Goal: Contribute content: Add original content to the website for others to see

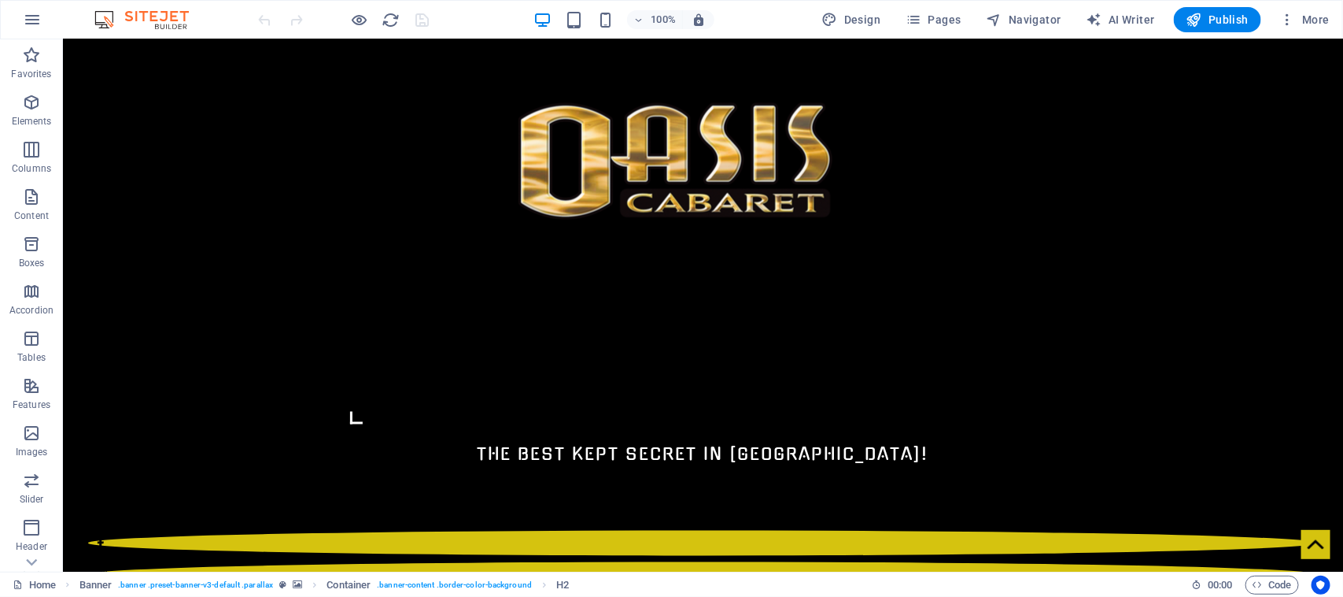
scroll to position [1040, 0]
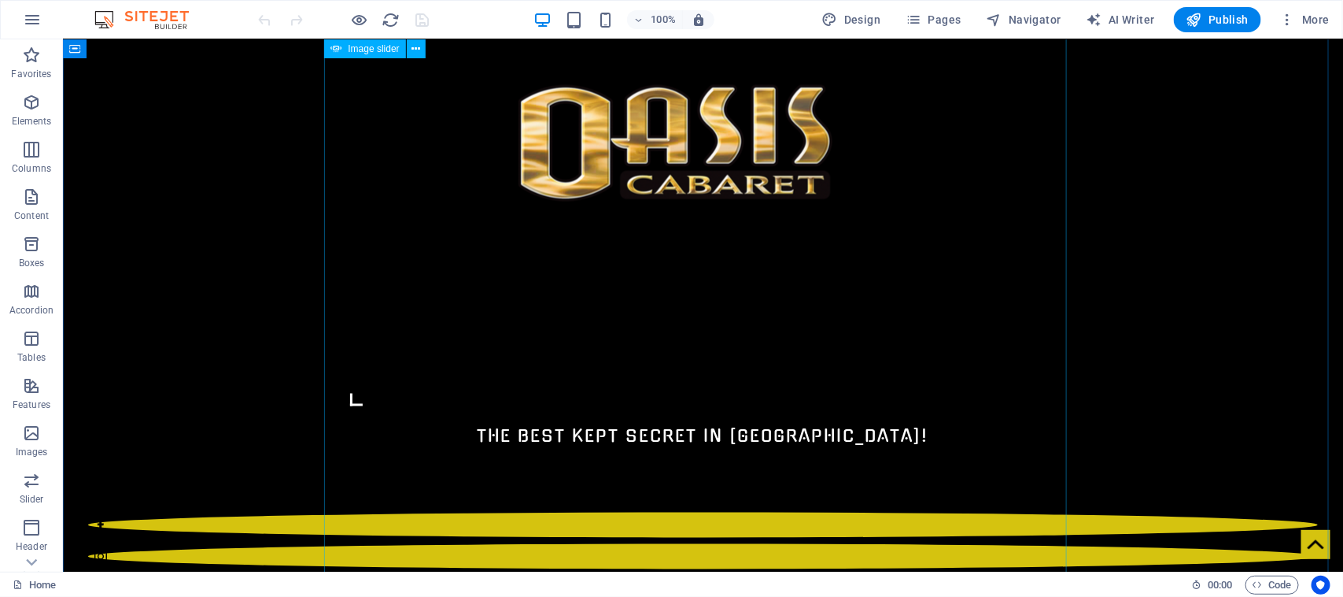
select select "ms"
select select "s"
select select "progressive"
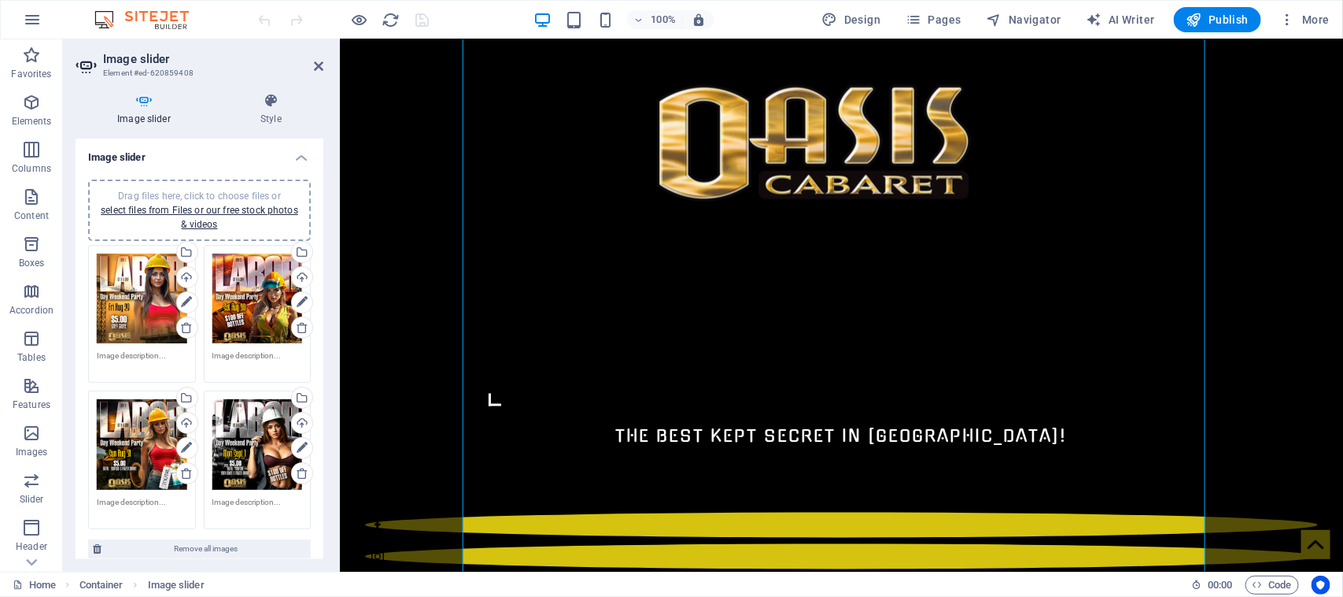
click at [249, 201] on div "Drag files here, click to choose files or select files from Files or our free s…" at bounding box center [200, 210] width 204 height 43
click at [131, 207] on link "select files from Files or our free stock photos & videos" at bounding box center [200, 217] width 198 height 25
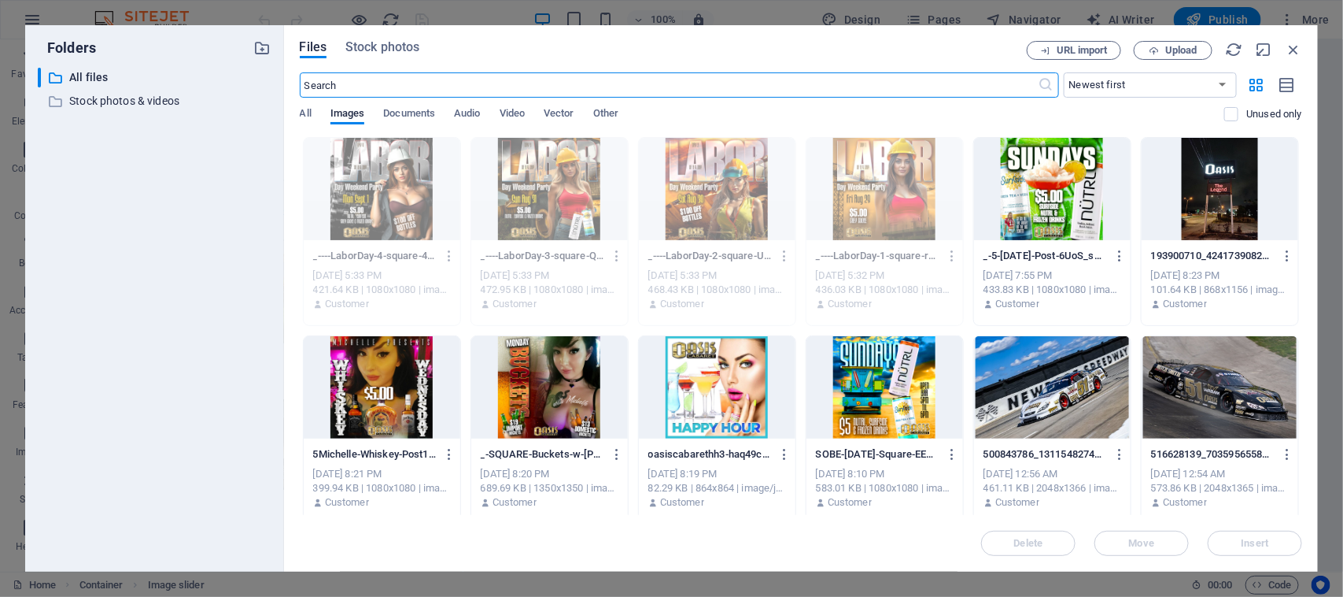
scroll to position [972, 0]
click at [395, 382] on div at bounding box center [382, 387] width 157 height 102
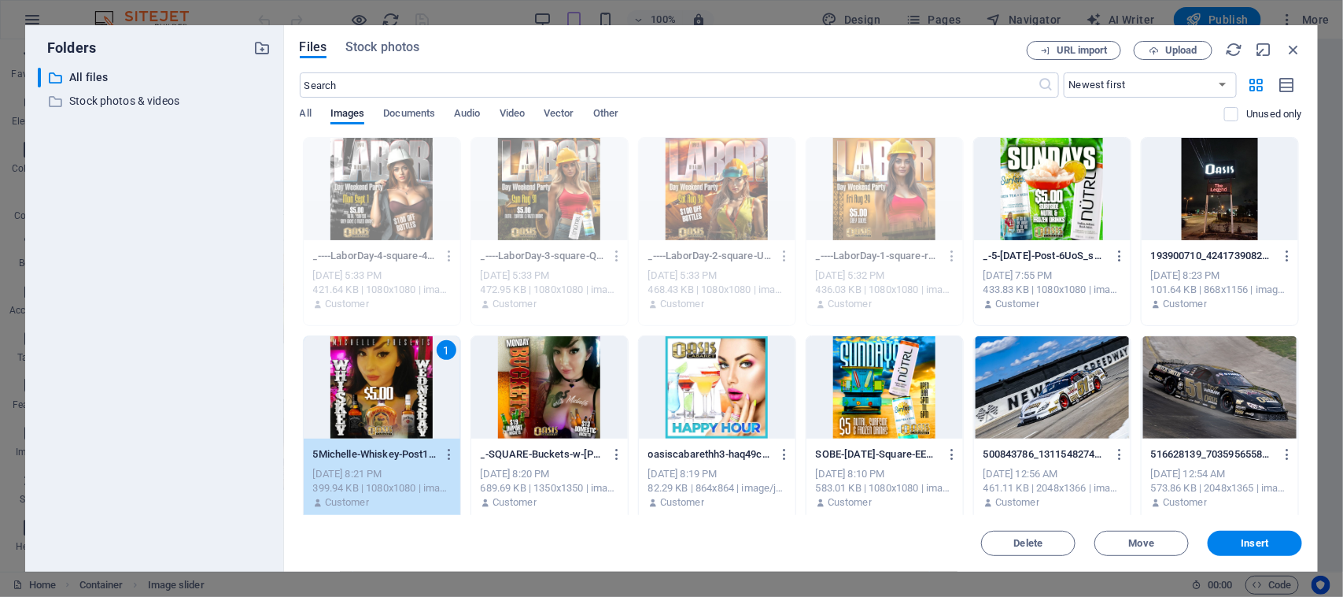
click at [395, 382] on div "1" at bounding box center [382, 387] width 157 height 102
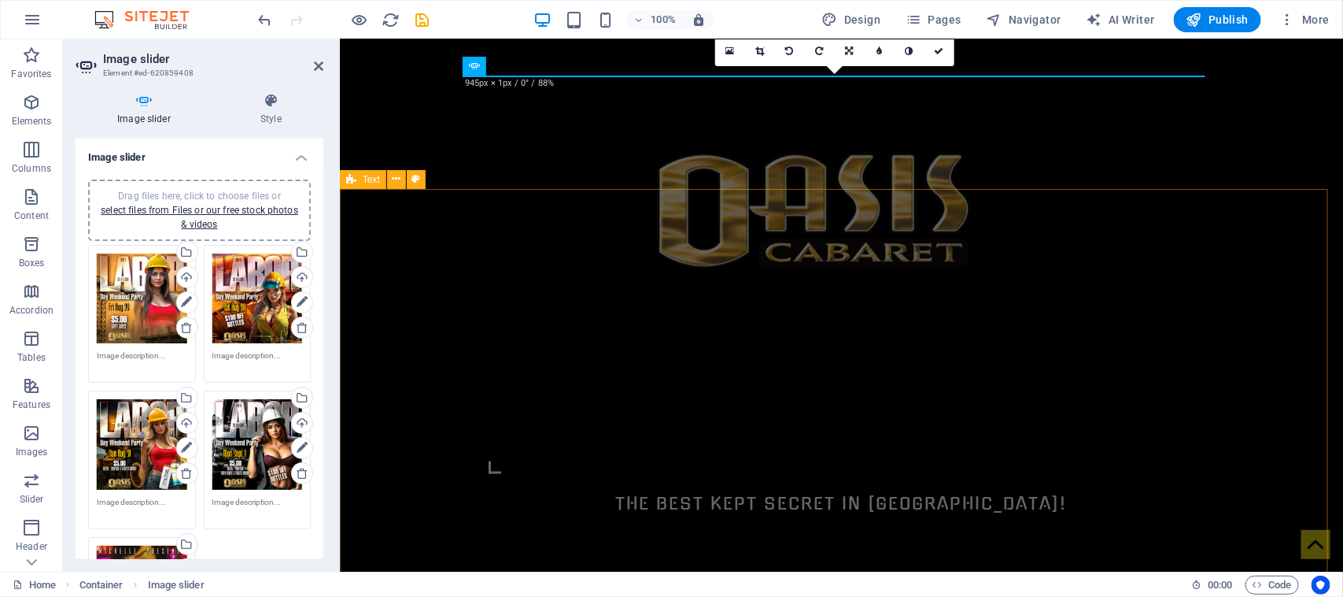
scroll to position [957, 0]
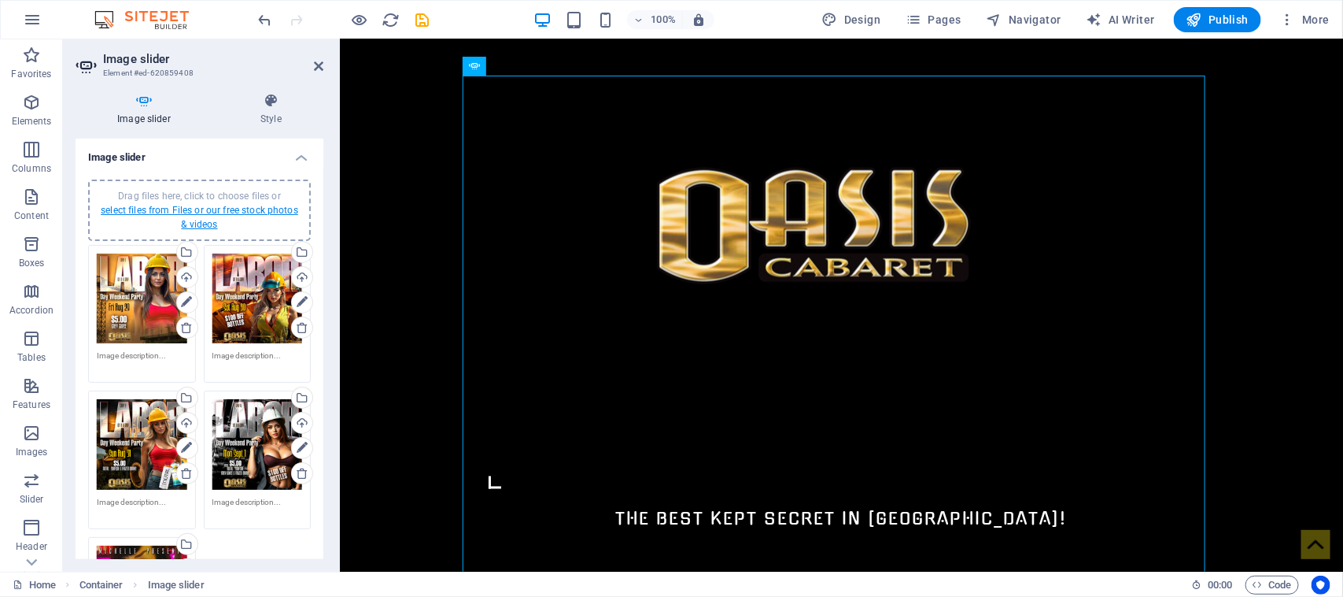
click at [124, 209] on link "select files from Files or our free stock photos & videos" at bounding box center [200, 217] width 198 height 25
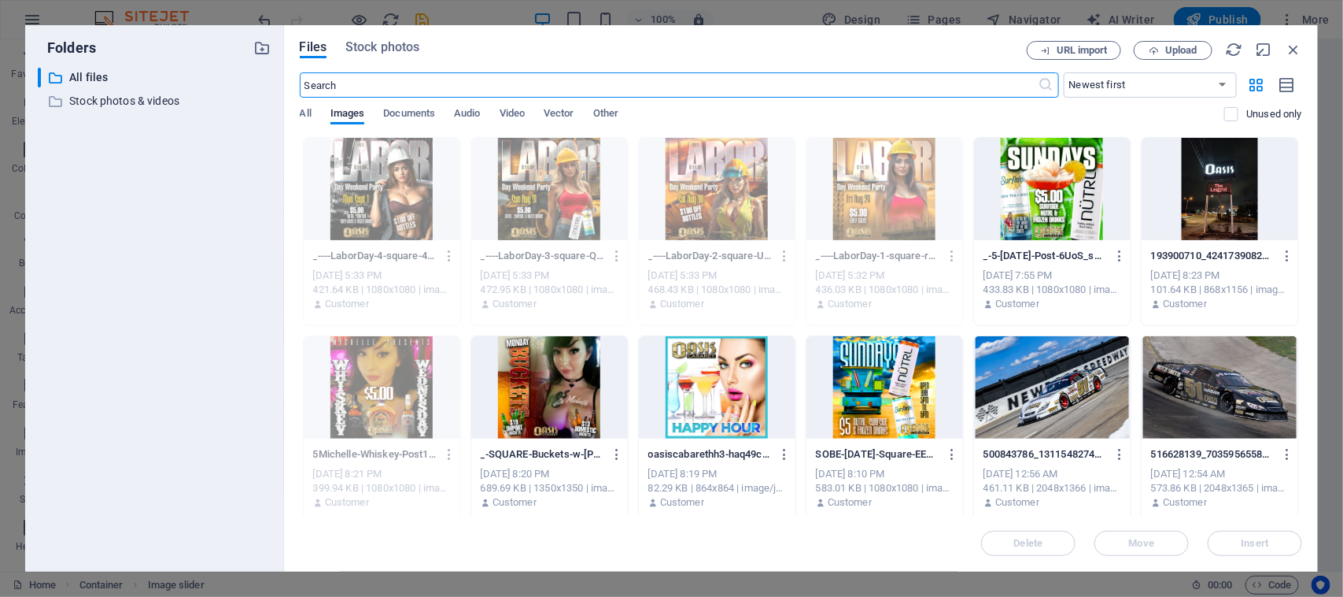
scroll to position [973, 0]
click at [531, 409] on div at bounding box center [549, 387] width 157 height 102
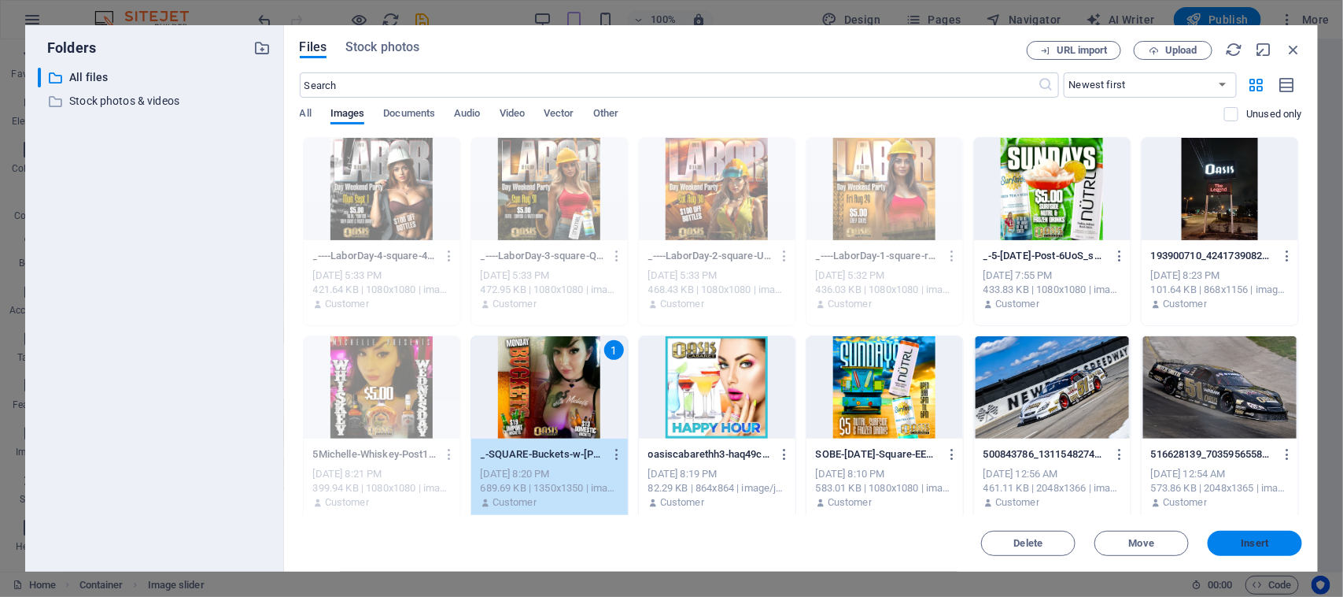
click at [1280, 549] on button "Insert" at bounding box center [1255, 542] width 94 height 25
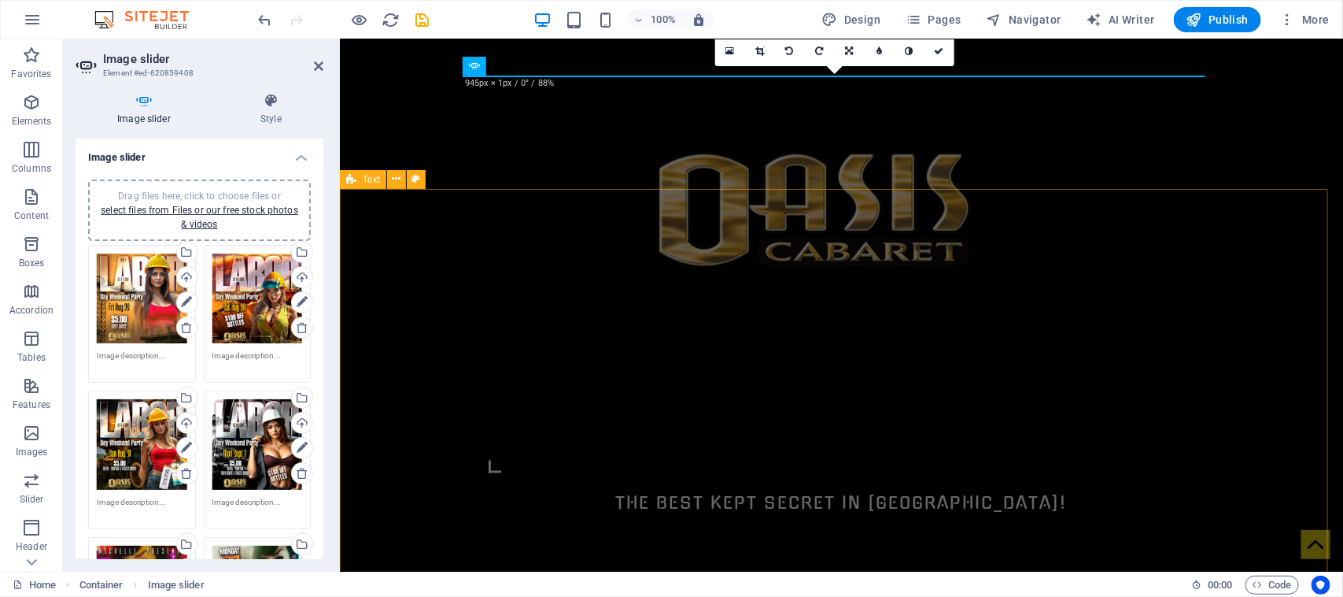
scroll to position [957, 0]
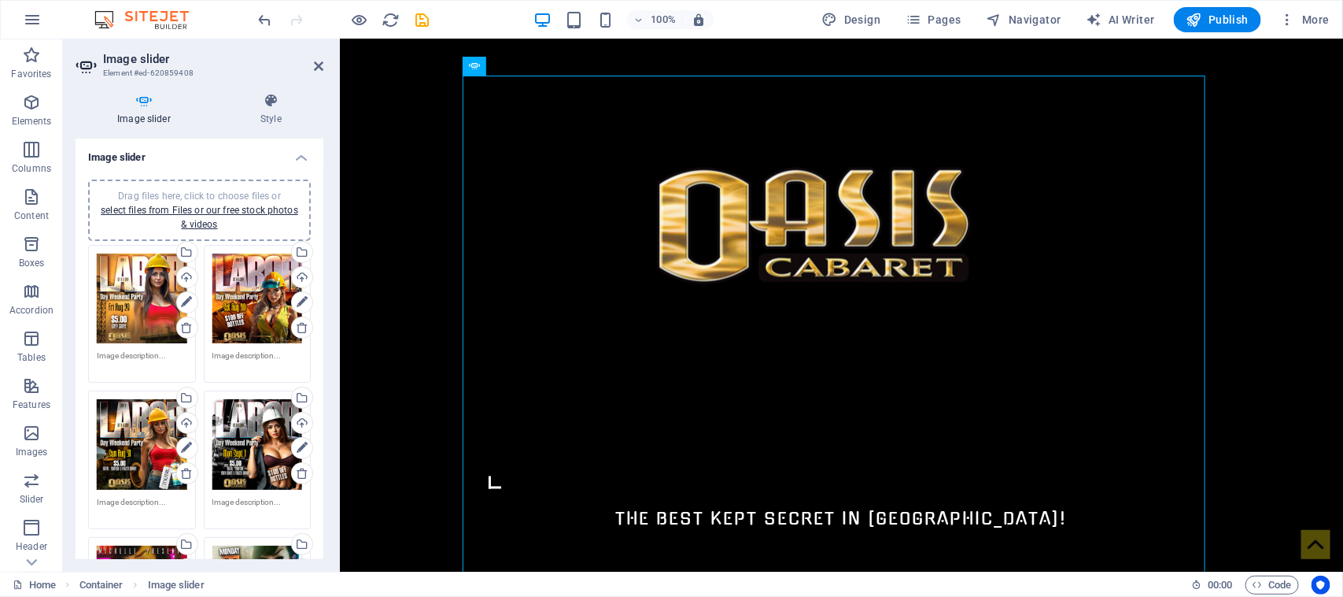
click at [187, 201] on div "Drag files here, click to choose files or select files from Files or our free s…" at bounding box center [200, 210] width 204 height 43
click at [127, 210] on link "select files from Files or our free stock photos & videos" at bounding box center [200, 217] width 198 height 25
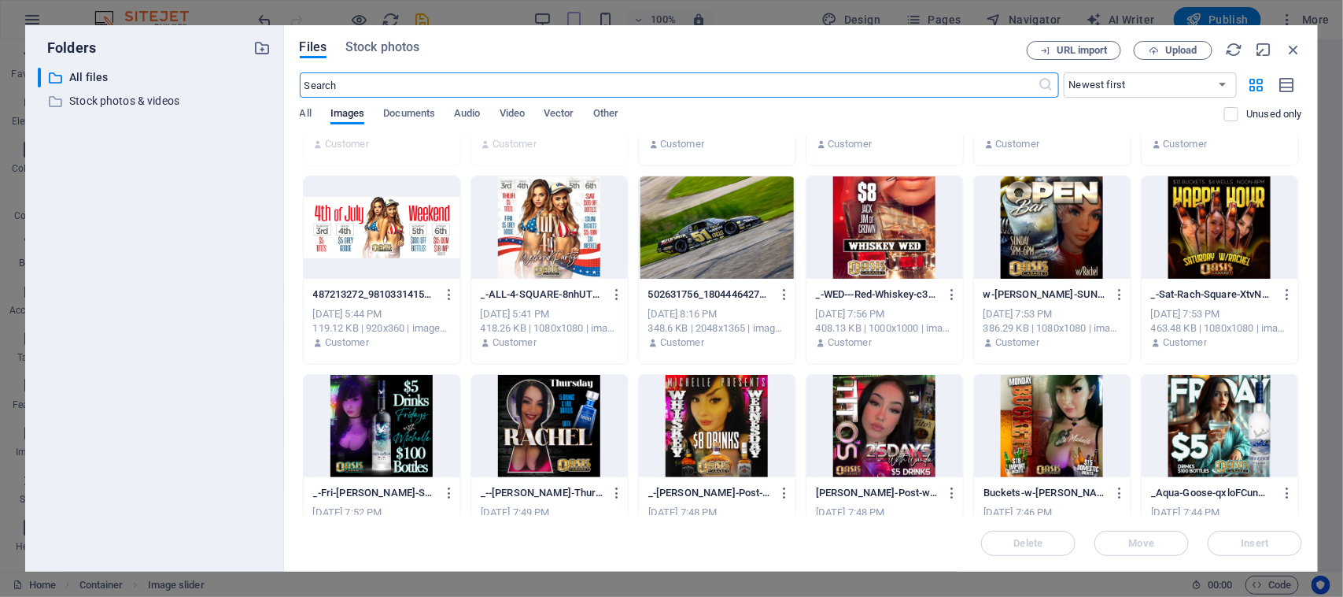
scroll to position [364, 0]
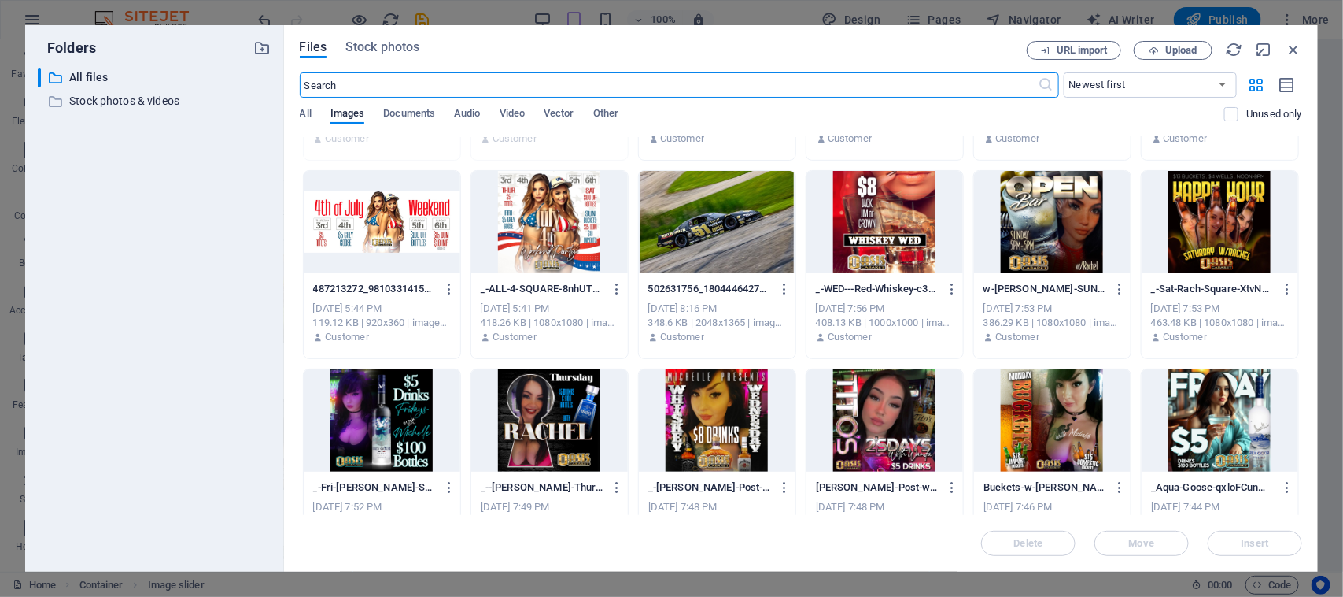
click at [1251, 238] on div at bounding box center [1220, 222] width 157 height 102
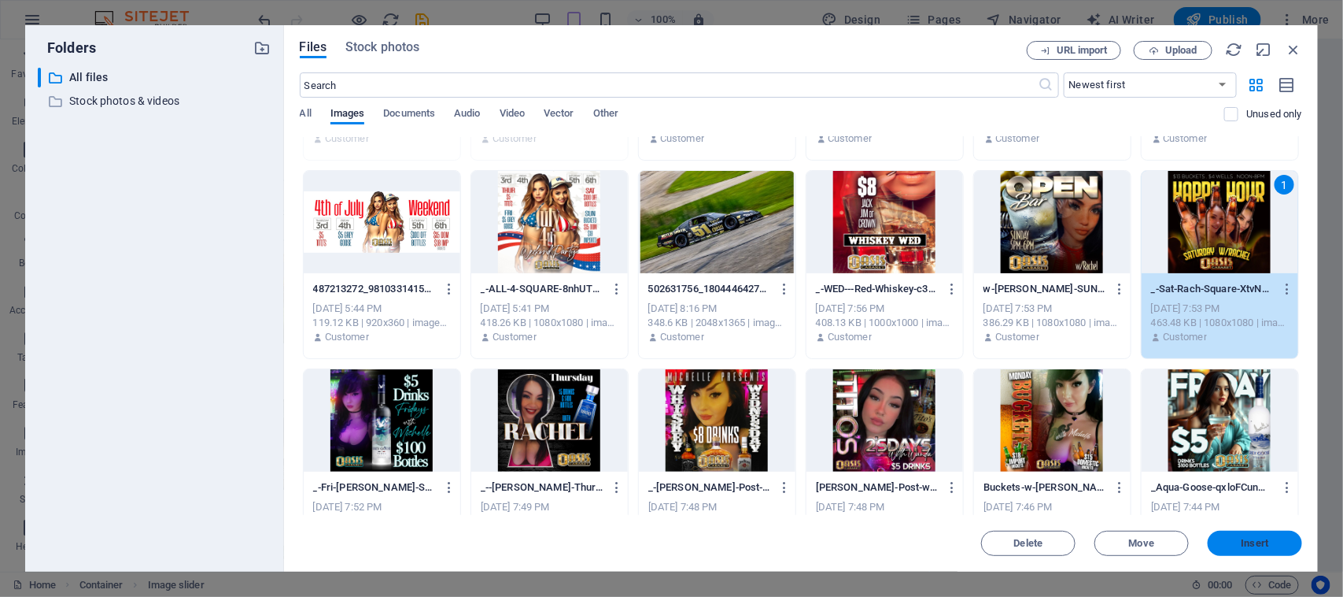
click at [1249, 549] on button "Insert" at bounding box center [1255, 542] width 94 height 25
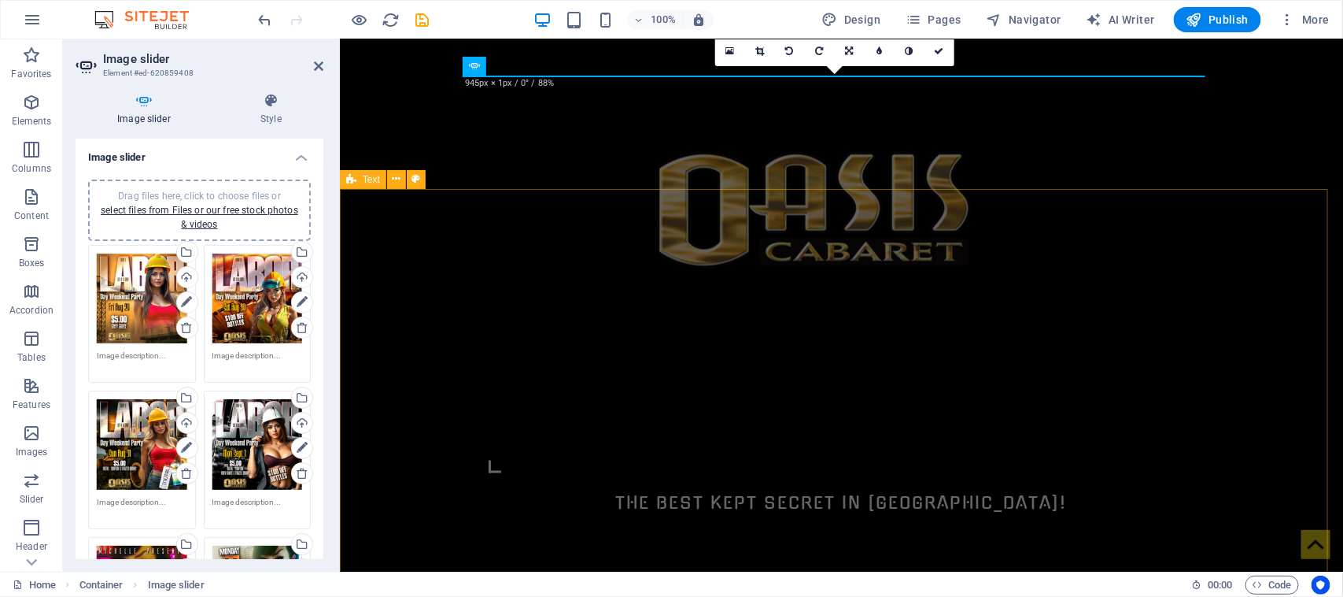
scroll to position [957, 0]
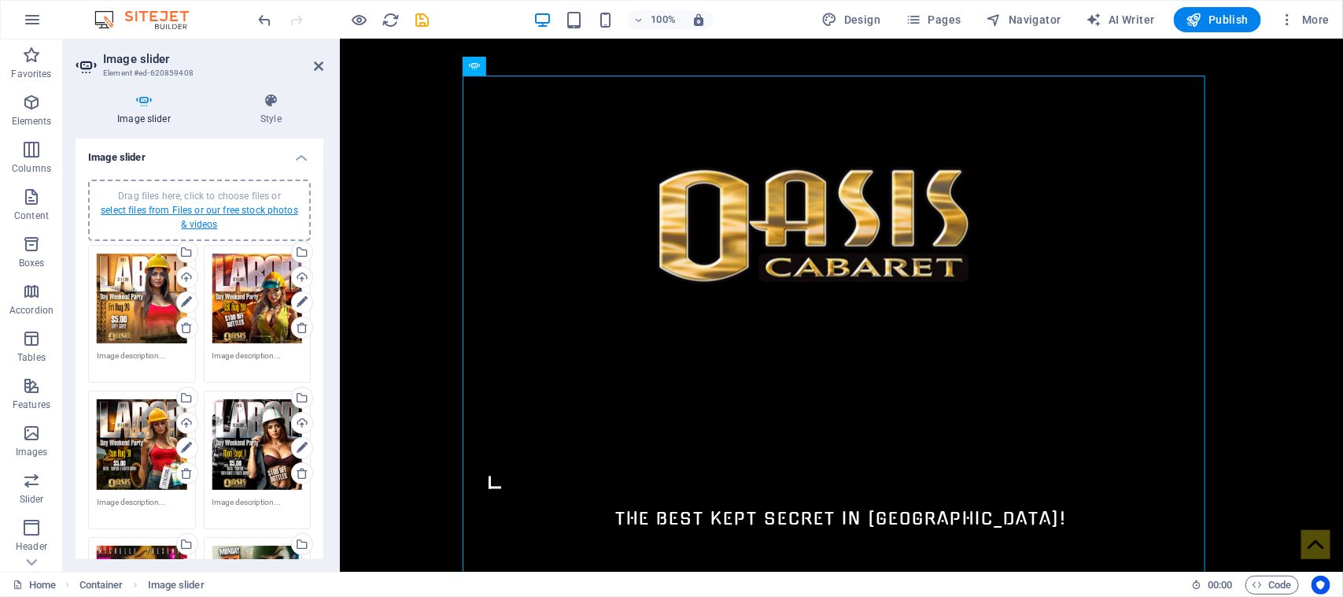
click at [136, 213] on link "select files from Files or our free stock photos & videos" at bounding box center [200, 217] width 198 height 25
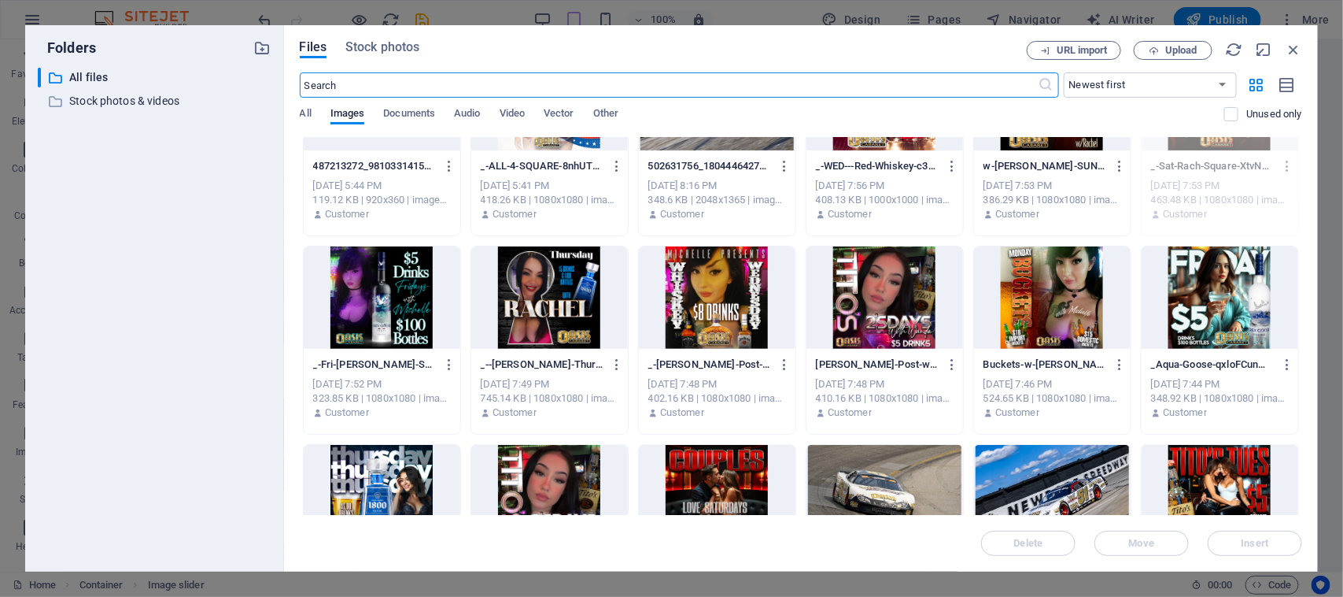
scroll to position [493, 0]
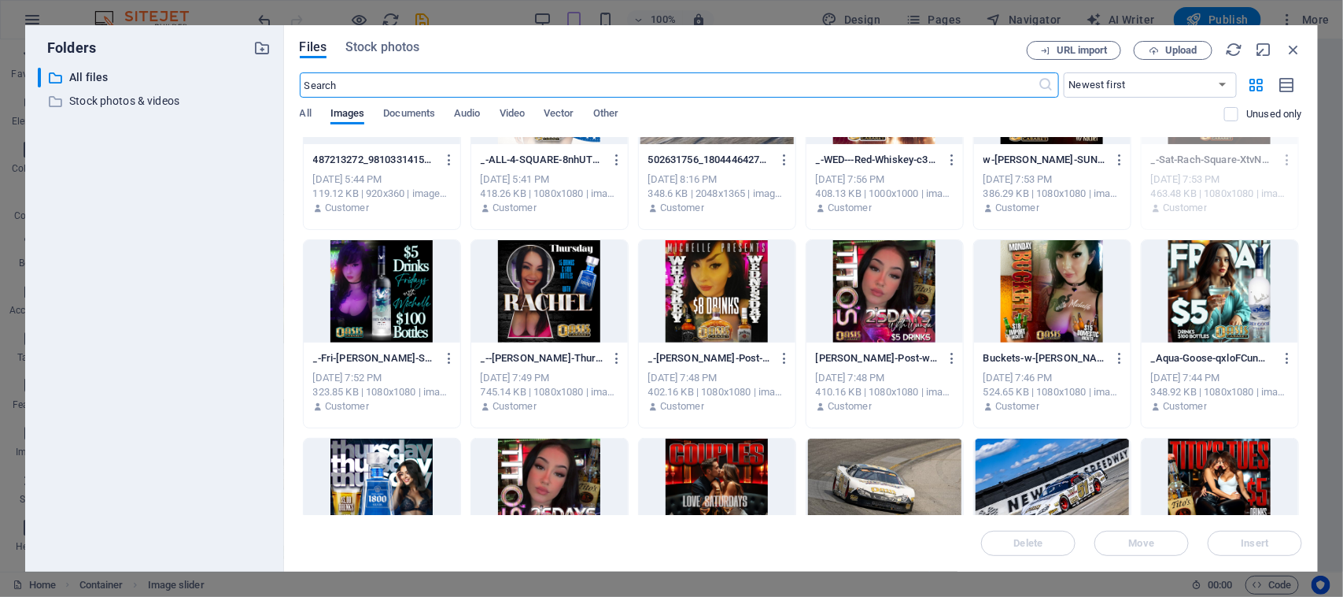
click at [527, 279] on div at bounding box center [549, 291] width 157 height 102
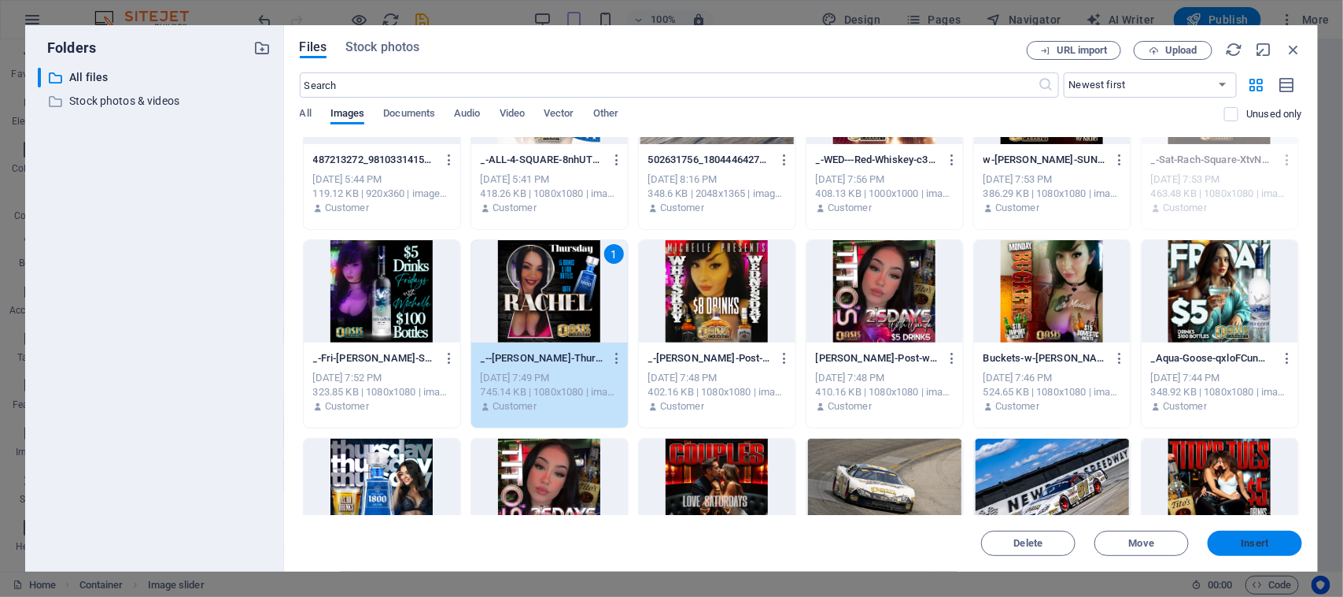
click at [1265, 548] on span "Insert" at bounding box center [1256, 542] width 28 height 9
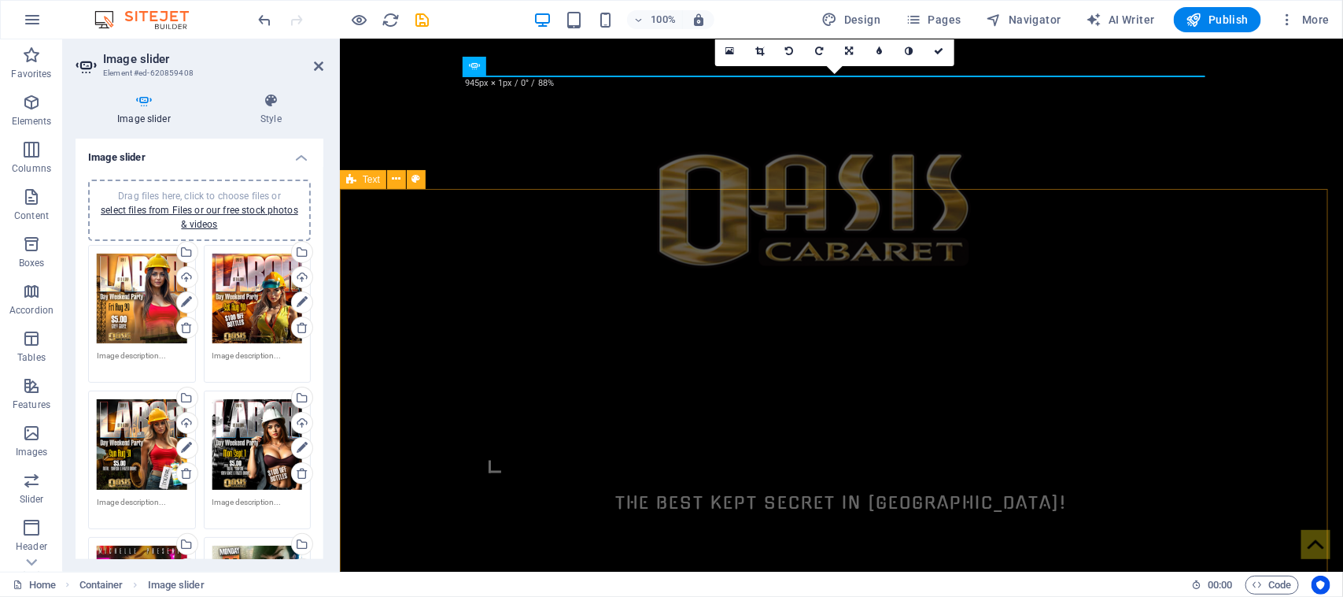
scroll to position [957, 0]
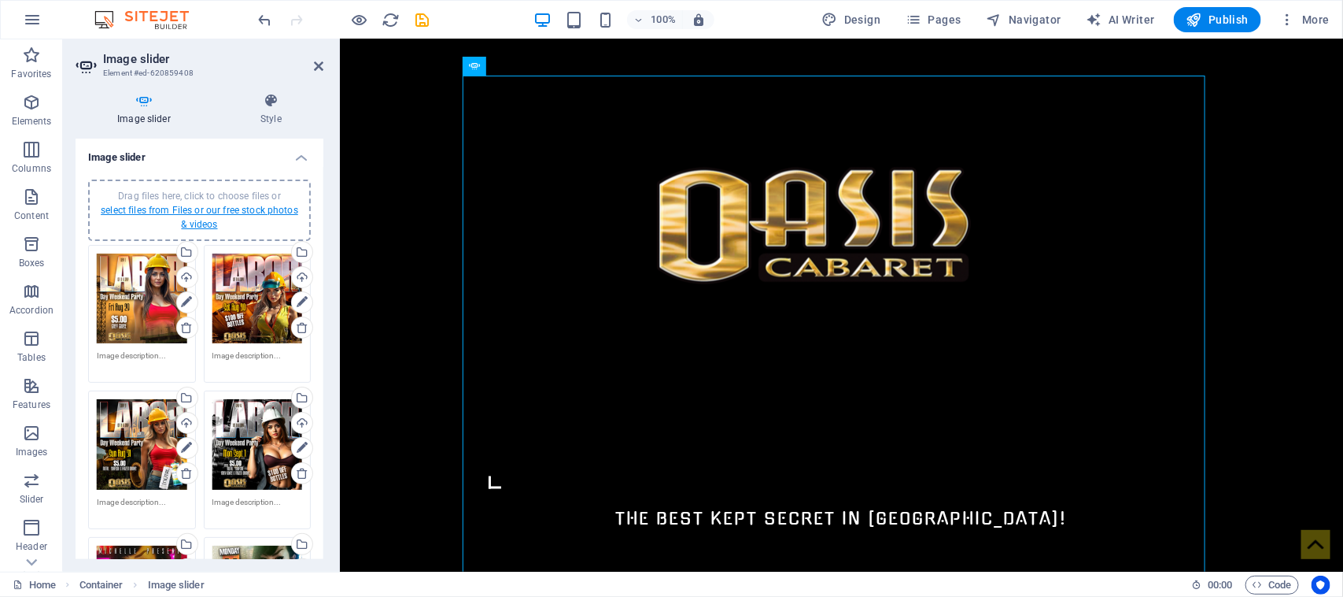
click at [152, 205] on link "select files from Files or our free stock photos & videos" at bounding box center [200, 217] width 198 height 25
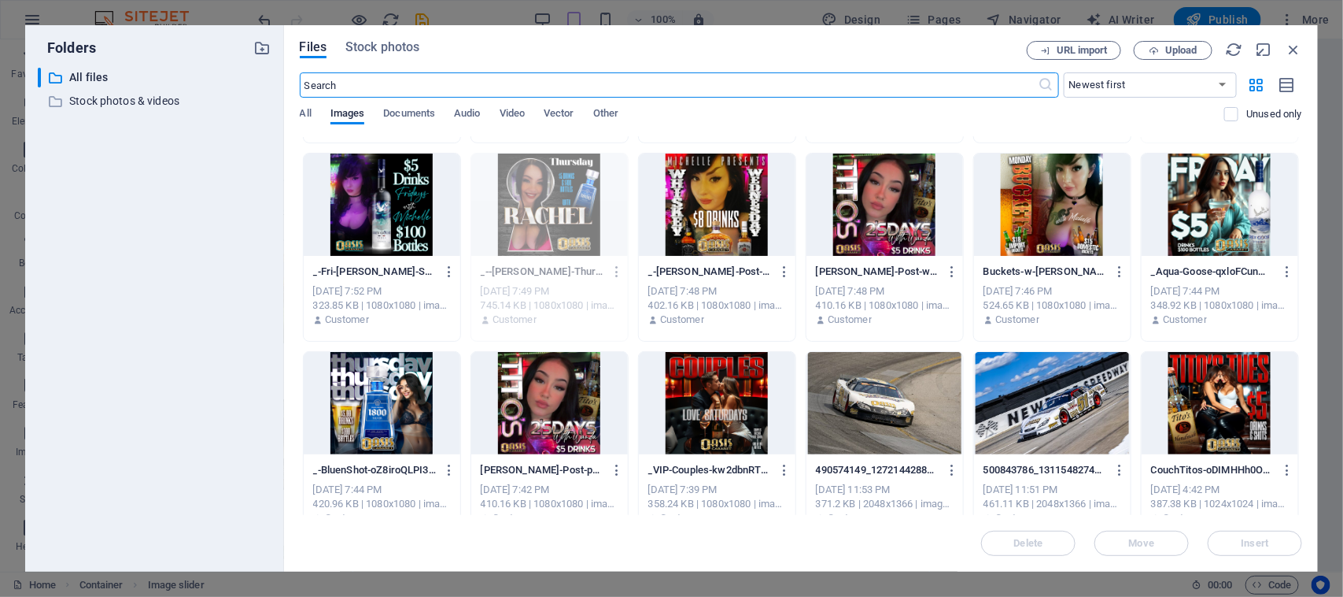
scroll to position [590, 0]
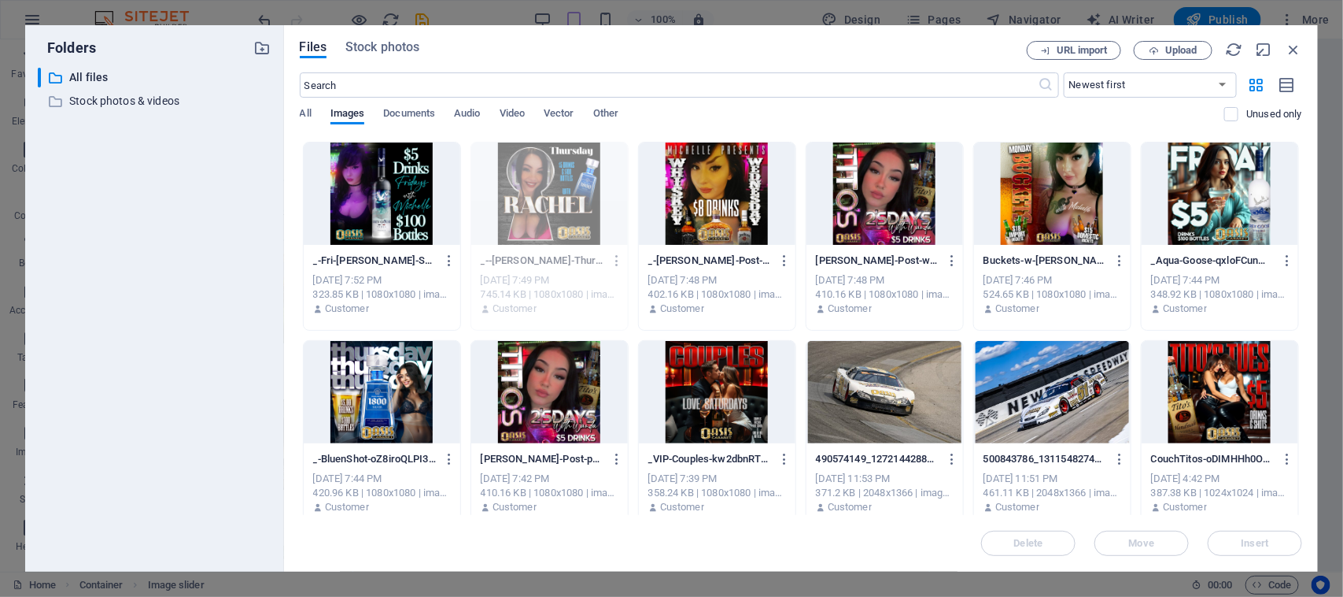
click at [392, 202] on div at bounding box center [382, 193] width 157 height 102
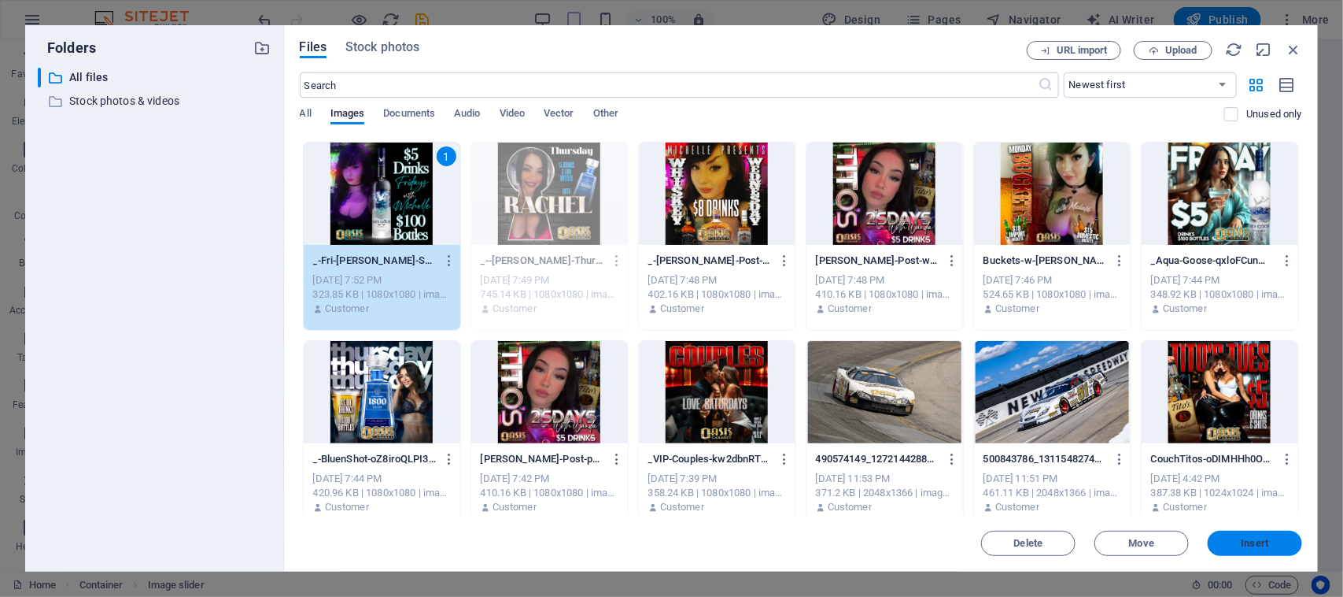
click at [1252, 538] on span "Insert" at bounding box center [1256, 542] width 28 height 9
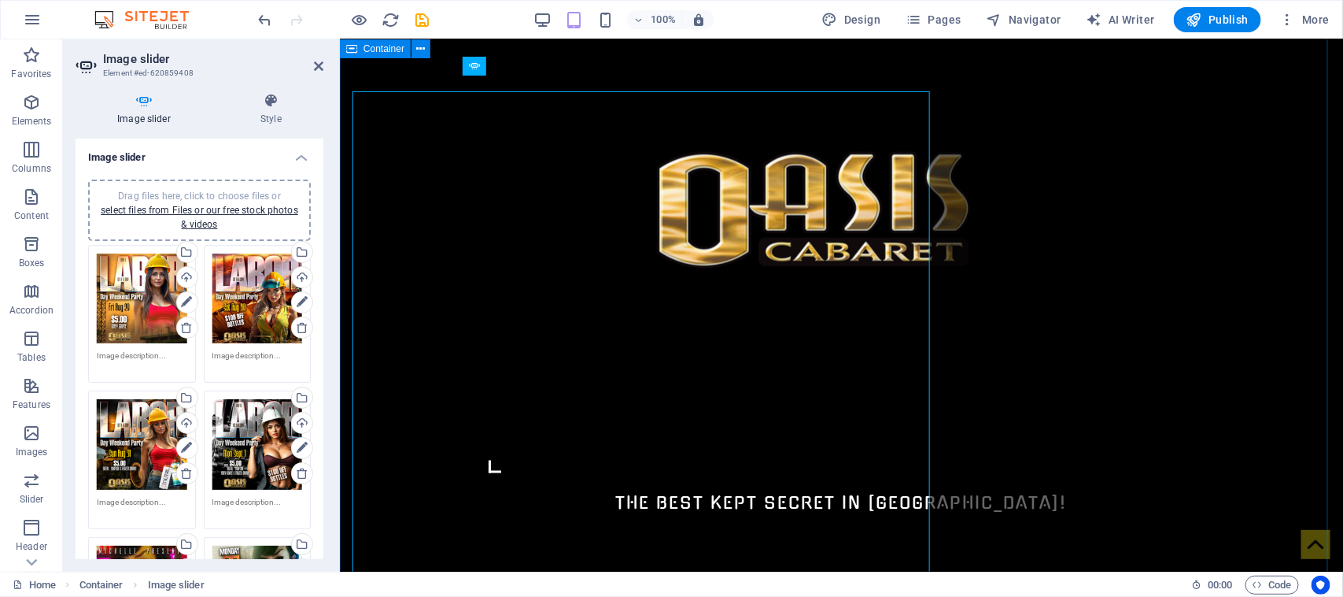
scroll to position [957, 0]
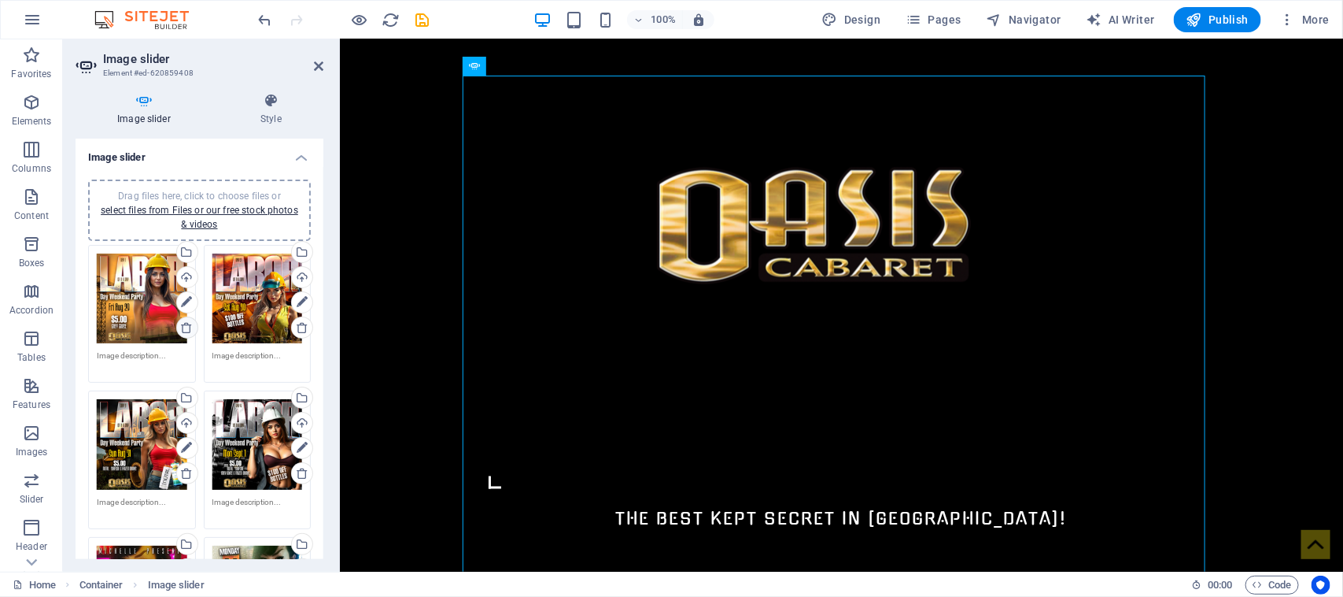
click at [187, 327] on icon at bounding box center [186, 327] width 13 height 13
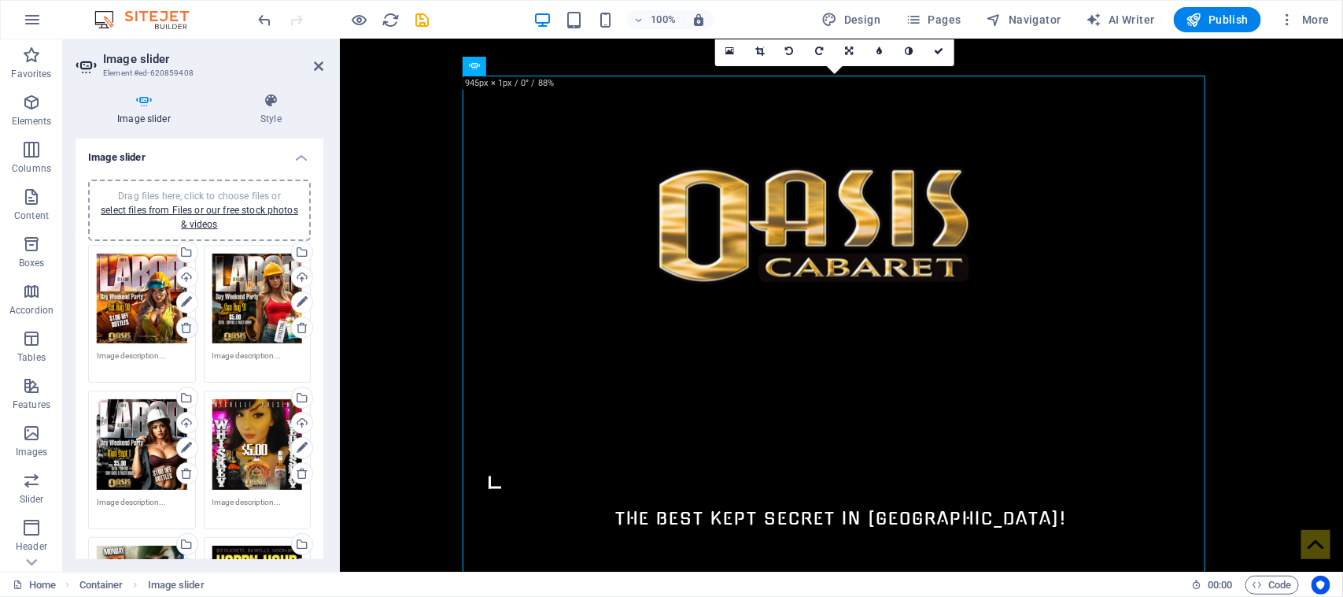
click at [187, 327] on icon at bounding box center [186, 327] width 13 height 13
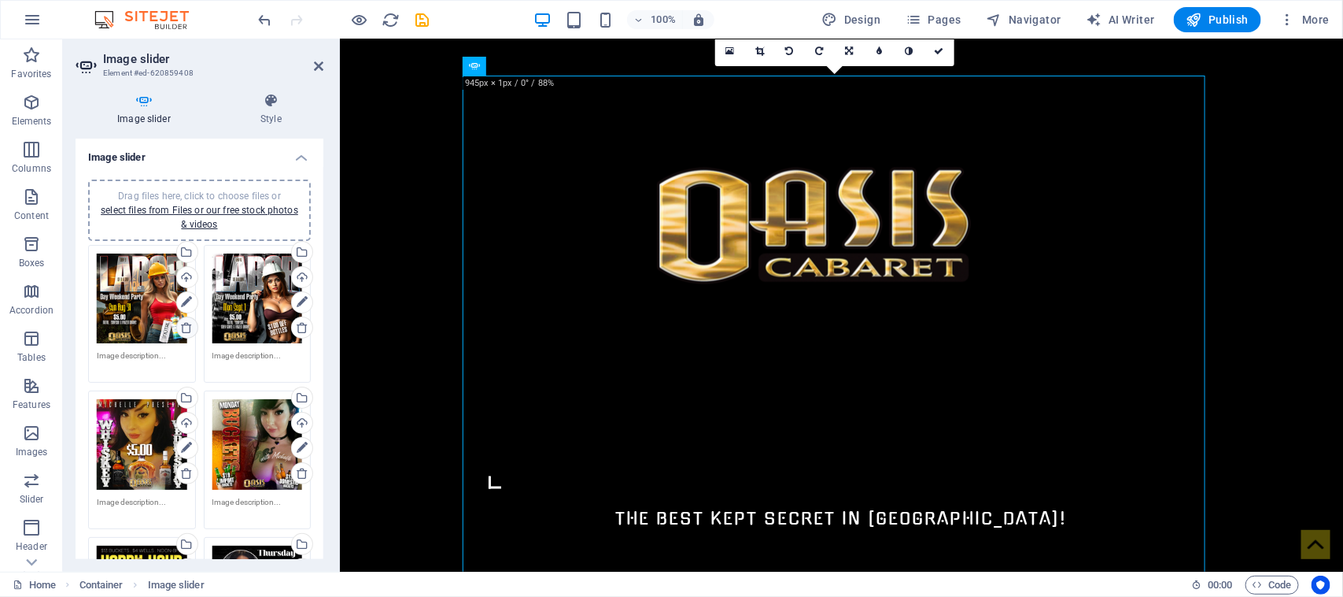
click at [187, 327] on icon at bounding box center [186, 327] width 13 height 13
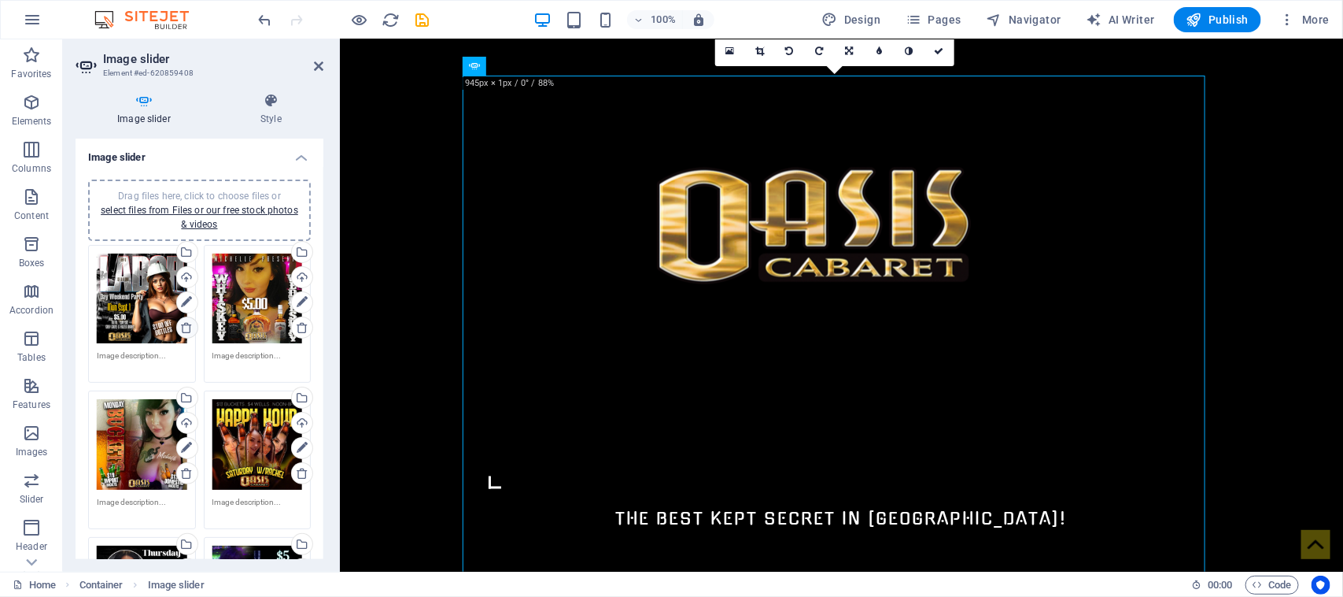
click at [185, 327] on icon at bounding box center [186, 327] width 13 height 13
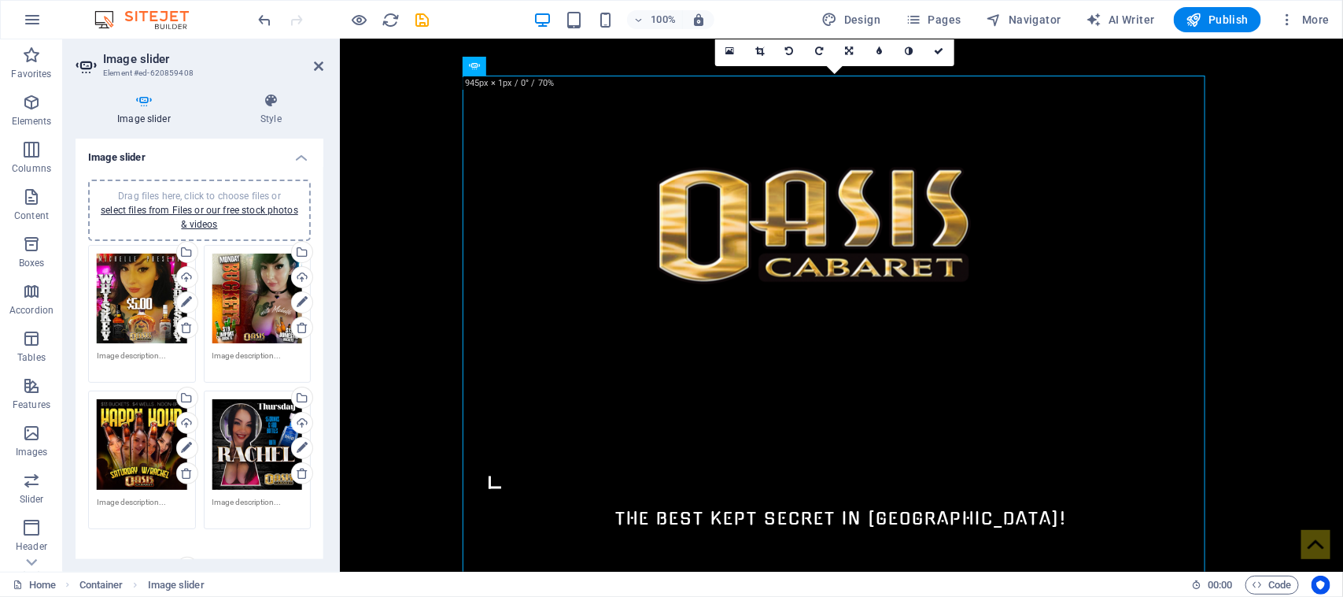
scroll to position [47, 0]
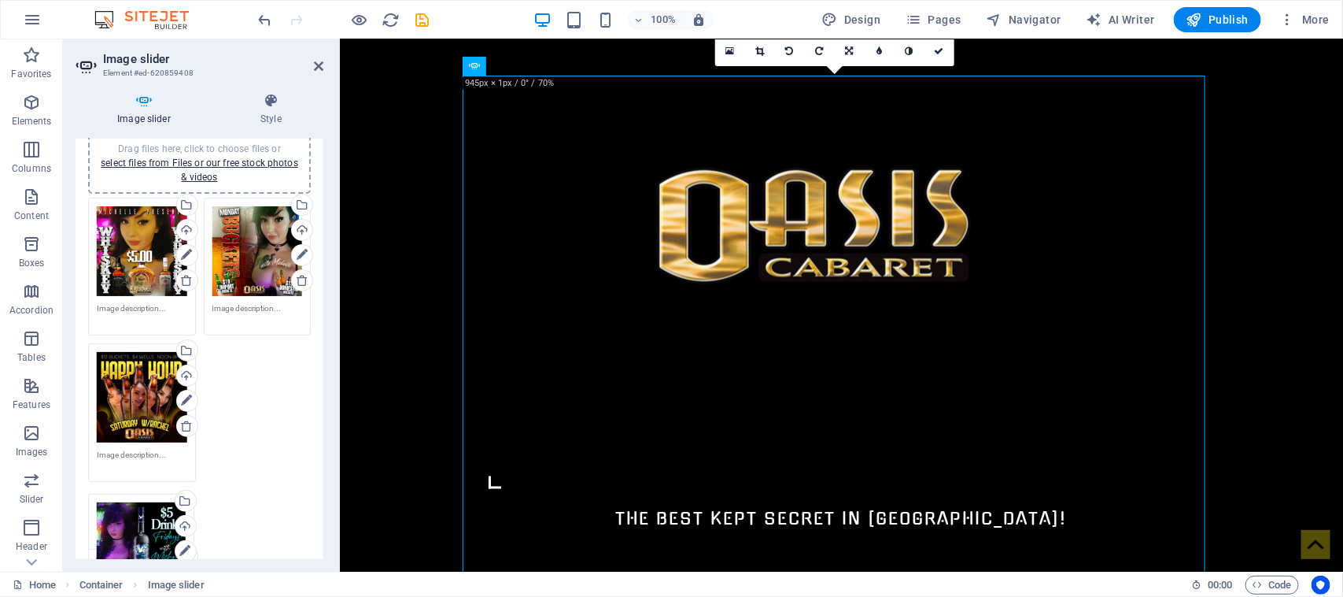
drag, startPoint x: 124, startPoint y: 549, endPoint x: 124, endPoint y: 510, distance: 39.4
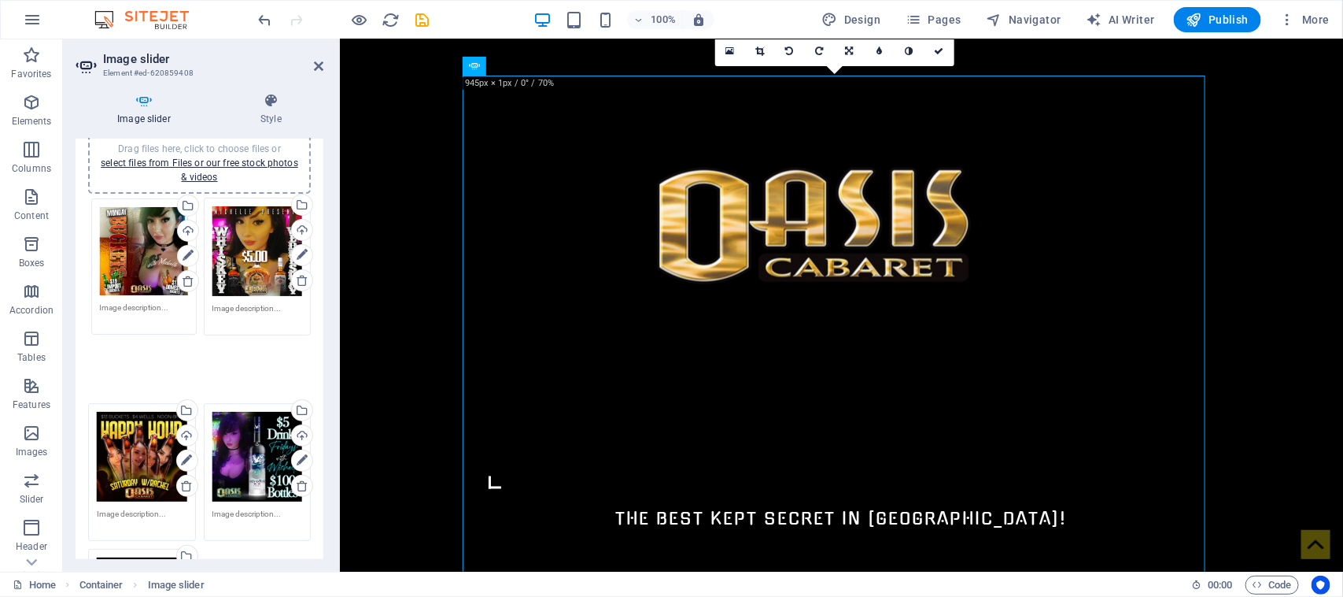
drag, startPoint x: 249, startPoint y: 240, endPoint x: 138, endPoint y: 241, distance: 111.8
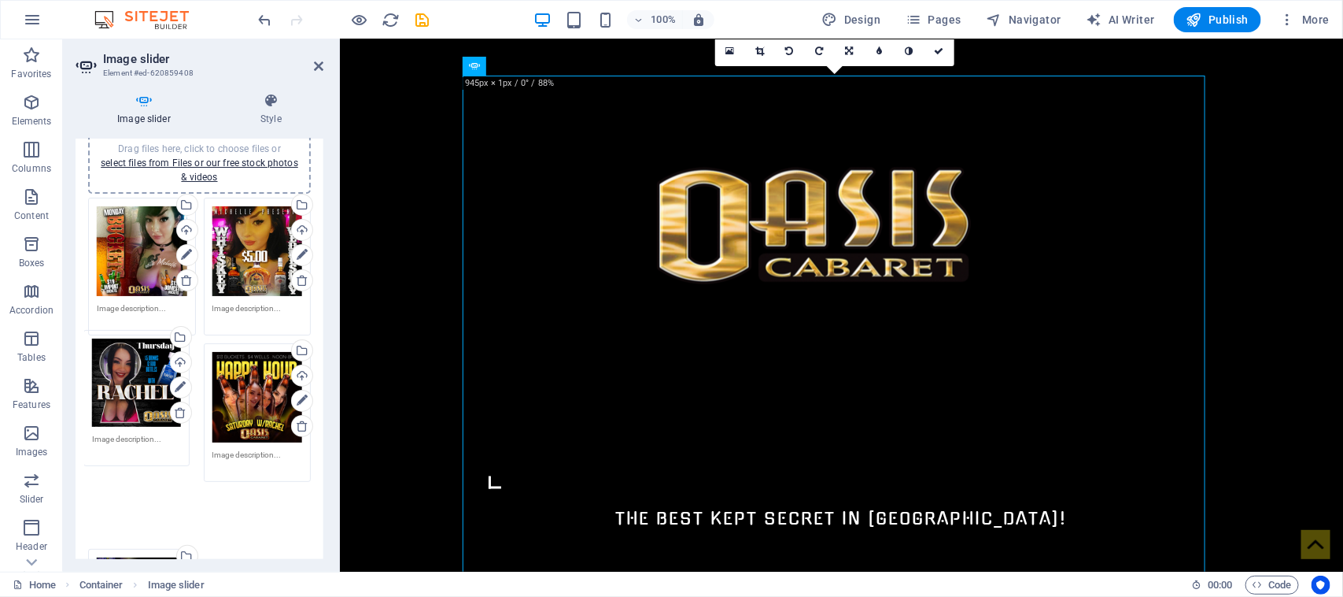
drag, startPoint x: 124, startPoint y: 532, endPoint x: 119, endPoint y: 375, distance: 156.7
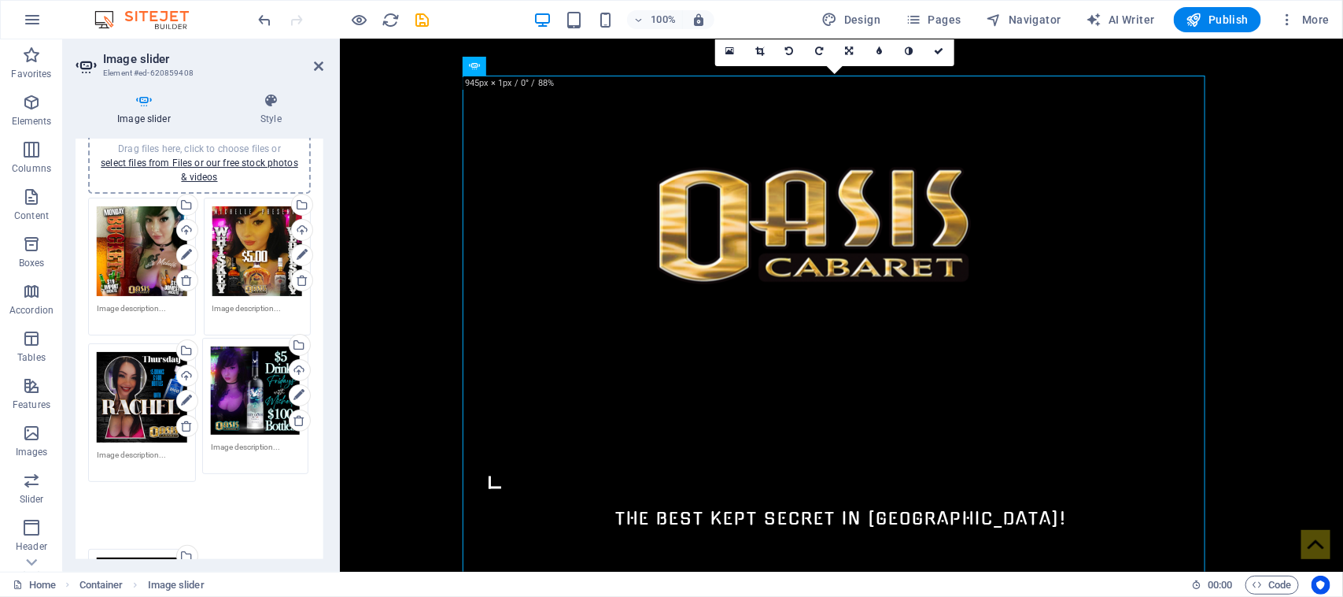
drag, startPoint x: 118, startPoint y: 516, endPoint x: 232, endPoint y: 368, distance: 187.5
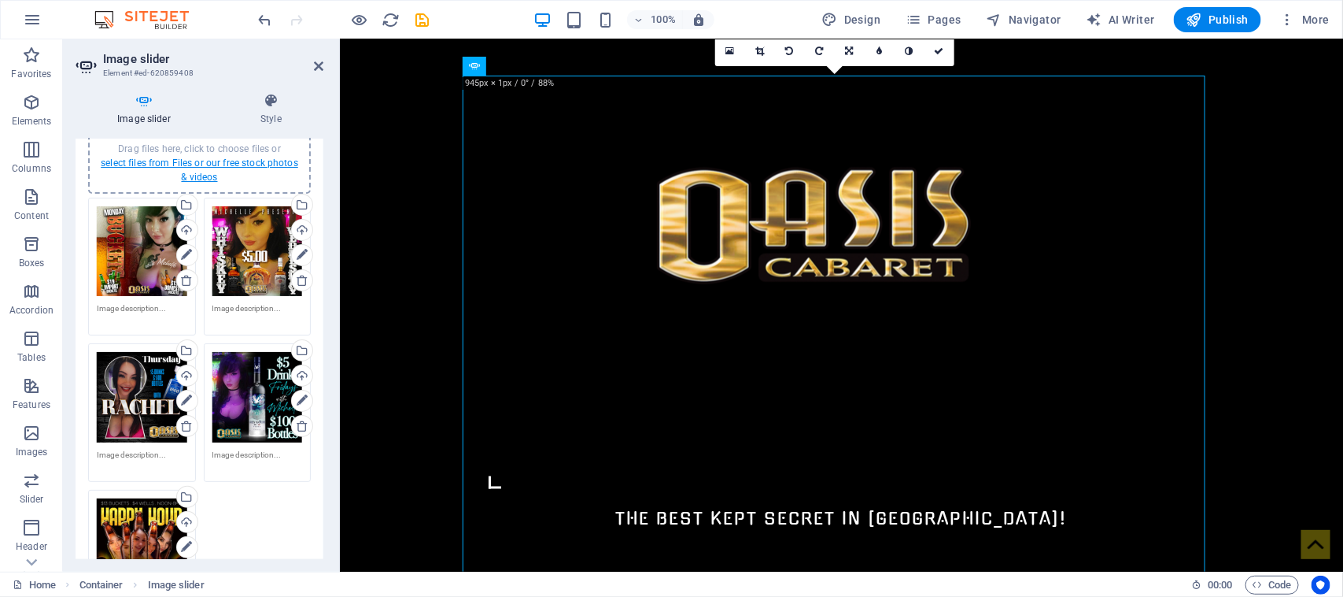
click at [160, 162] on link "select files from Files or our free stock photos & videos" at bounding box center [200, 169] width 198 height 25
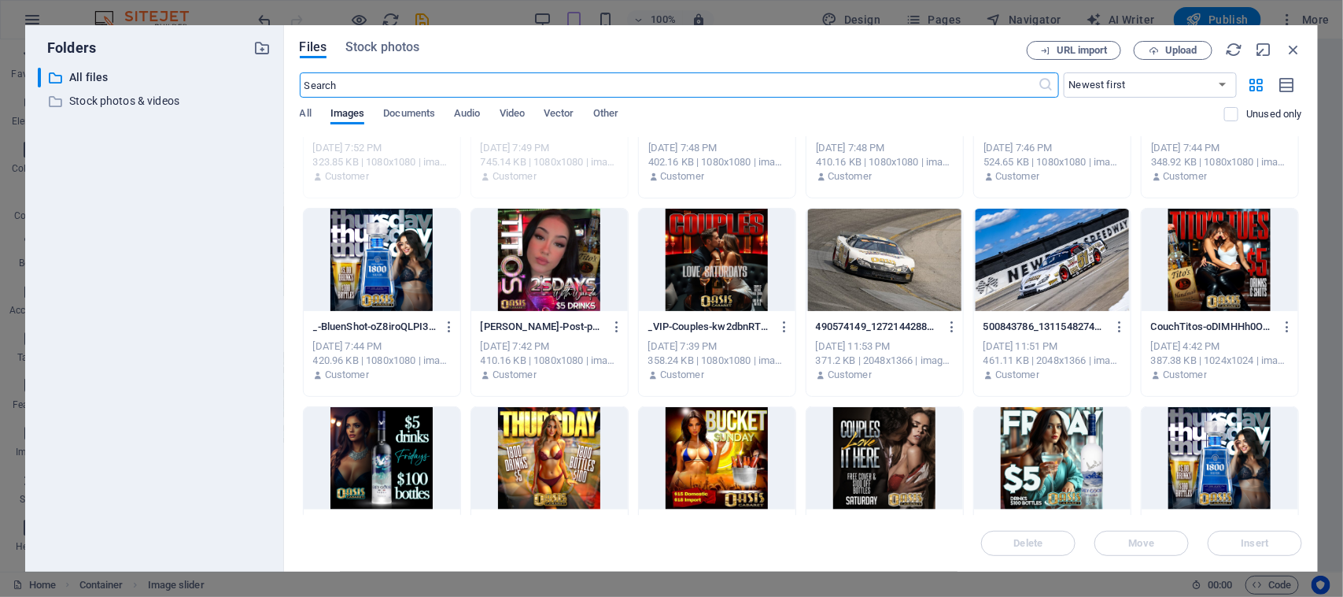
scroll to position [728, 0]
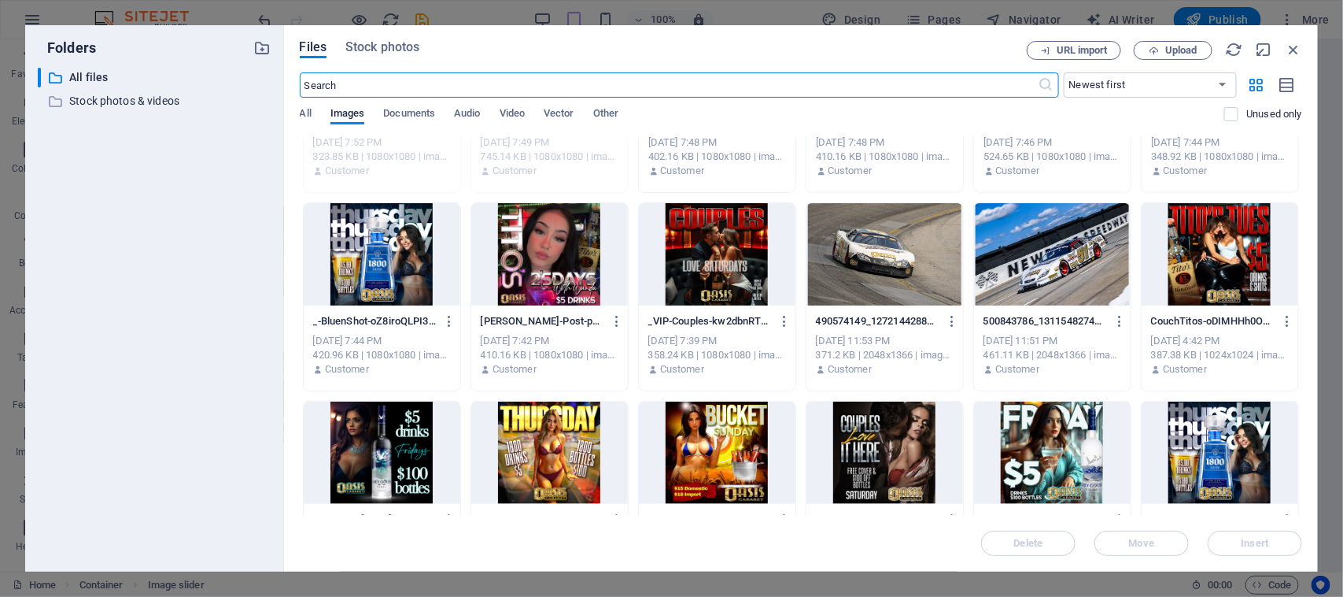
click at [1221, 273] on div at bounding box center [1220, 254] width 157 height 102
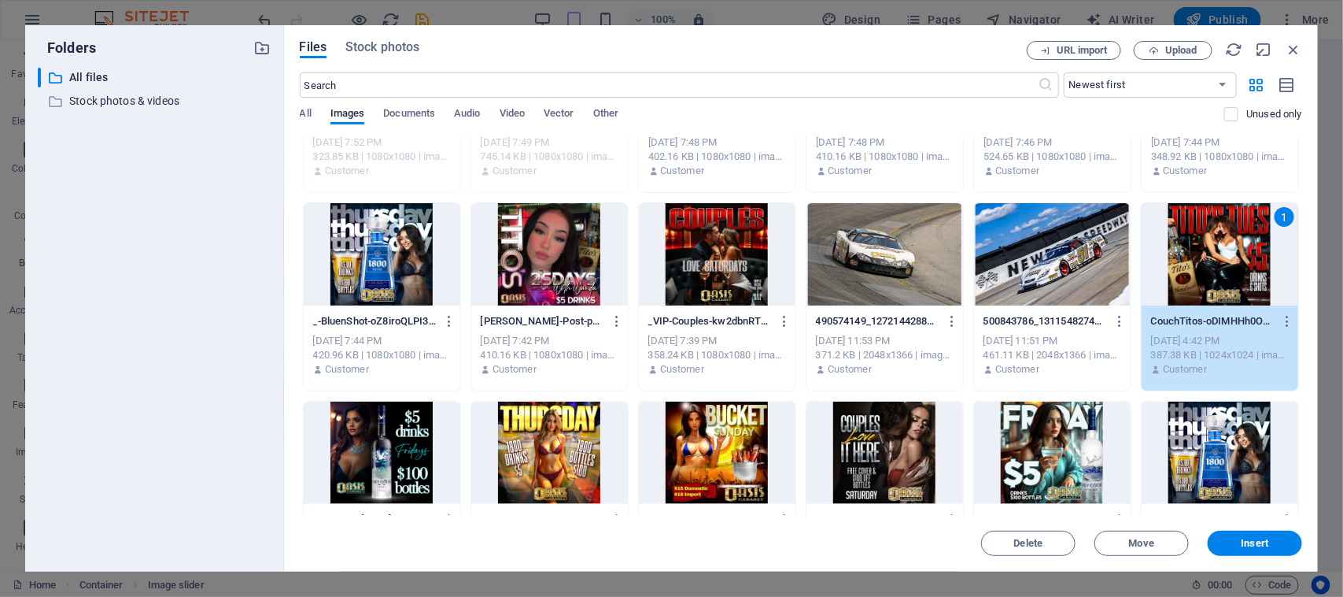
click at [1221, 273] on div "1" at bounding box center [1220, 254] width 157 height 102
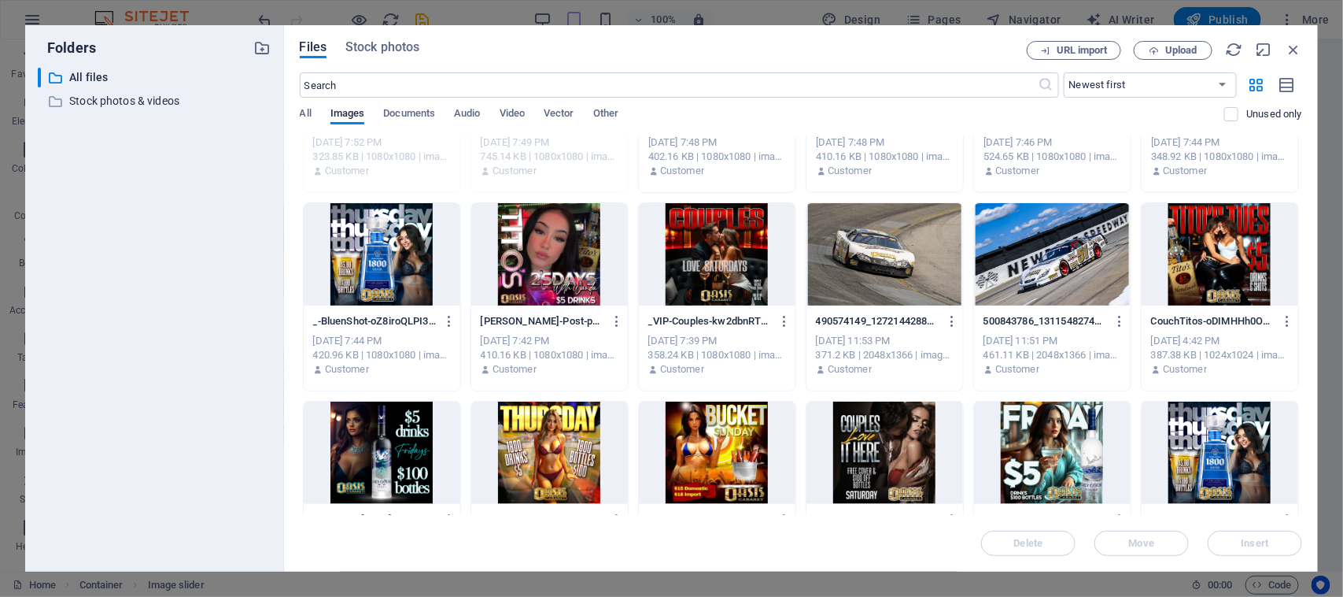
click at [1221, 273] on div at bounding box center [1220, 254] width 157 height 102
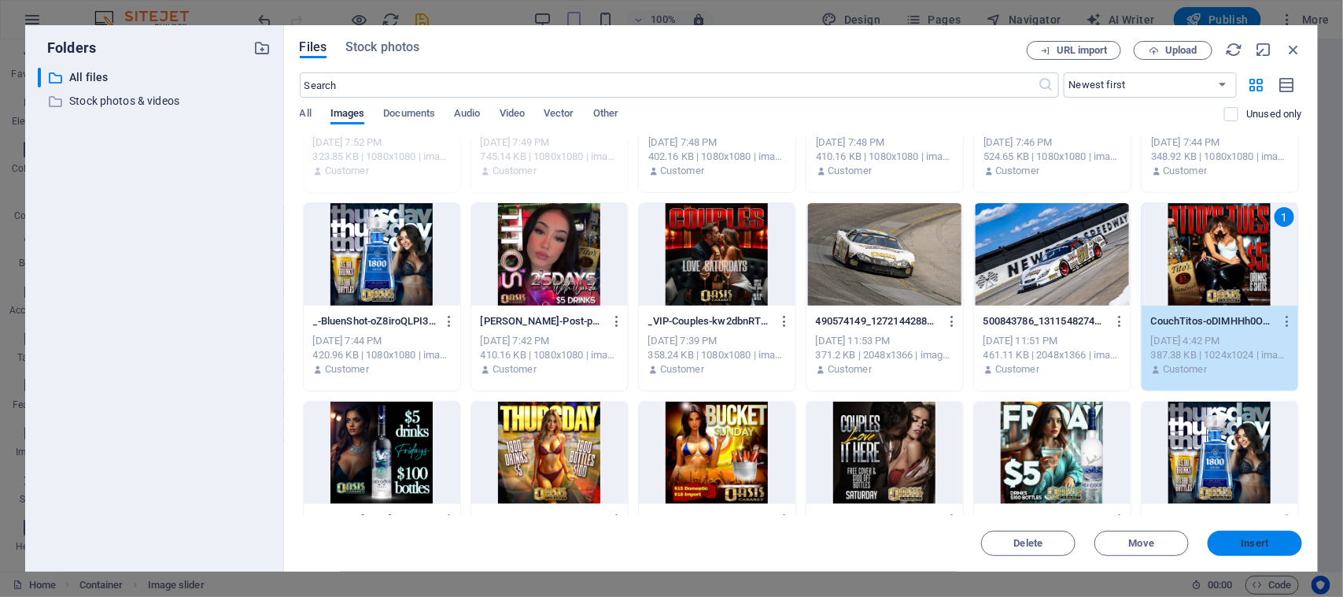
click at [1281, 541] on span "Insert" at bounding box center [1255, 542] width 82 height 9
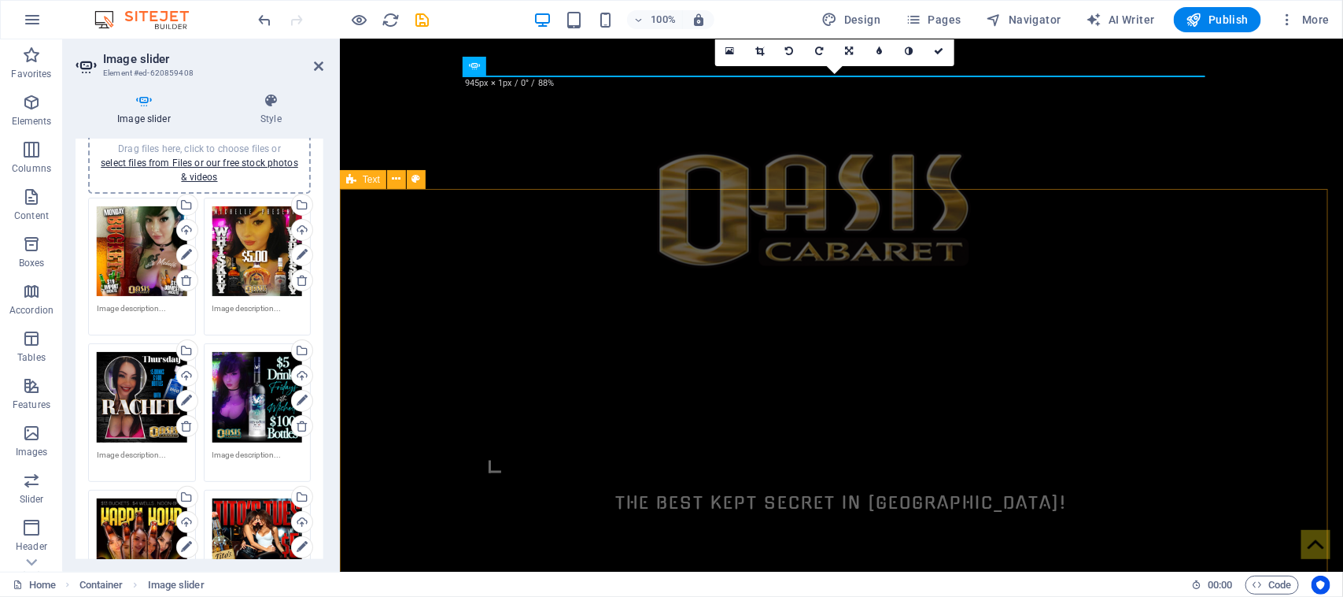
scroll to position [957, 0]
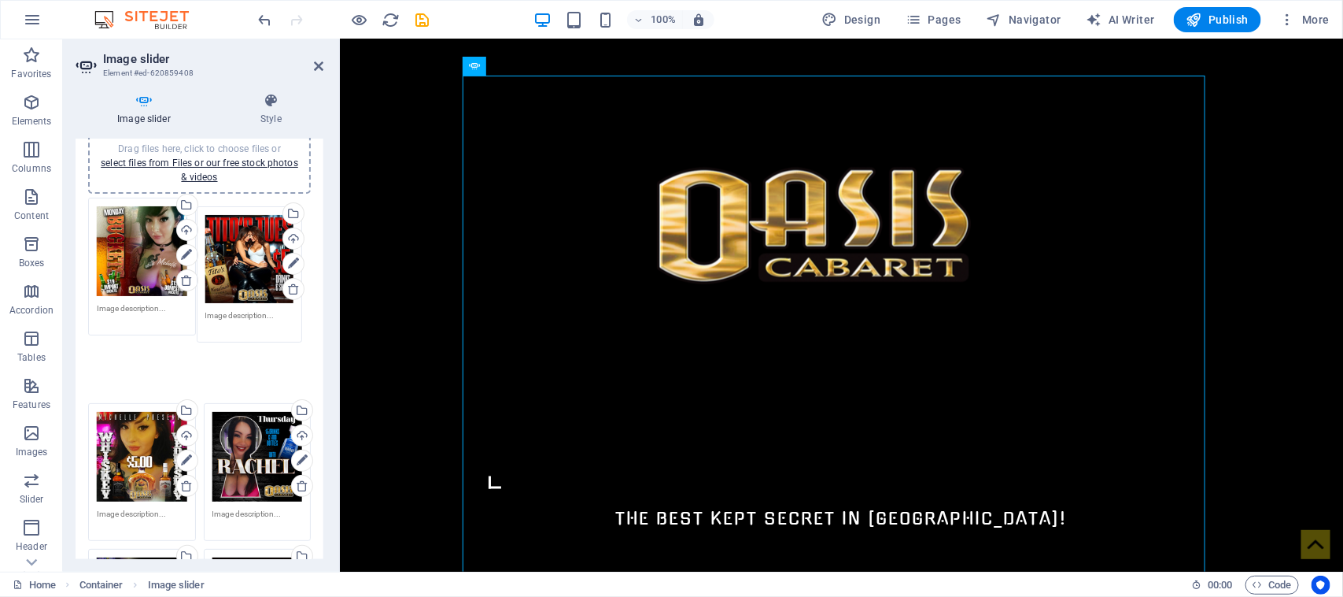
drag, startPoint x: 238, startPoint y: 541, endPoint x: 233, endPoint y: 261, distance: 281.0
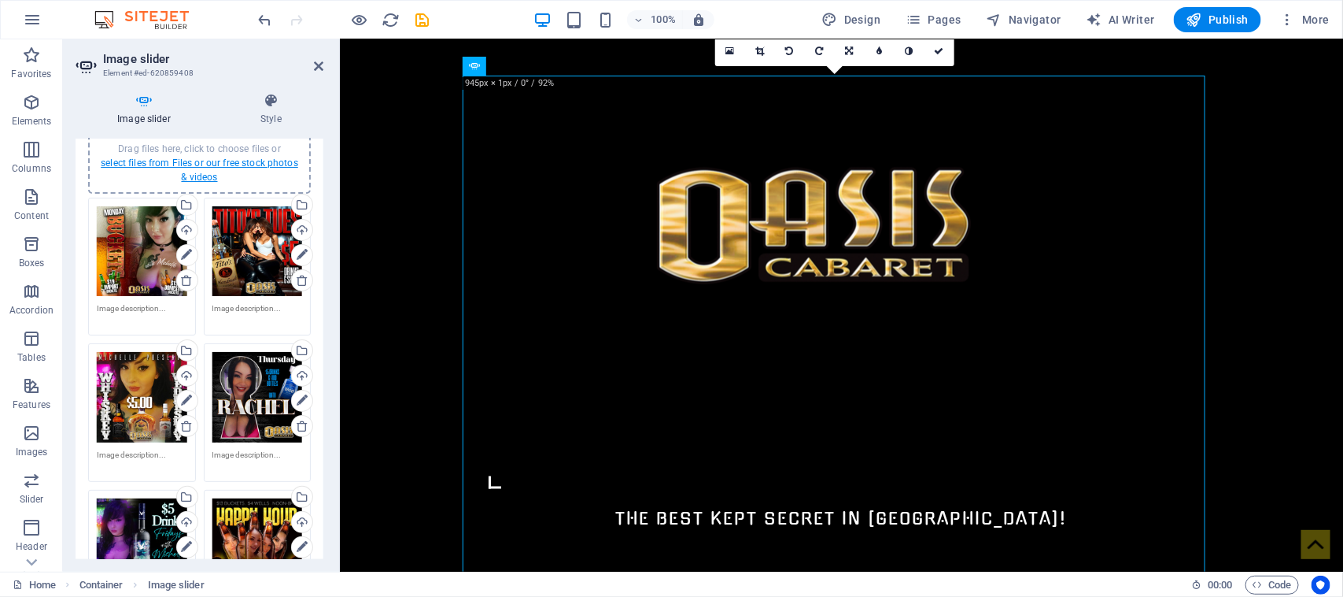
click at [147, 162] on link "select files from Files or our free stock photos & videos" at bounding box center [200, 169] width 198 height 25
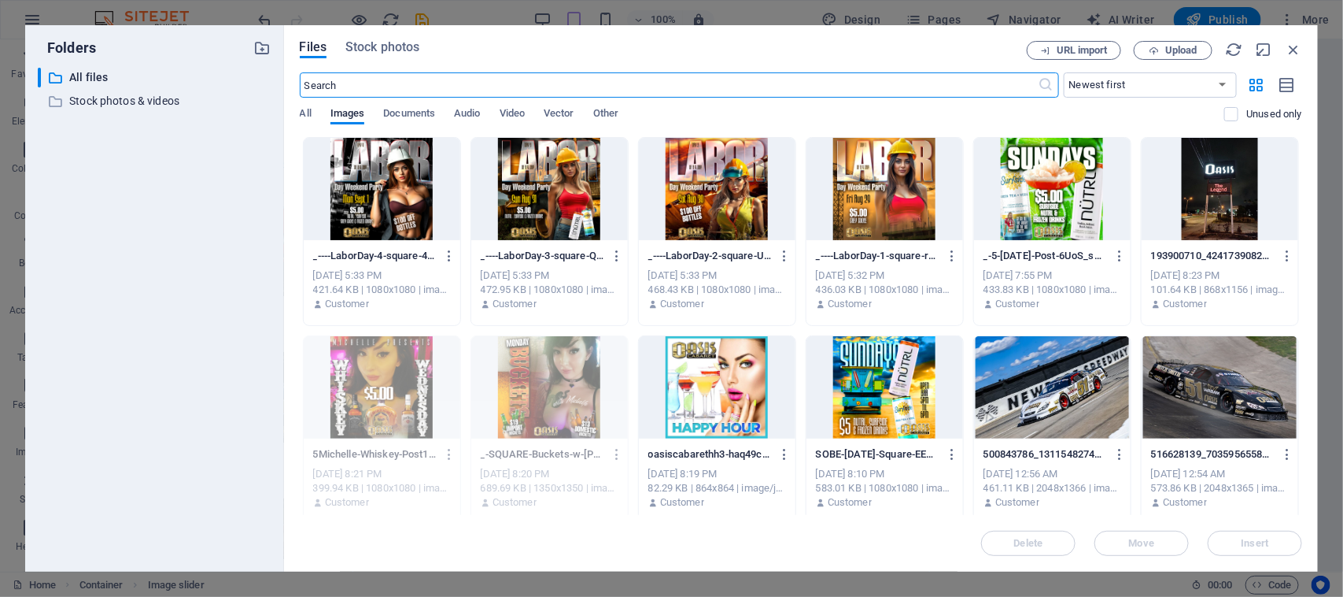
scroll to position [973, 0]
click at [855, 386] on div at bounding box center [885, 387] width 157 height 102
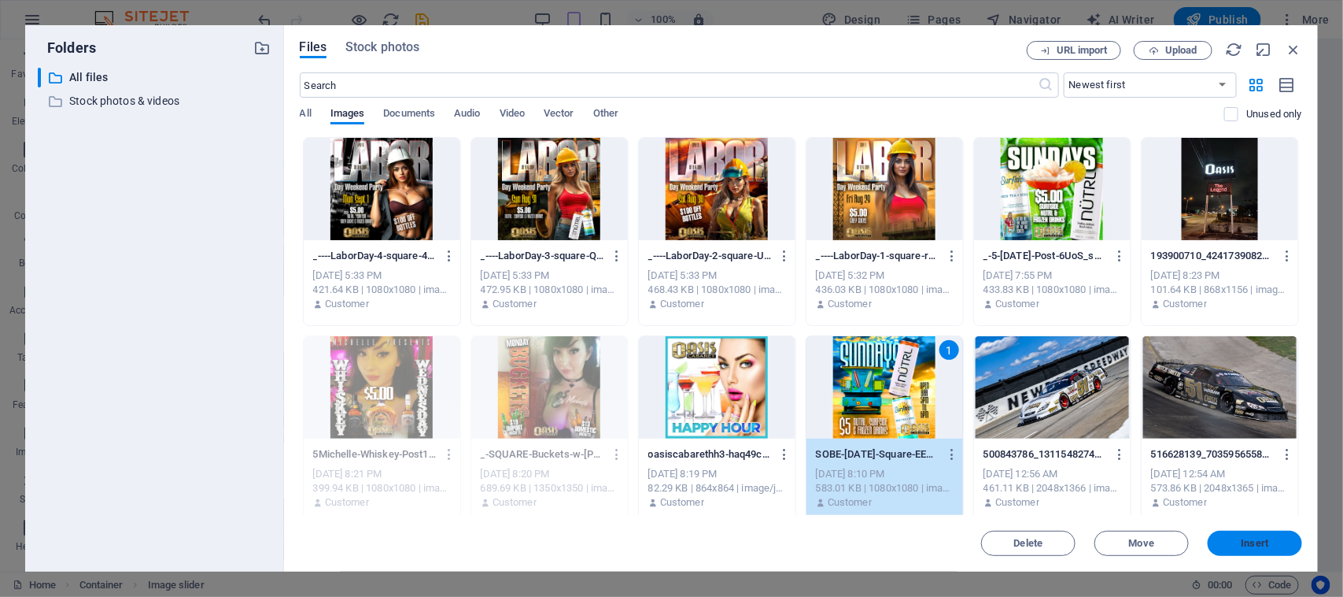
click at [1236, 539] on span "Insert" at bounding box center [1255, 542] width 82 height 9
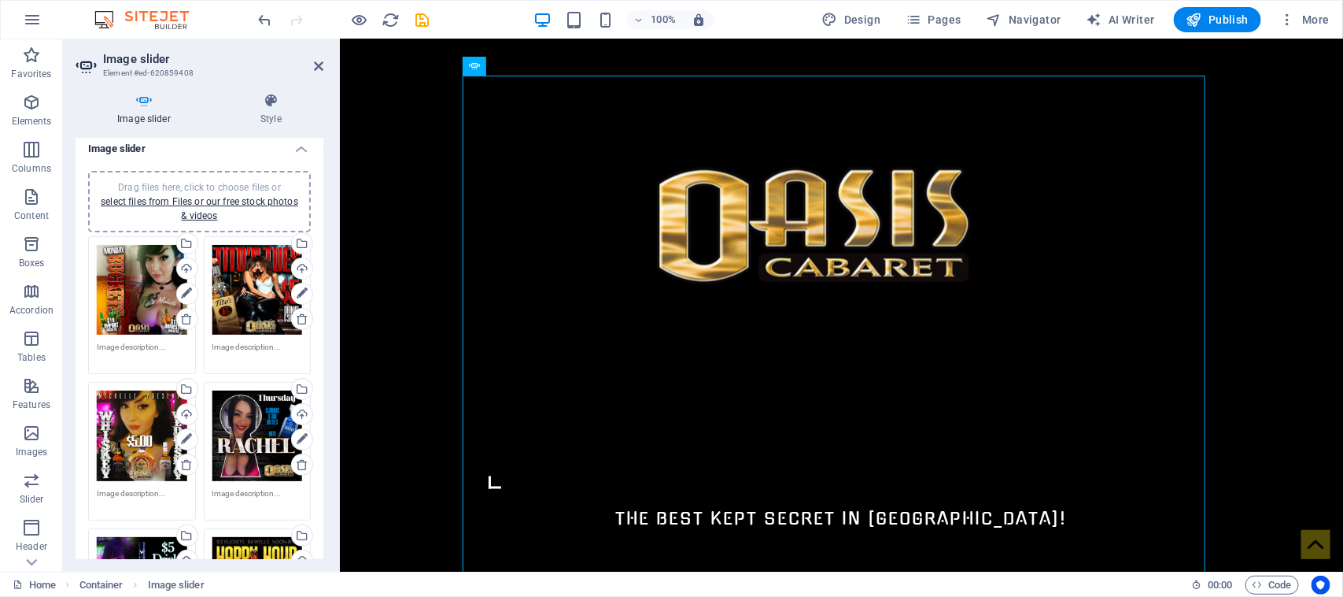
scroll to position [0, 0]
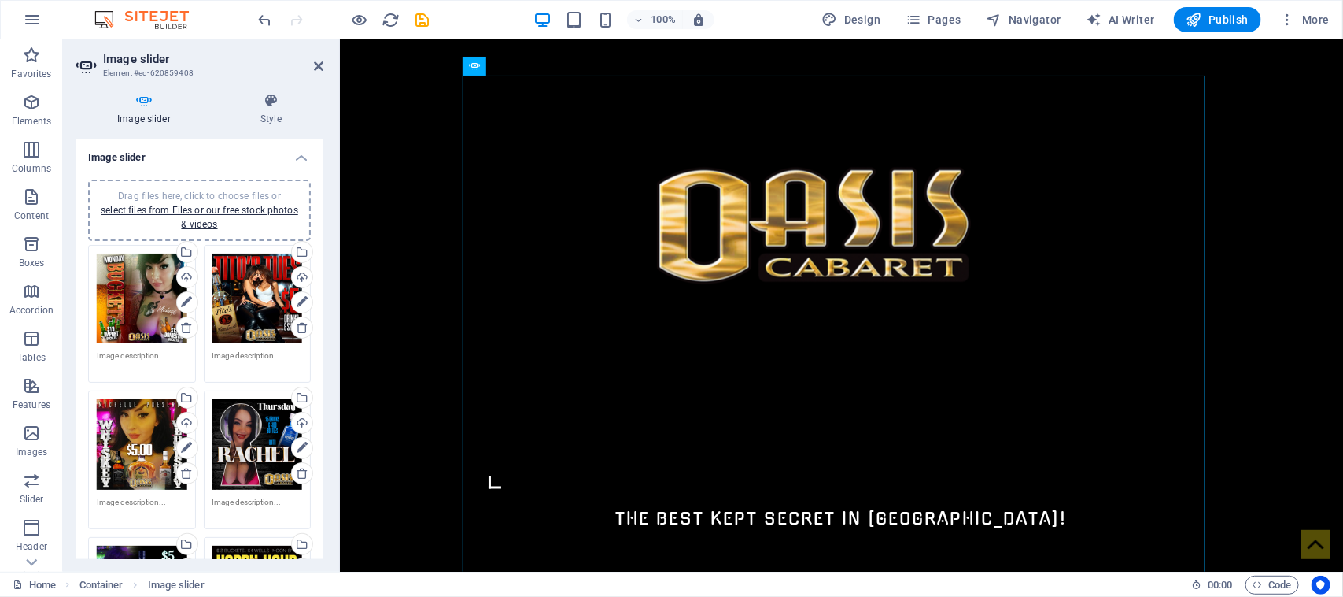
click at [139, 293] on div "Drag files here, click to choose files or select files from Files or our free s…" at bounding box center [142, 298] width 91 height 91
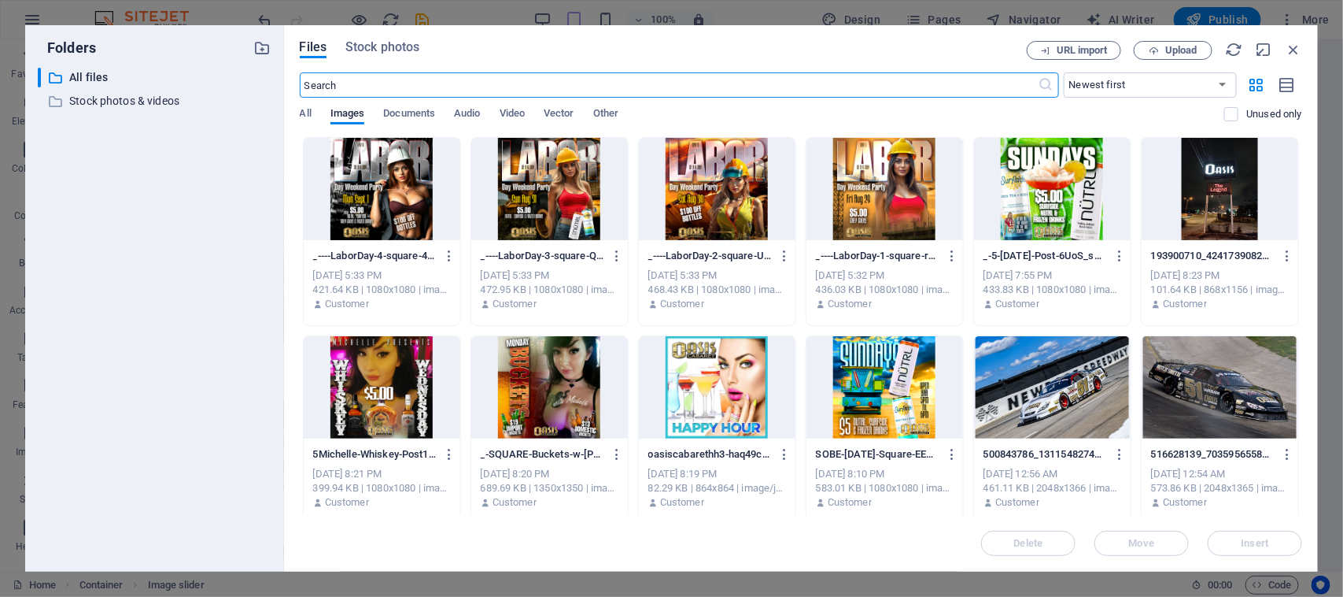
scroll to position [973, 0]
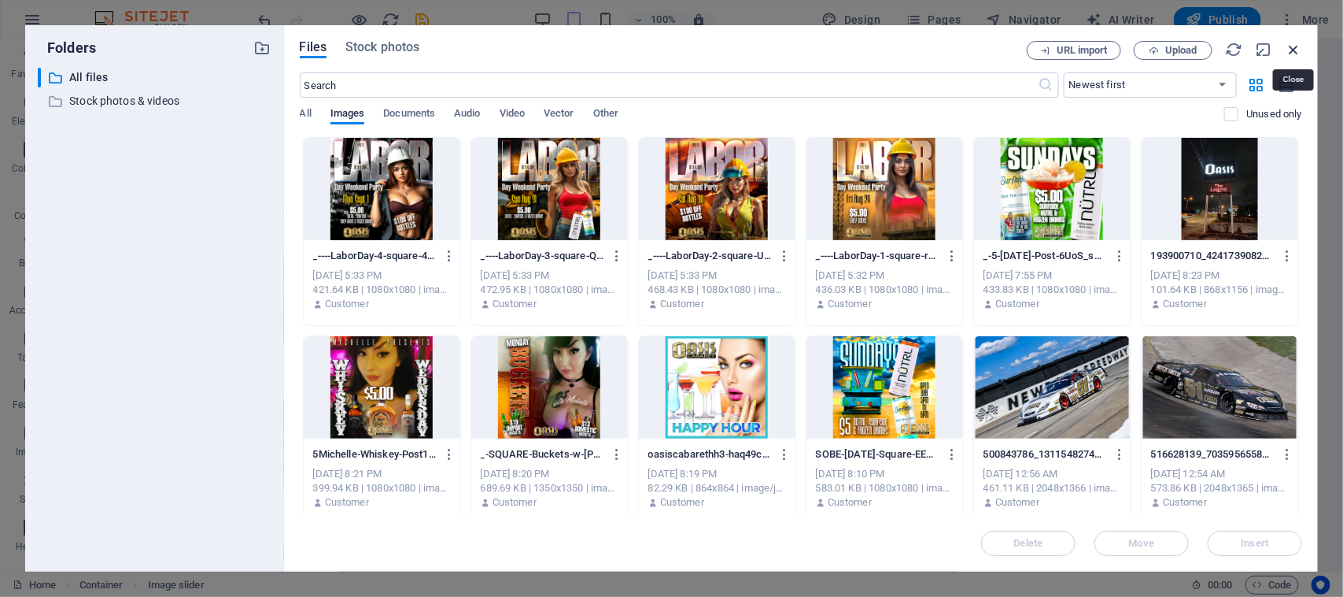
click at [1297, 49] on icon "button" at bounding box center [1293, 49] width 17 height 17
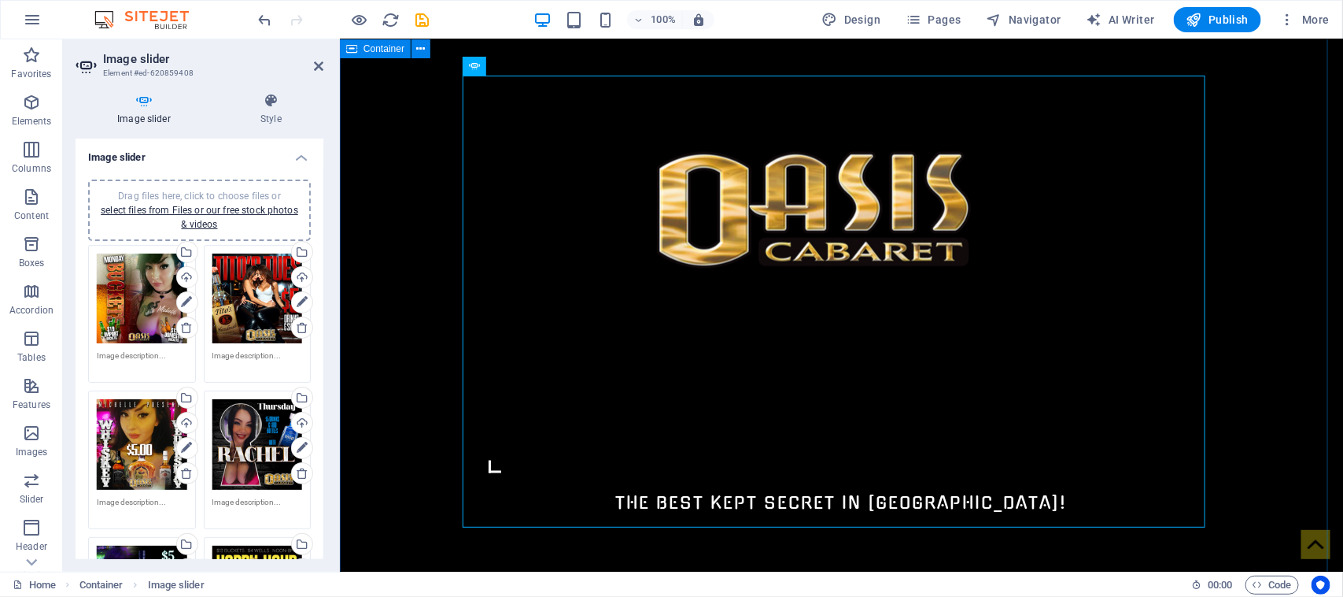
scroll to position [957, 0]
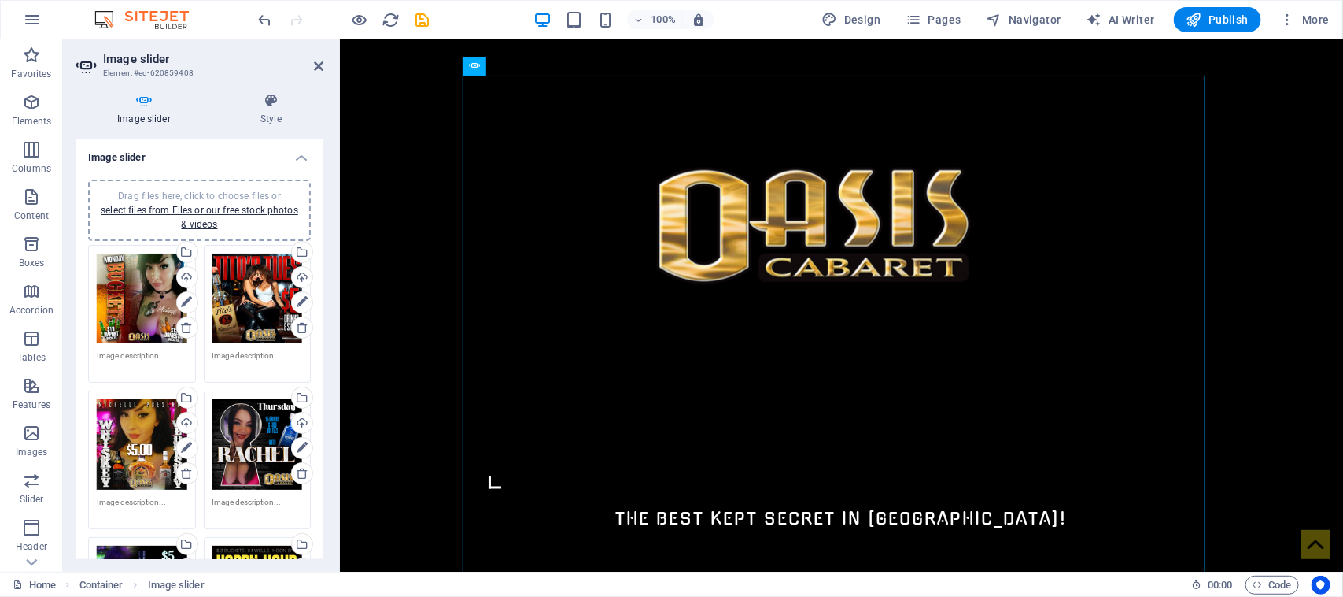
click at [116, 295] on div "Drag files here, click to choose files or select files from Files or our free s…" at bounding box center [142, 298] width 91 height 91
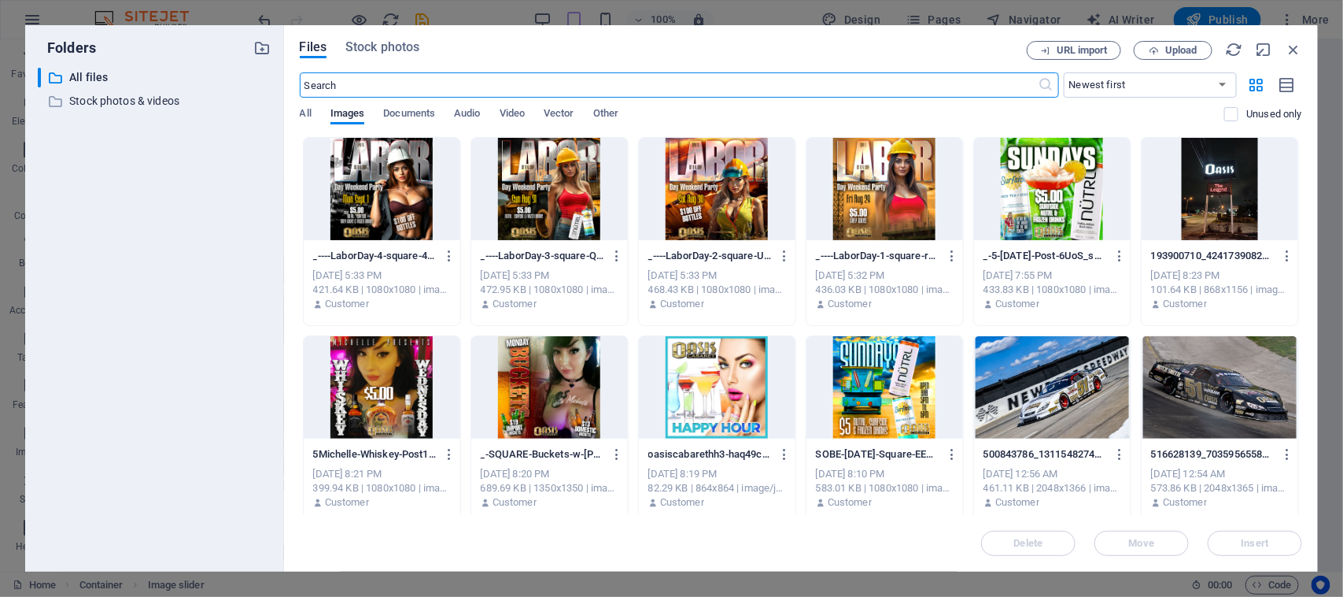
scroll to position [973, 0]
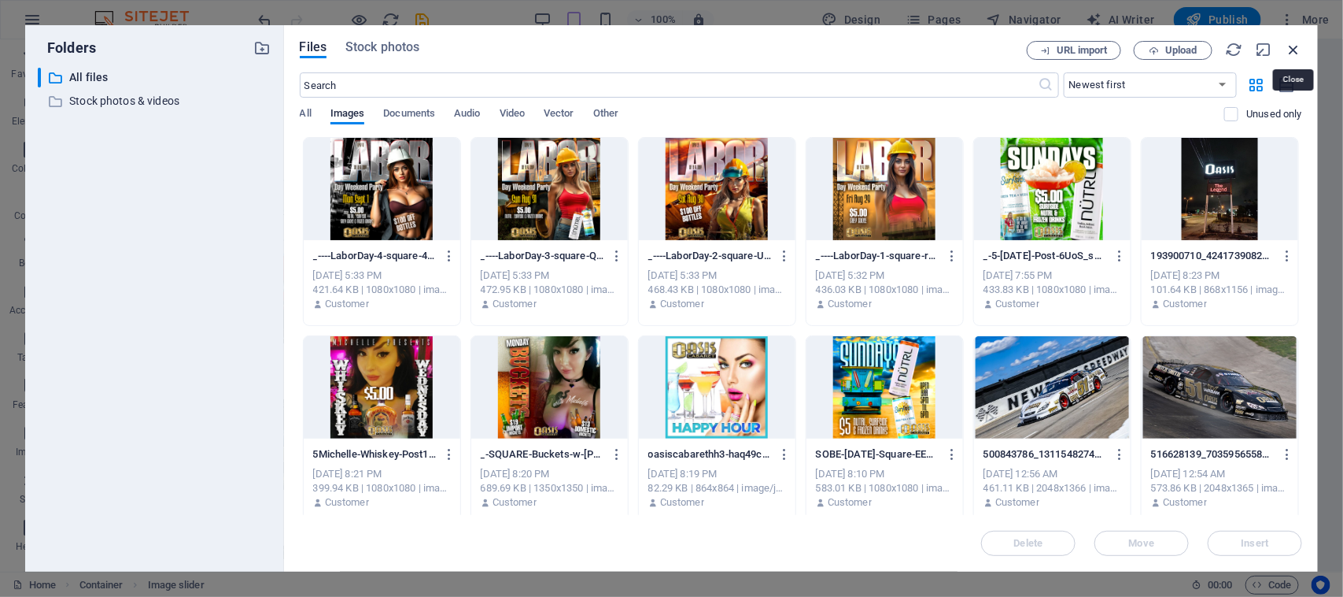
click at [1296, 53] on icon "button" at bounding box center [1293, 49] width 17 height 17
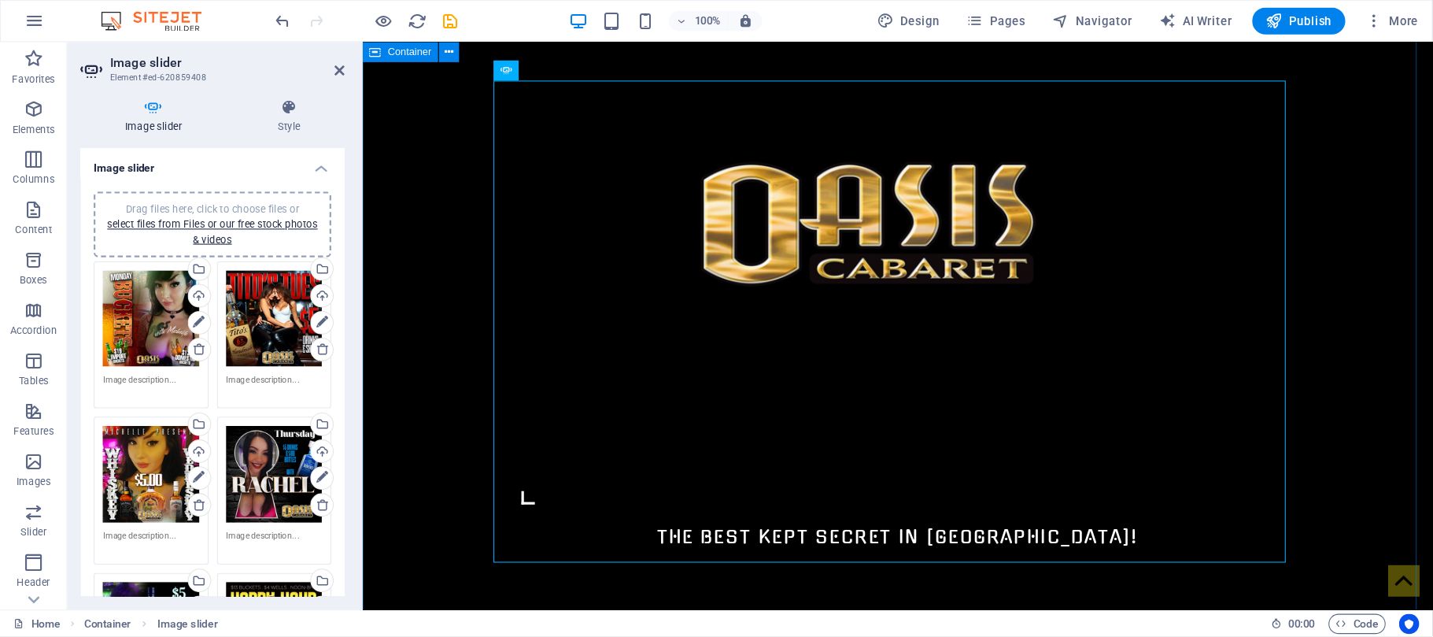
scroll to position [957, 0]
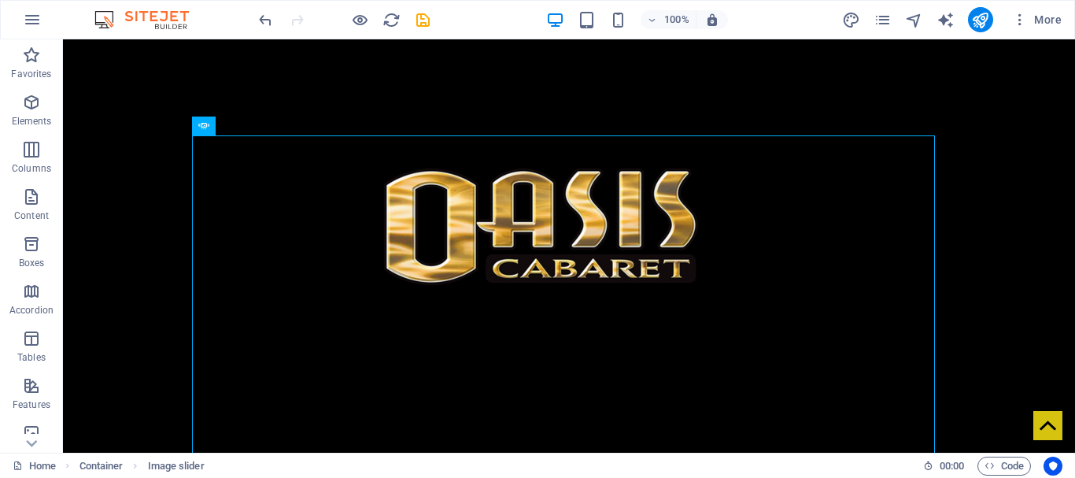
scroll to position [1258, 0]
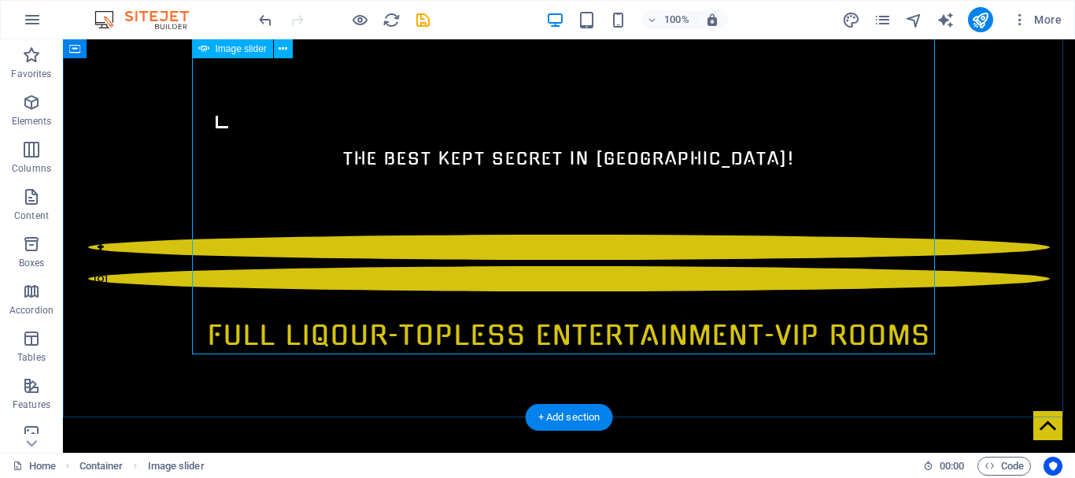
select select "ms"
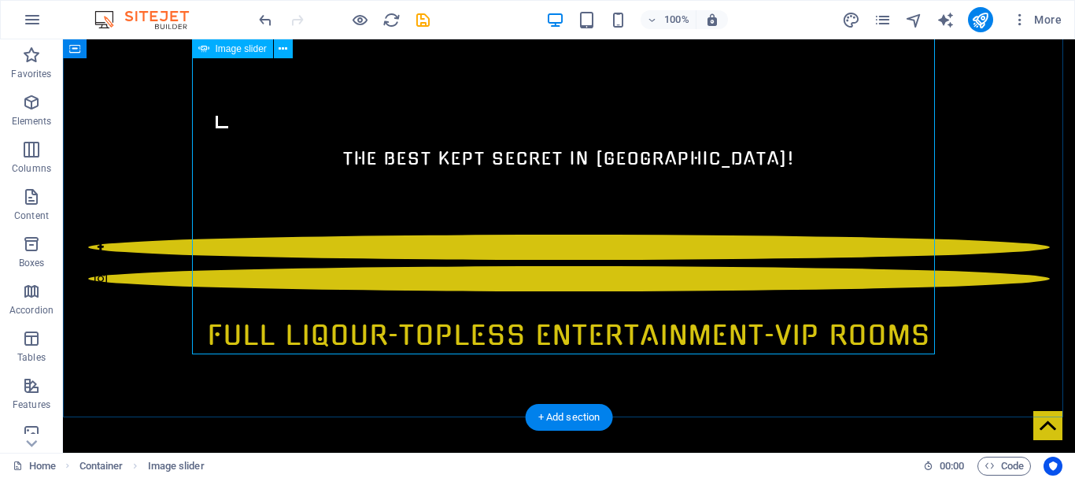
select select "s"
select select "progressive"
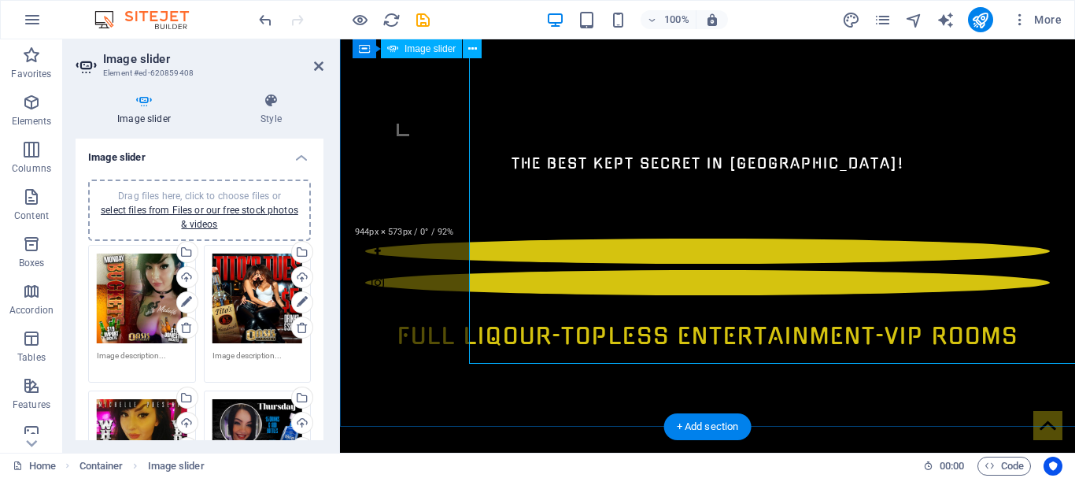
scroll to position [1232, 0]
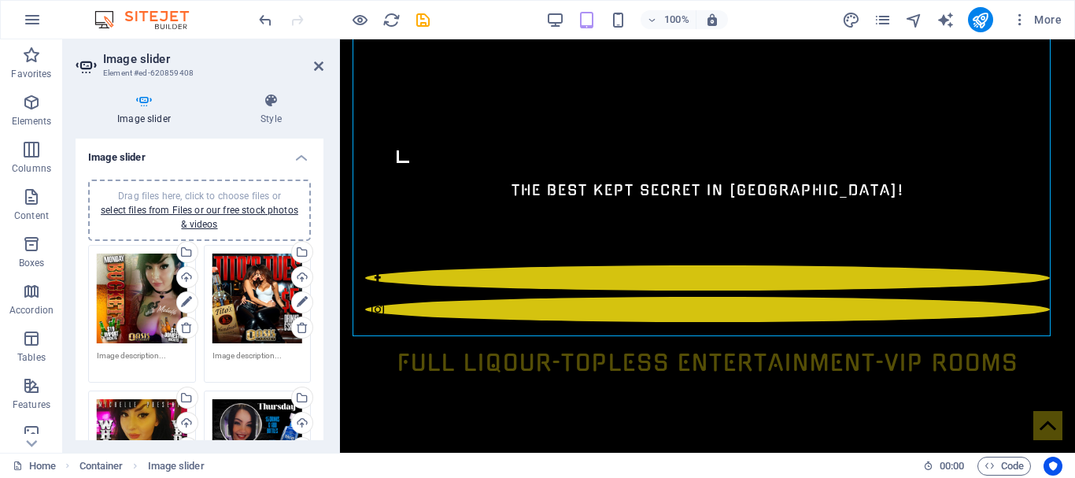
click at [139, 303] on div "Drag files here, click to choose files or select files from Files or our free s…" at bounding box center [142, 298] width 91 height 91
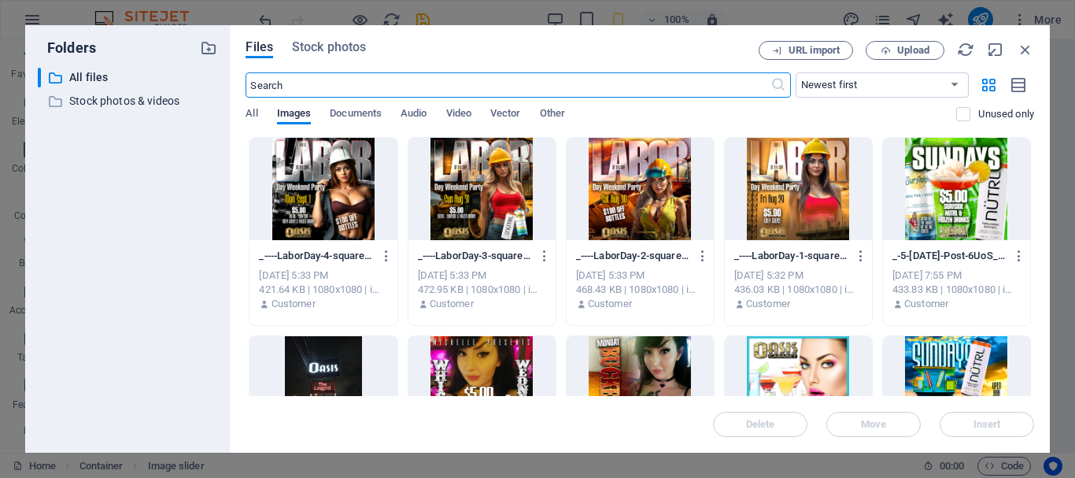
scroll to position [667, 0]
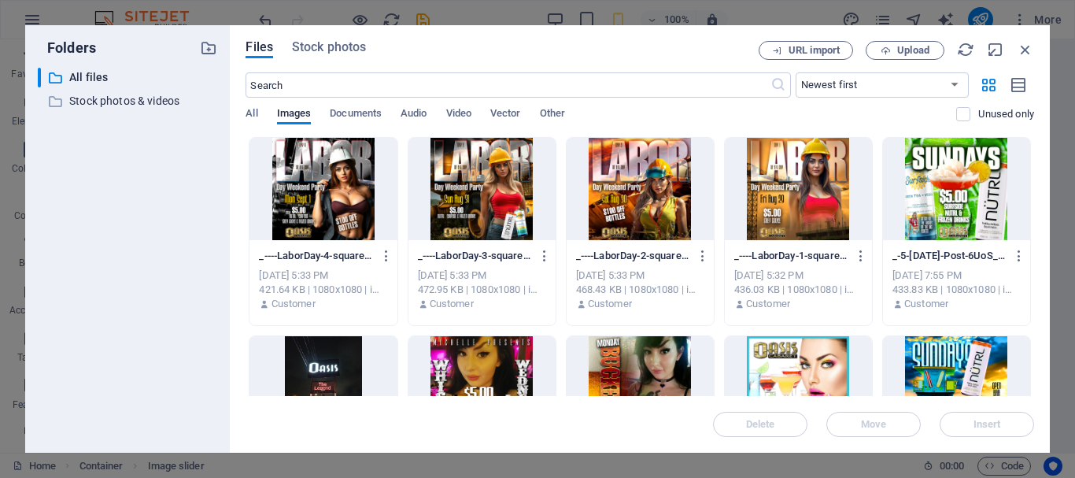
click at [609, 344] on div at bounding box center [640, 387] width 147 height 102
click at [962, 421] on span "Insert" at bounding box center [987, 423] width 82 height 9
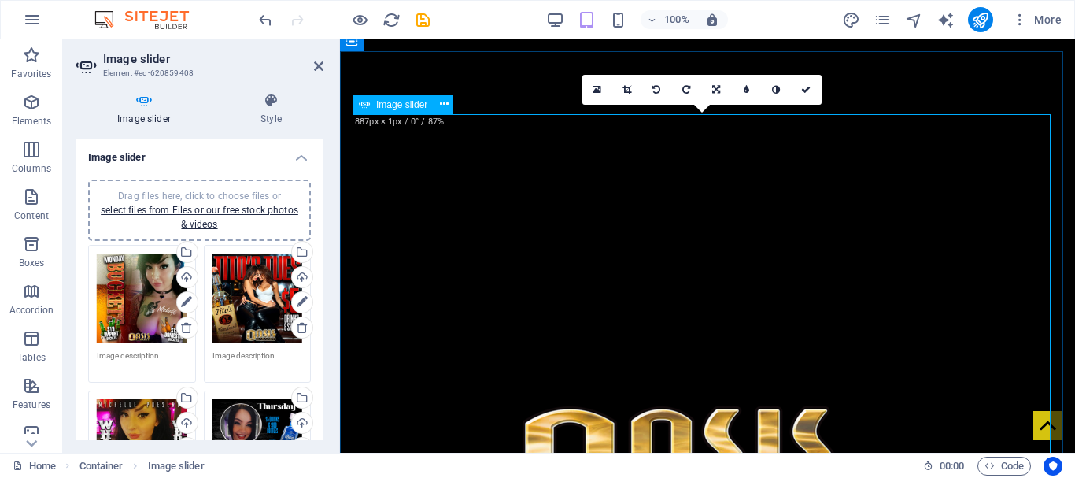
scroll to position [909, 0]
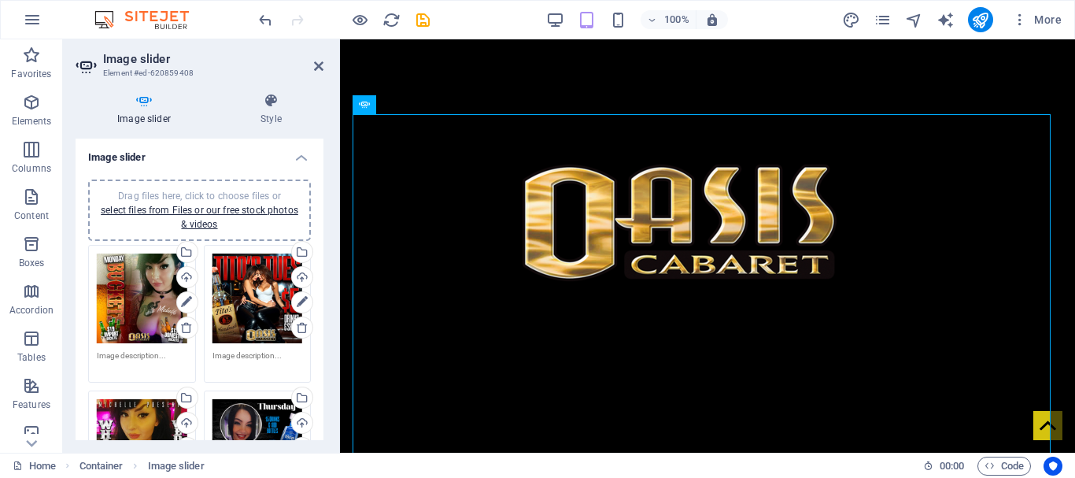
click at [105, 308] on div "Drag files here, click to choose files or select files from Files or our free s…" at bounding box center [142, 298] width 91 height 91
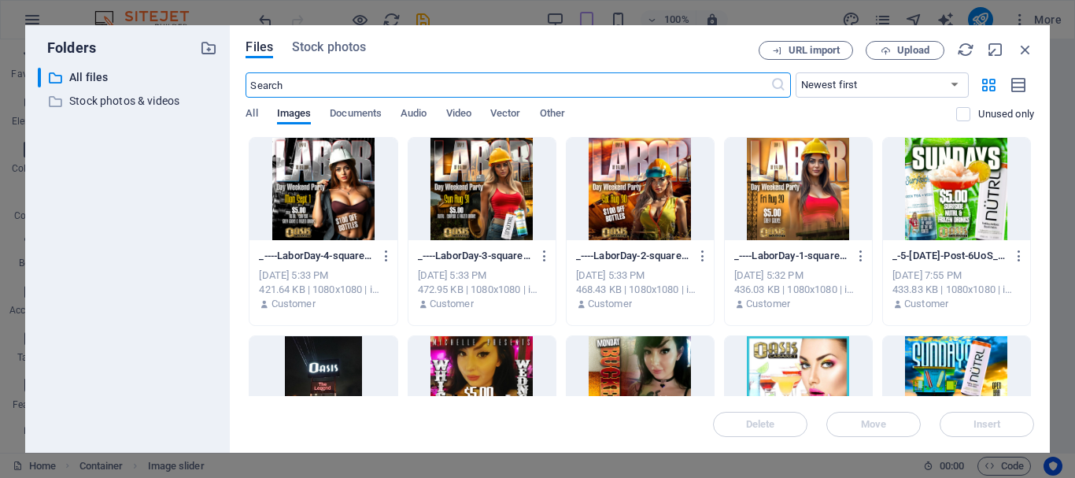
scroll to position [667, 0]
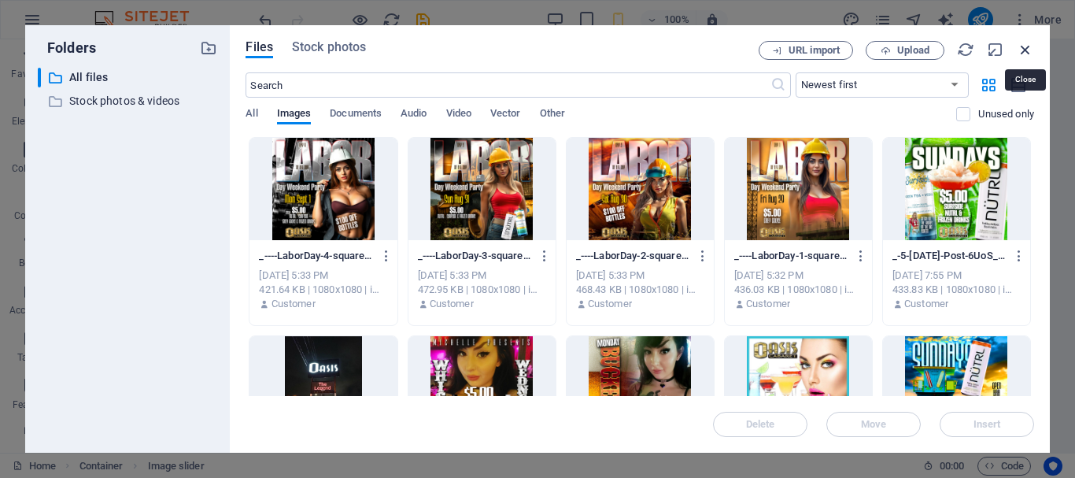
click at [1029, 52] on icon "button" at bounding box center [1025, 49] width 17 height 17
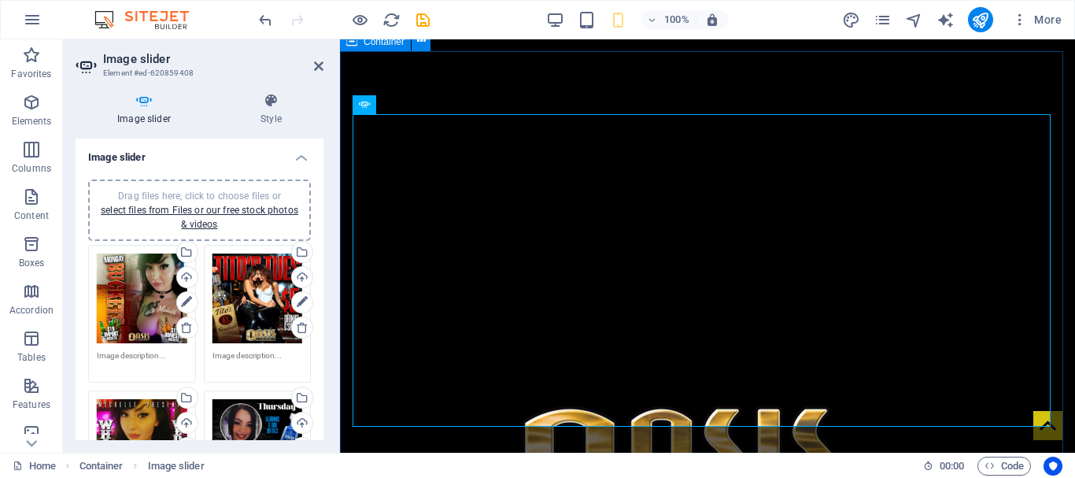
scroll to position [909, 0]
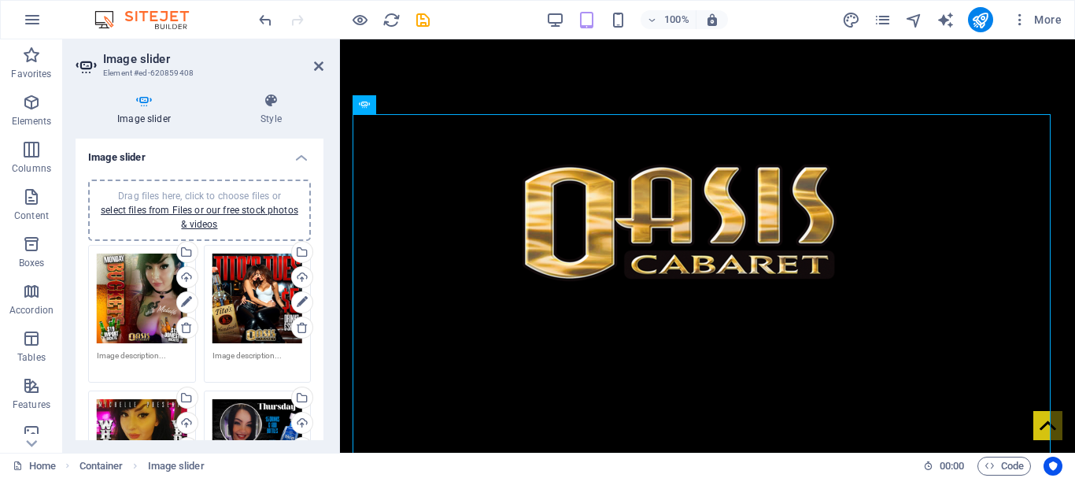
click at [272, 290] on div "Drag files here, click to choose files or select files from Files or our free s…" at bounding box center [258, 298] width 91 height 91
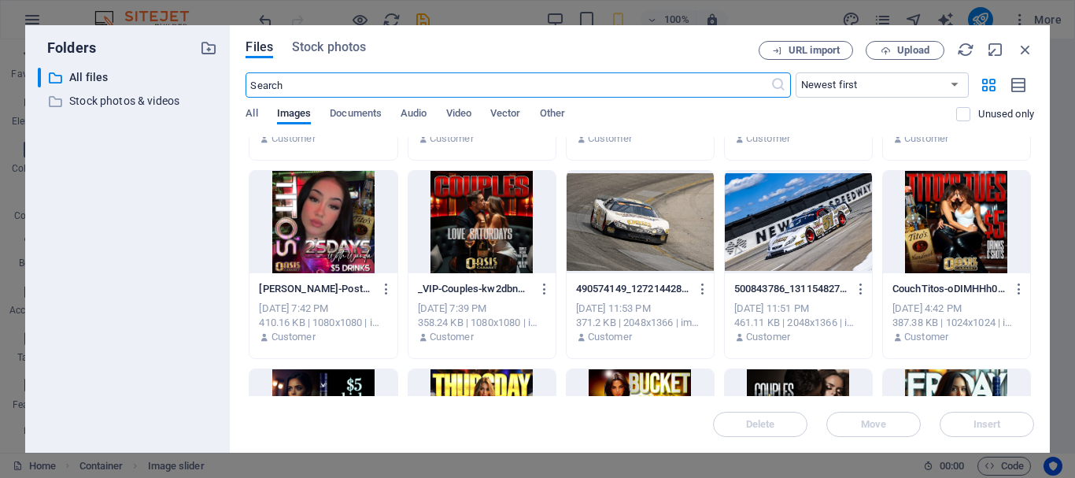
scroll to position [966, 0]
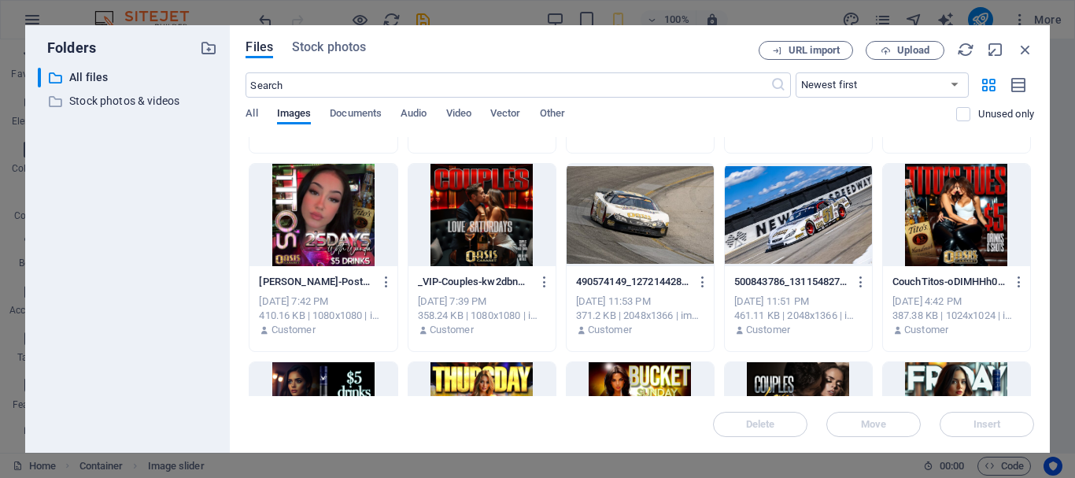
click at [964, 225] on div at bounding box center [956, 215] width 147 height 102
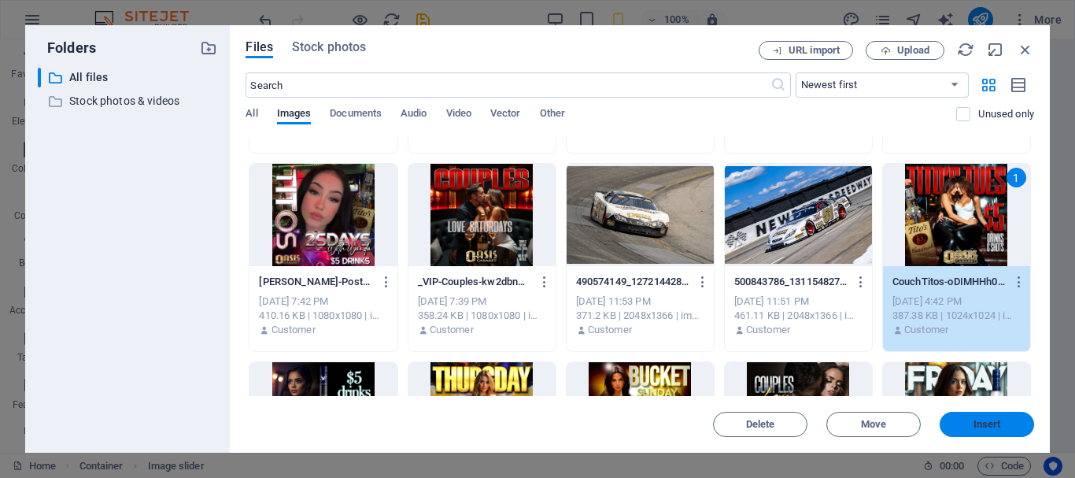
click at [1001, 430] on button "Insert" at bounding box center [987, 424] width 94 height 25
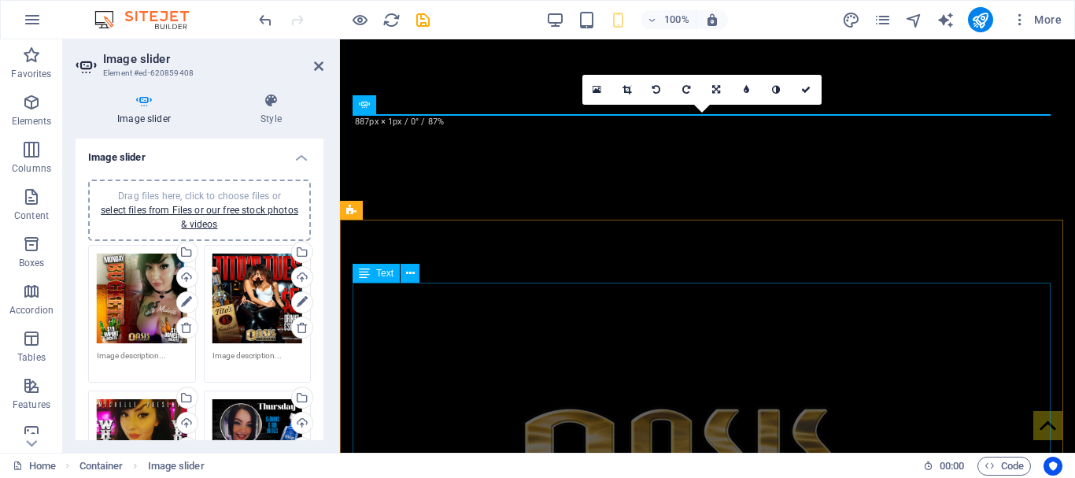
scroll to position [909, 0]
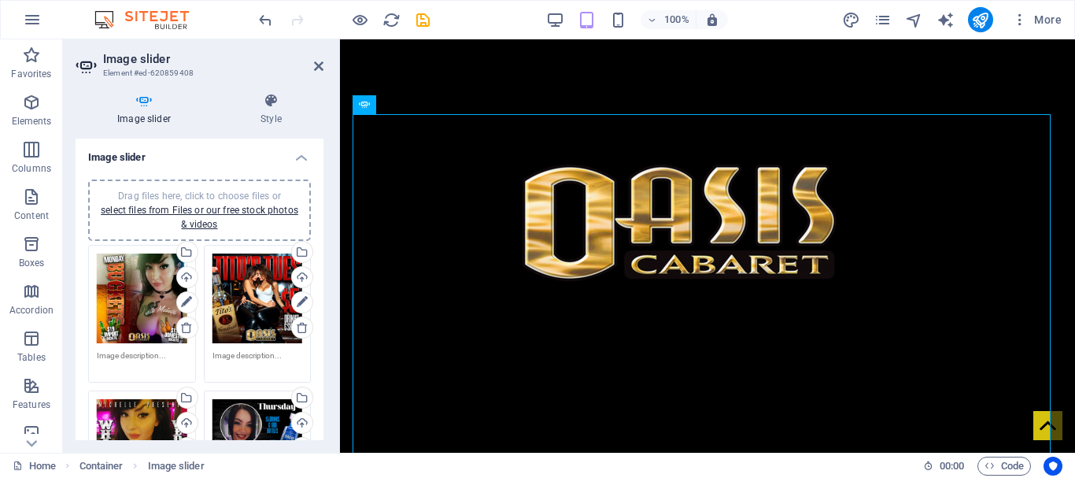
click at [132, 408] on div "Drag files here, click to choose files or select files from Files or our free s…" at bounding box center [142, 444] width 91 height 91
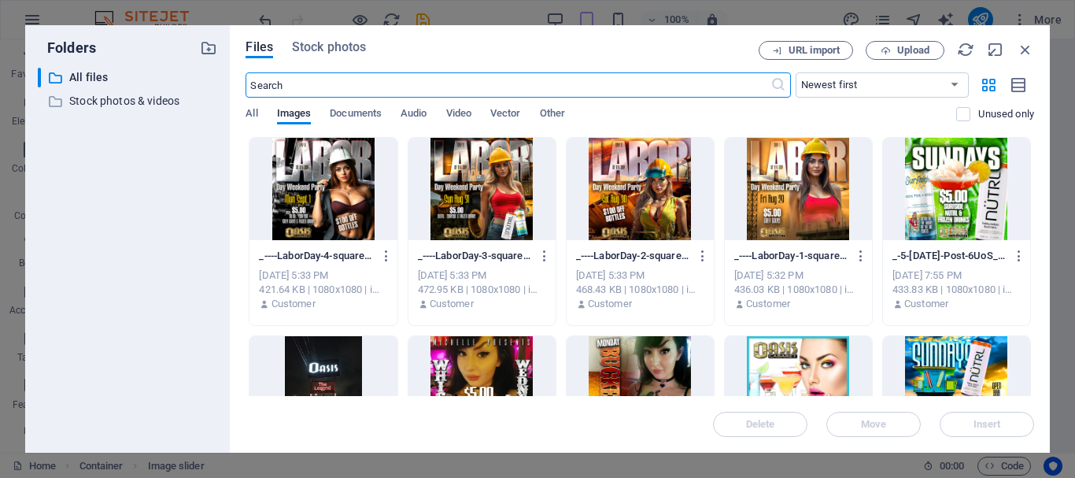
scroll to position [667, 0]
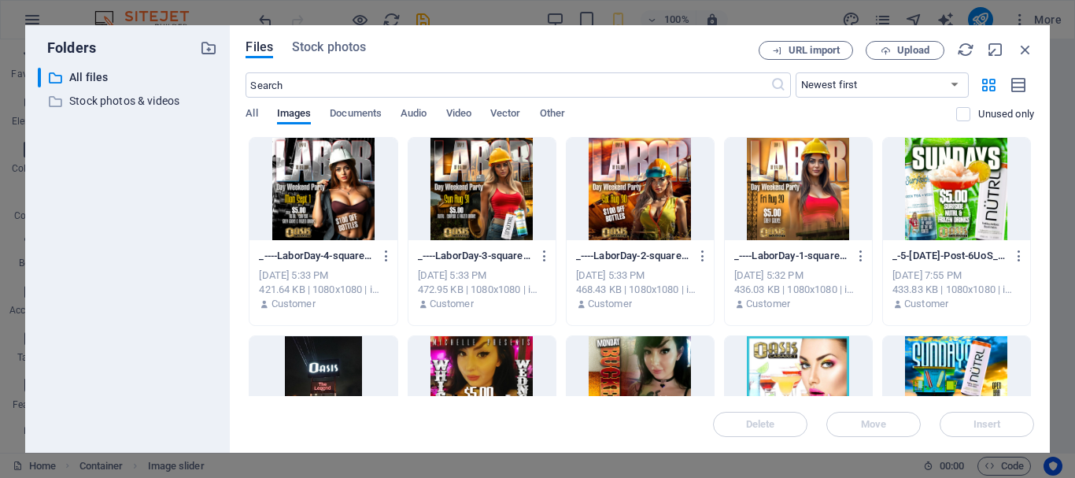
click at [468, 349] on div at bounding box center [481, 387] width 147 height 102
click at [468, 349] on div "1" at bounding box center [481, 387] width 147 height 102
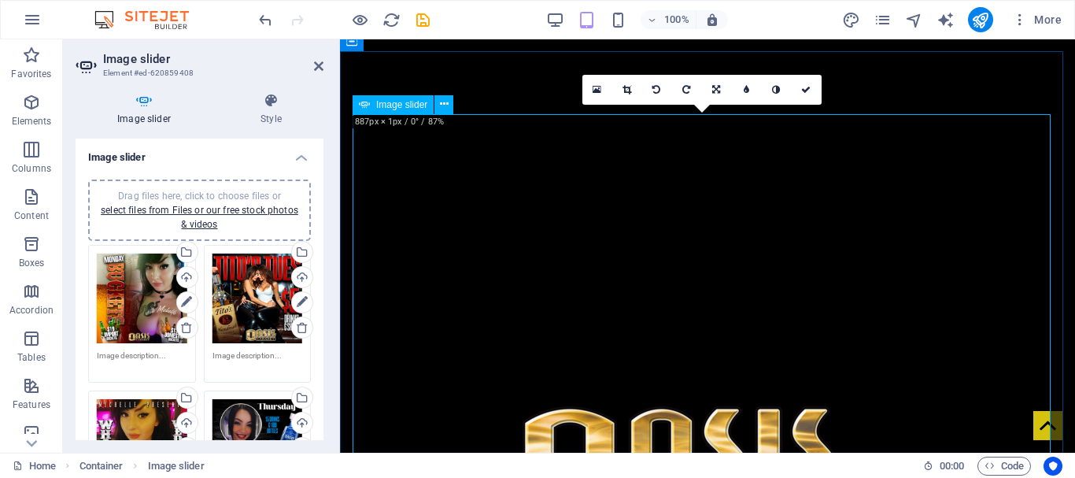
scroll to position [909, 0]
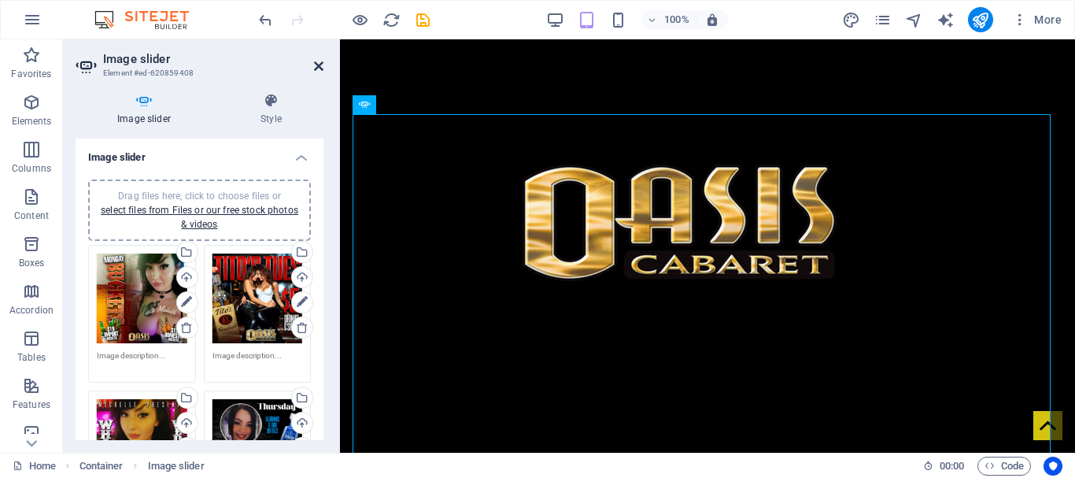
click at [314, 65] on icon at bounding box center [318, 66] width 9 height 13
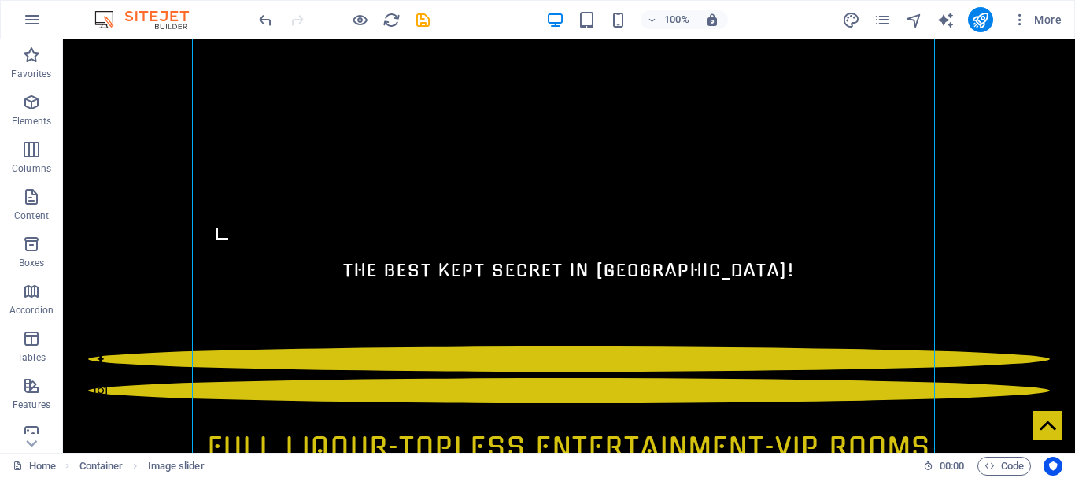
scroll to position [1164, 0]
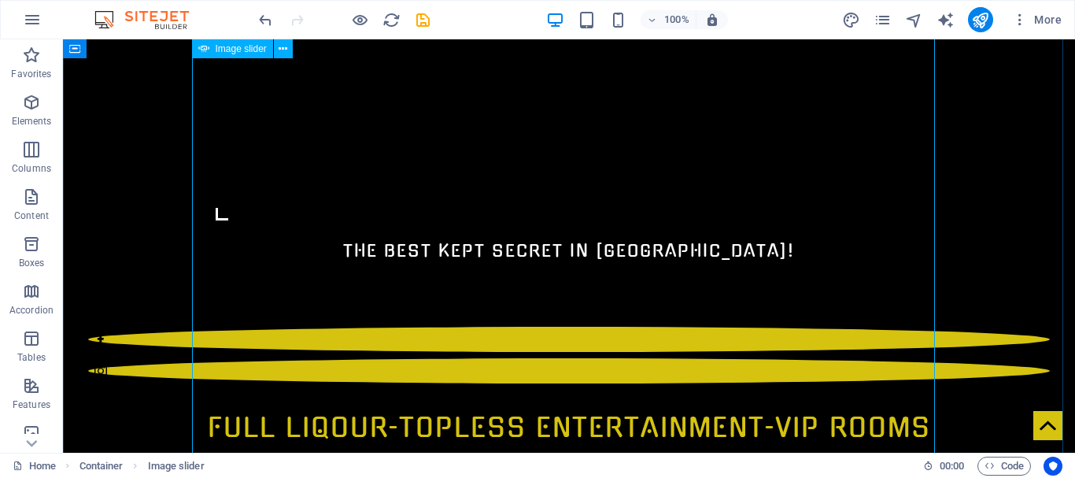
select select "ms"
select select "s"
select select "progressive"
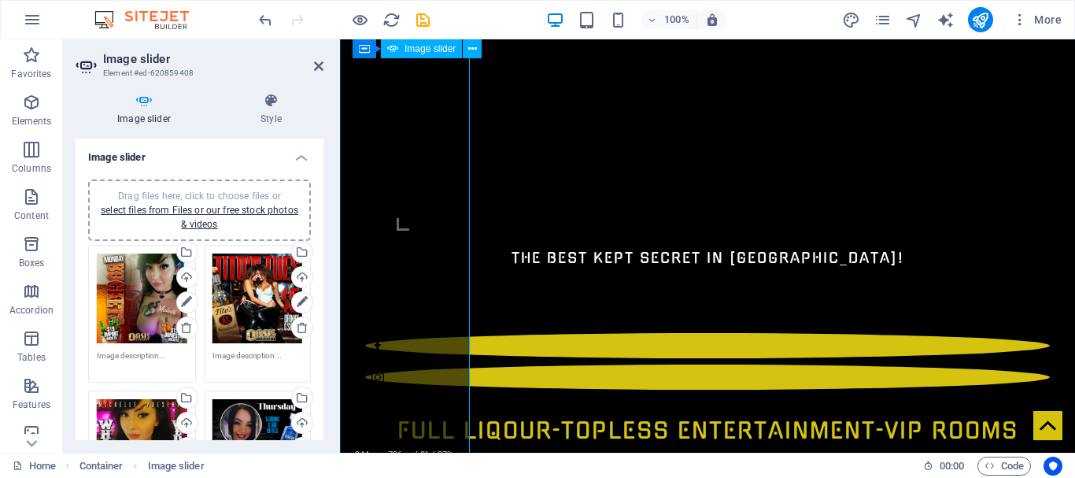
scroll to position [1132, 0]
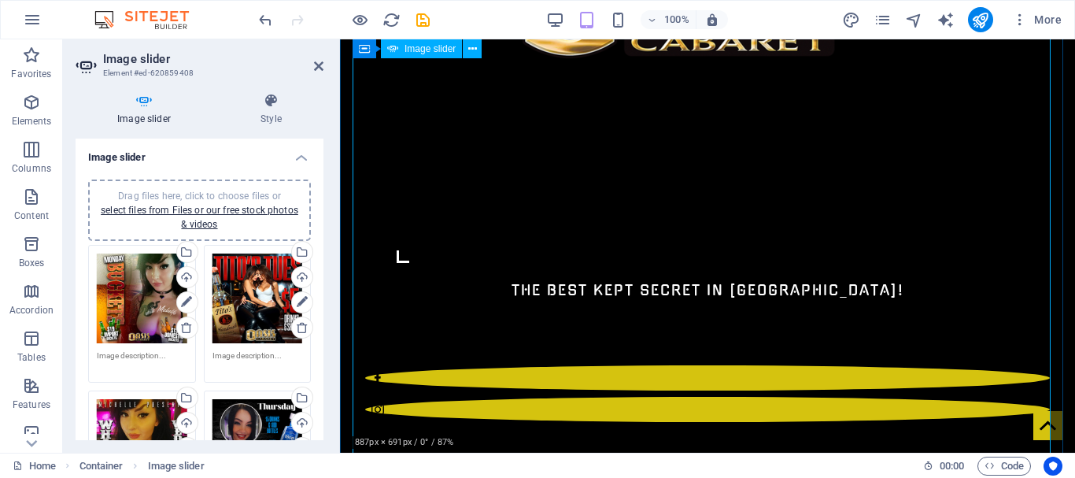
click at [256, 425] on div "Drag files here, click to choose files or select files from Files or our free s…" at bounding box center [258, 444] width 91 height 91
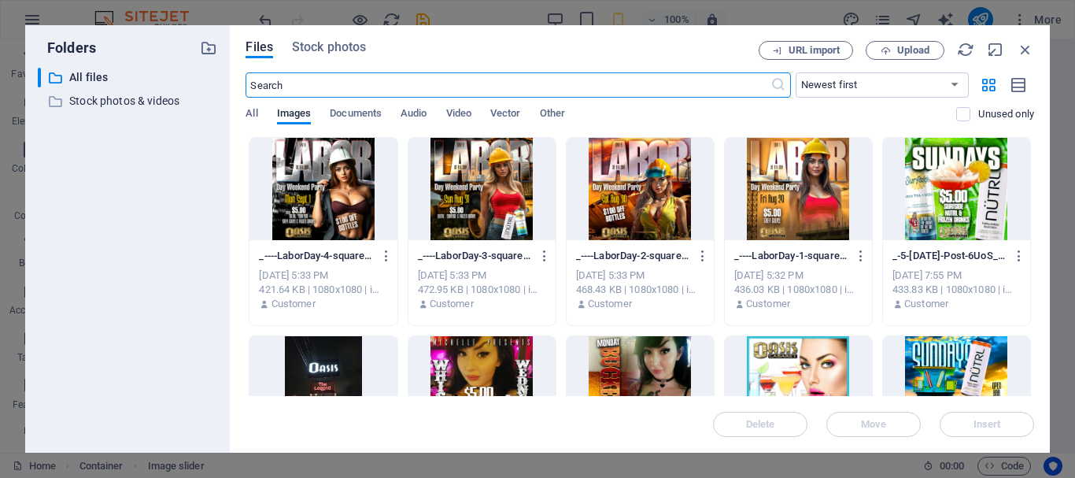
scroll to position [701, 0]
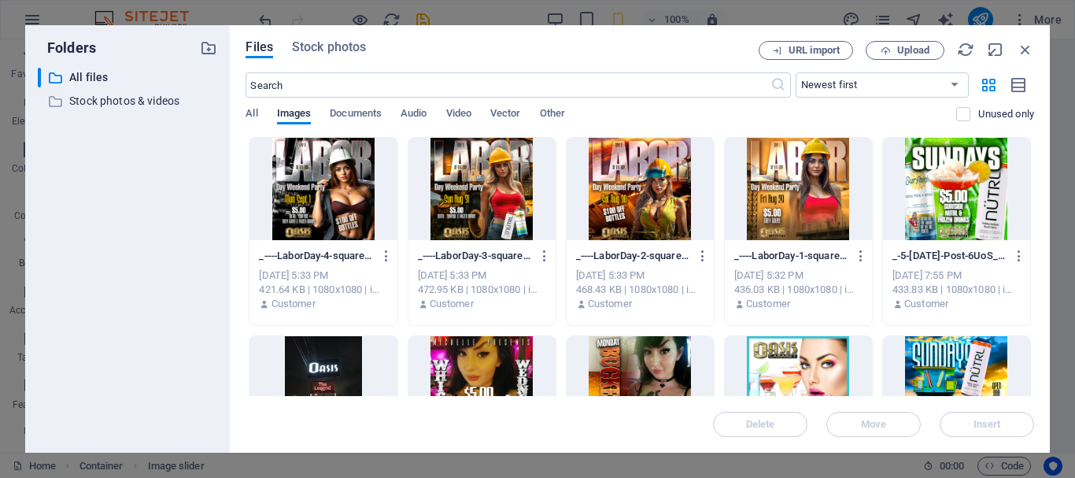
drag, startPoint x: 1034, startPoint y: 157, endPoint x: 1033, endPoint y: 179, distance: 22.8
click at [1033, 179] on div "Files Stock photos URL import Upload ​ Newest first Oldest first Name (A-Z) Nam…" at bounding box center [640, 238] width 820 height 427
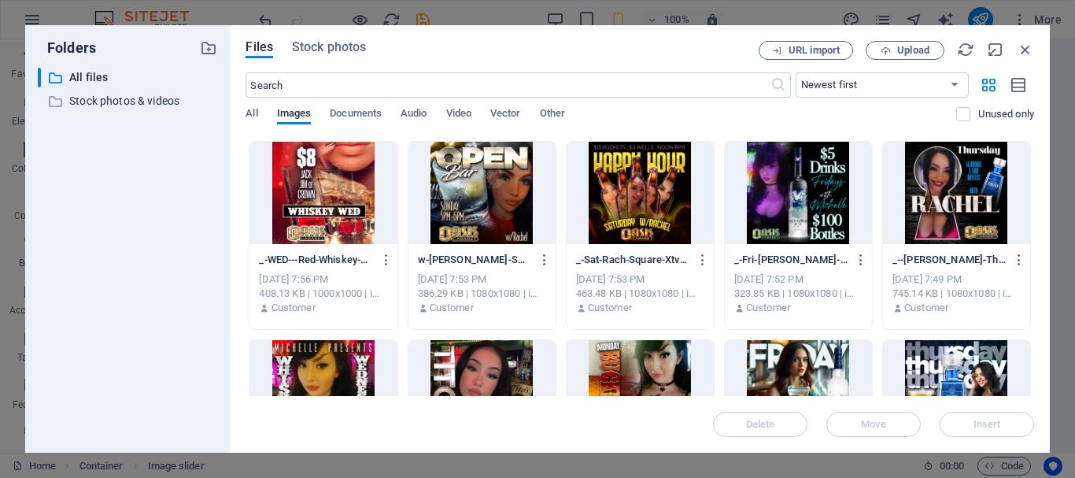
scroll to position [598, 0]
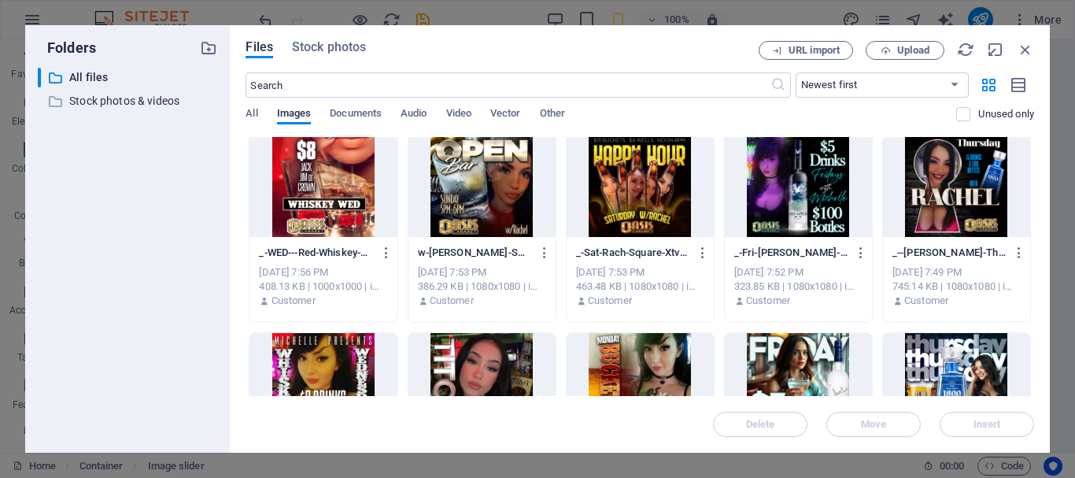
click at [964, 174] on div at bounding box center [956, 186] width 147 height 102
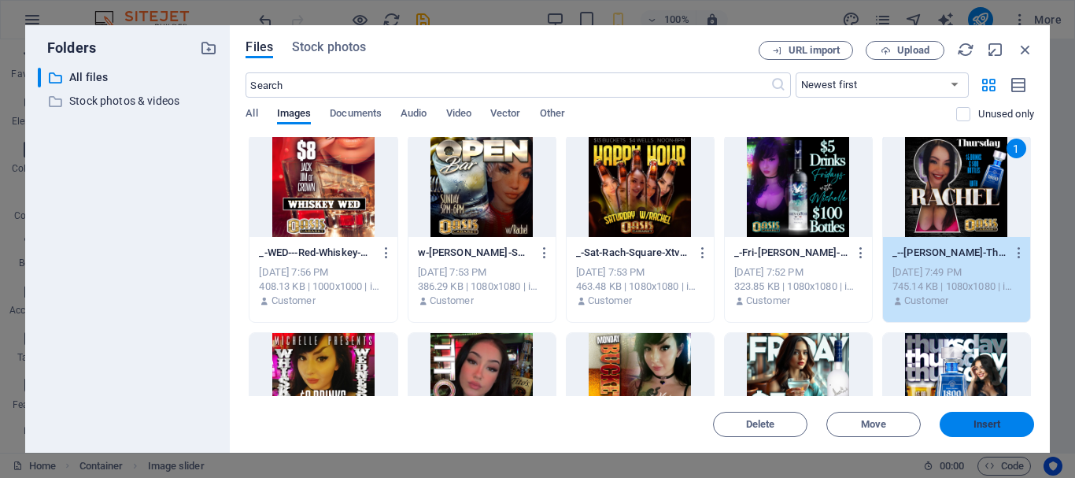
drag, startPoint x: 985, startPoint y: 423, endPoint x: 645, endPoint y: 383, distance: 342.4
click at [985, 423] on span "Insert" at bounding box center [988, 423] width 28 height 9
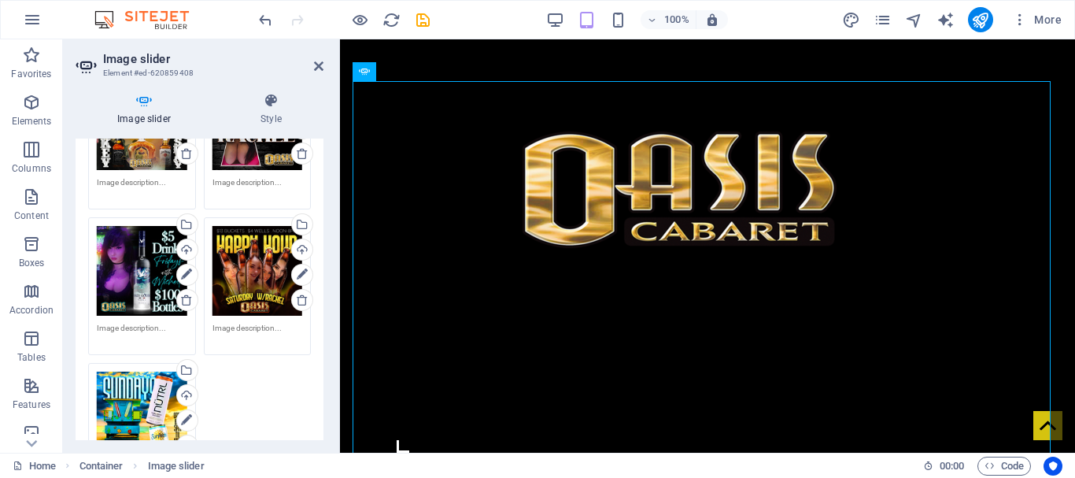
scroll to position [348, 0]
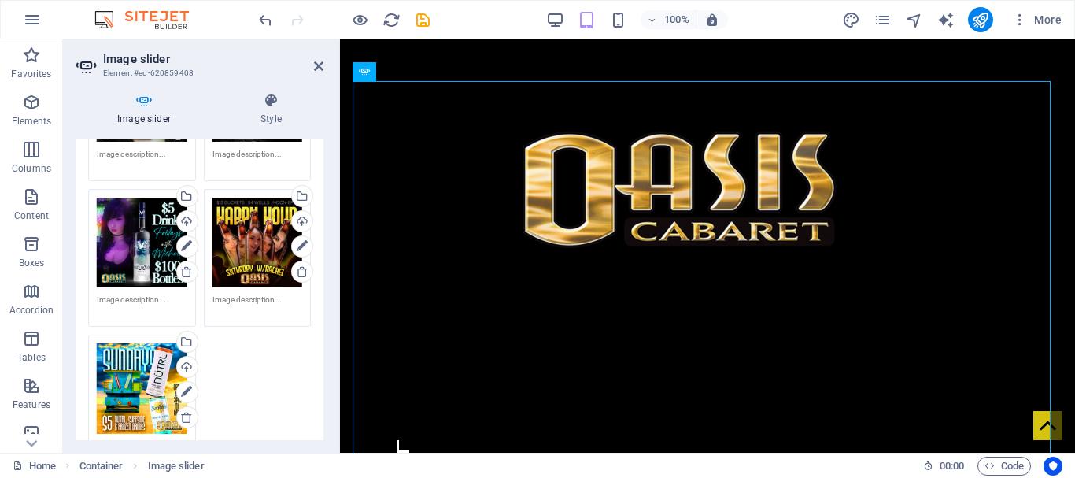
click at [157, 224] on div "Drag files here, click to choose files or select files from Files or our free s…" at bounding box center [142, 243] width 91 height 91
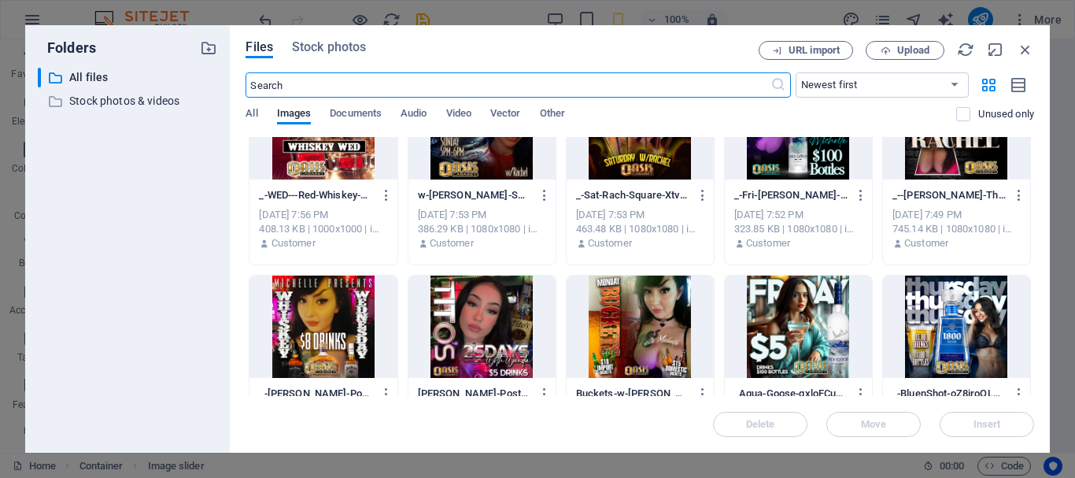
scroll to position [512, 0]
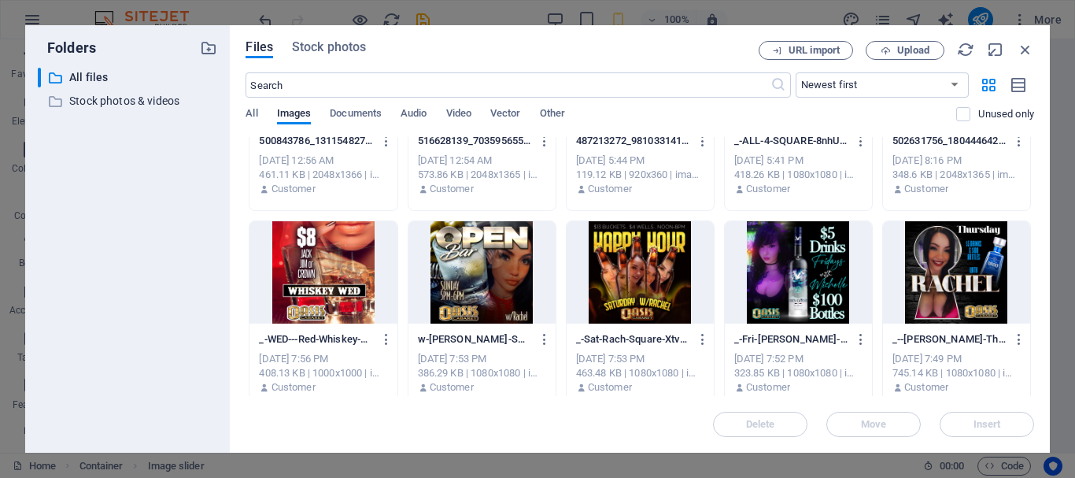
click at [783, 269] on div at bounding box center [798, 272] width 147 height 102
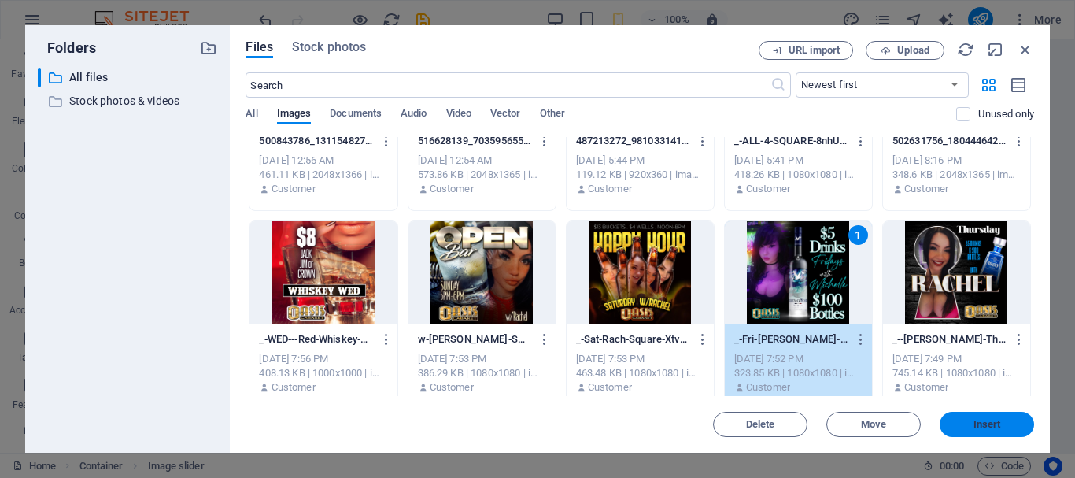
click at [960, 424] on span "Insert" at bounding box center [987, 423] width 82 height 9
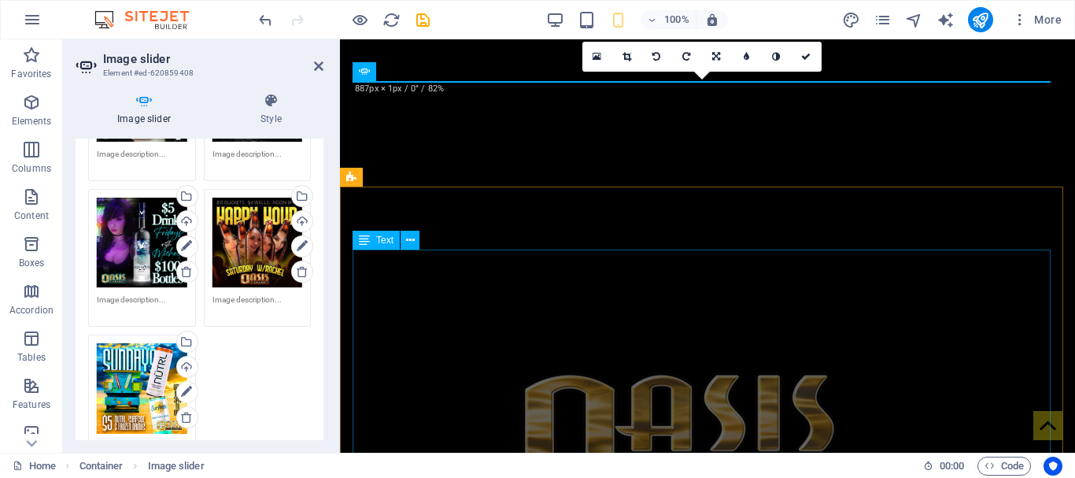
scroll to position [942, 0]
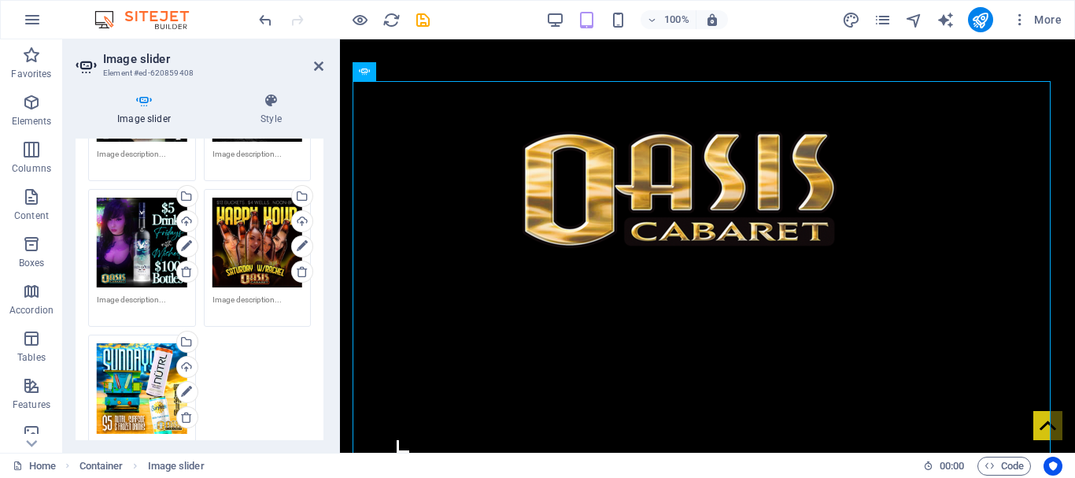
click at [261, 238] on div "Drag files here, click to choose files or select files from Files or our free s…" at bounding box center [258, 243] width 91 height 91
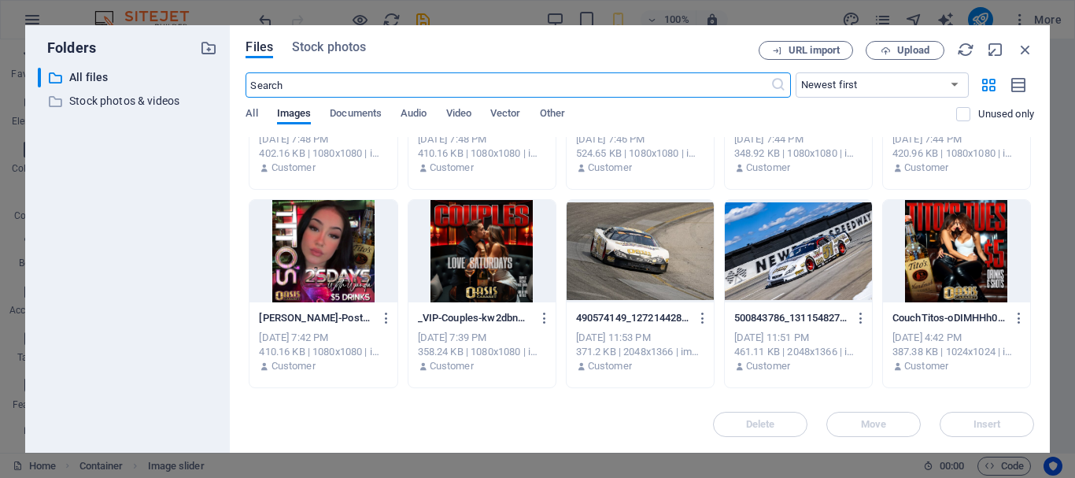
scroll to position [944, 0]
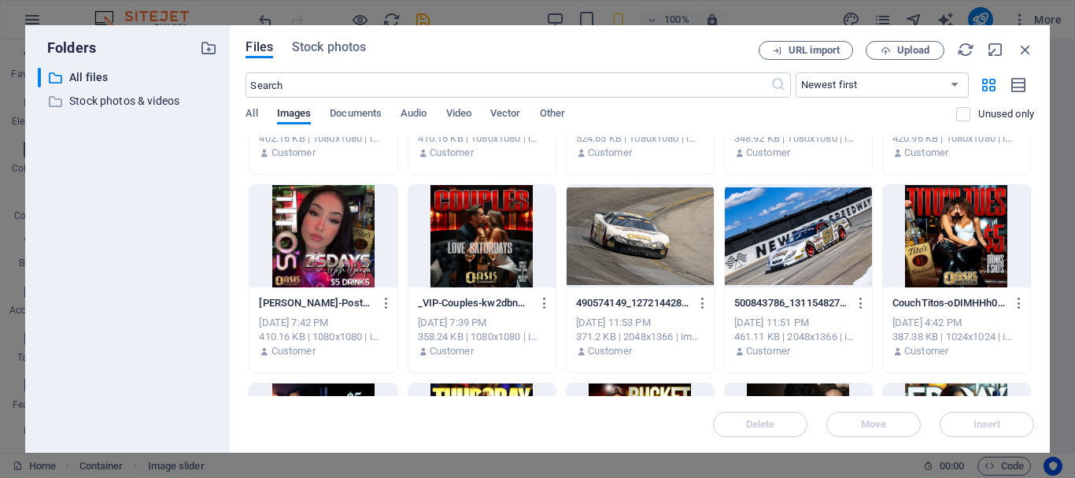
click at [453, 240] on div at bounding box center [481, 236] width 147 height 102
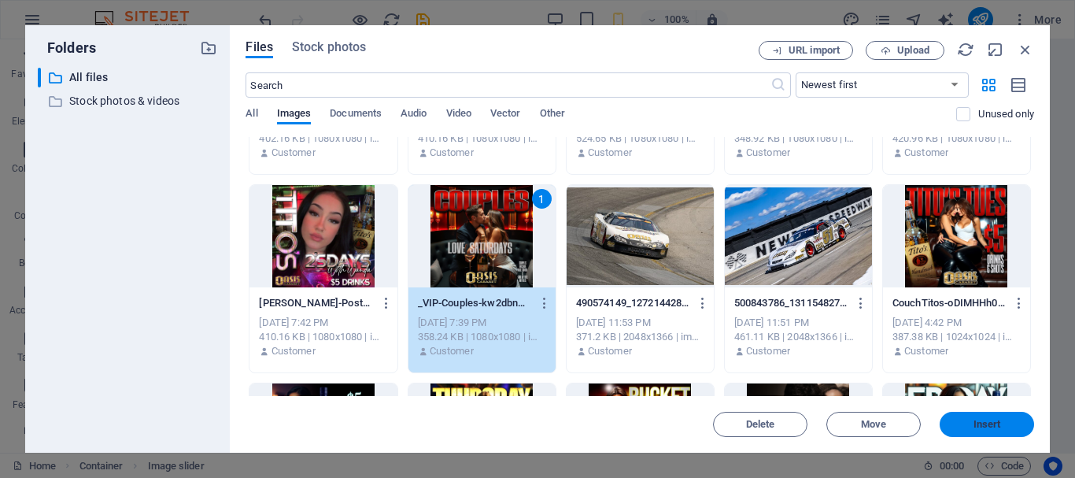
click at [1004, 426] on span "Insert" at bounding box center [987, 423] width 82 height 9
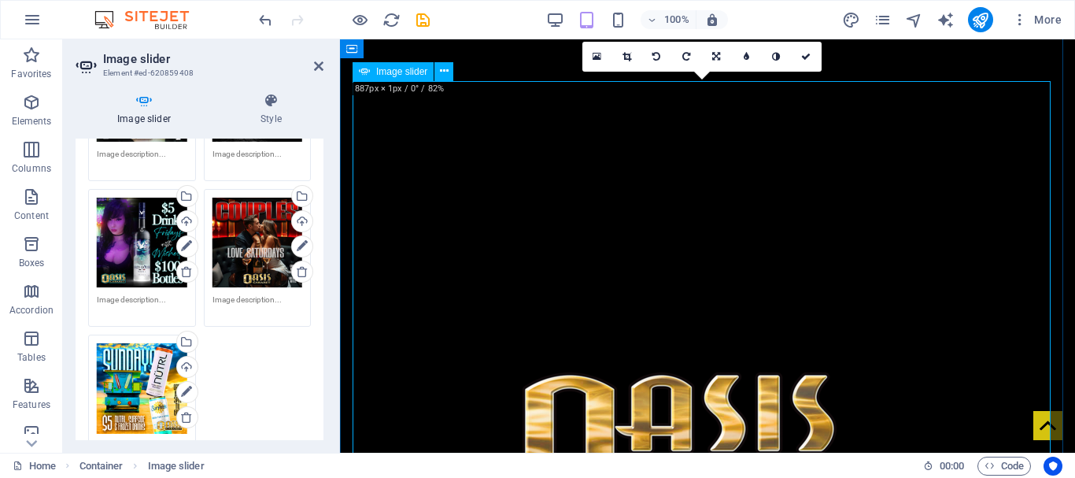
scroll to position [942, 0]
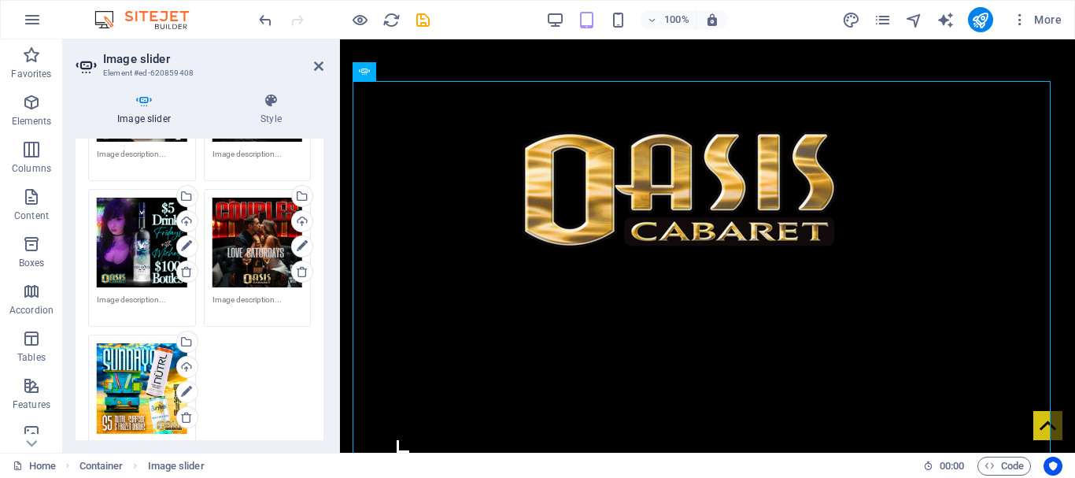
click at [135, 383] on div "Drag files here, click to choose files or select files from Files or our free s…" at bounding box center [142, 388] width 91 height 91
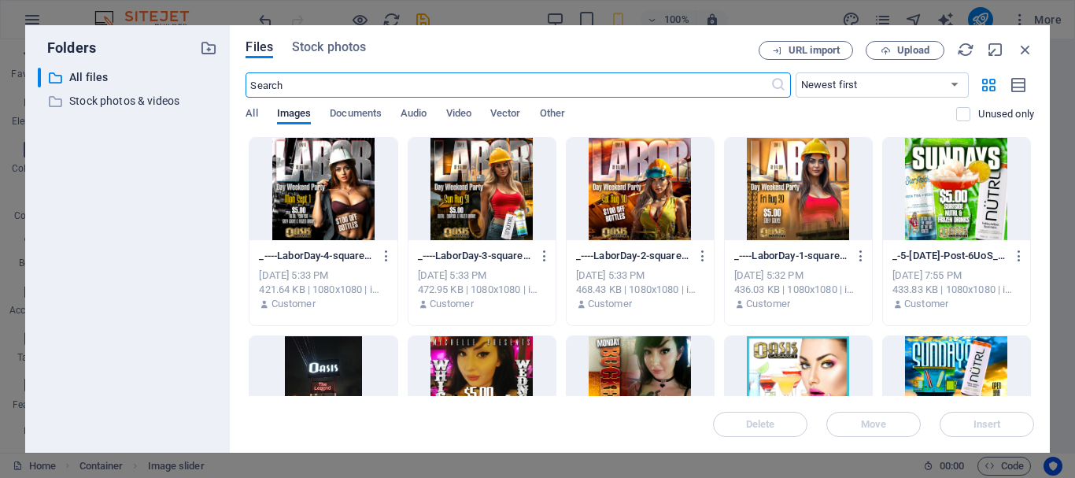
scroll to position [701, 0]
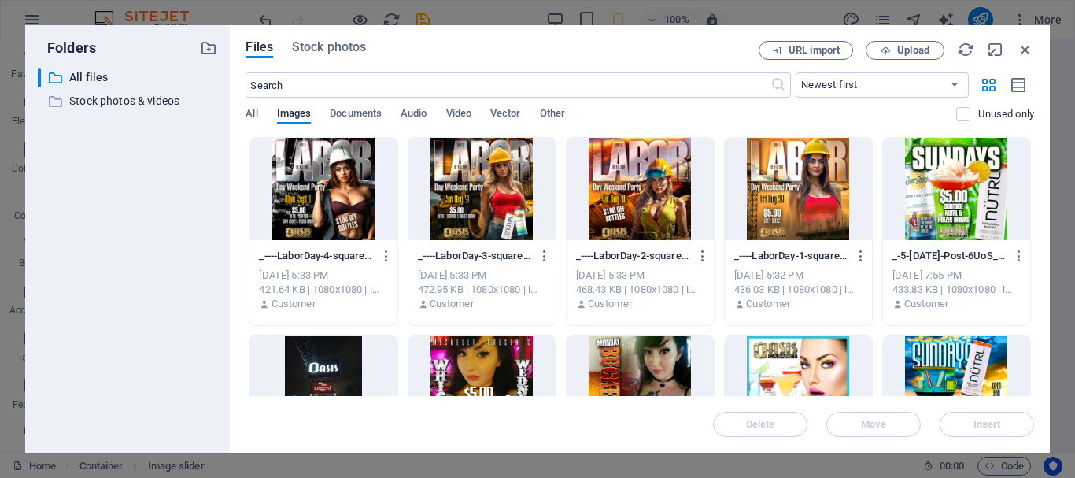
click at [963, 195] on div at bounding box center [956, 189] width 147 height 102
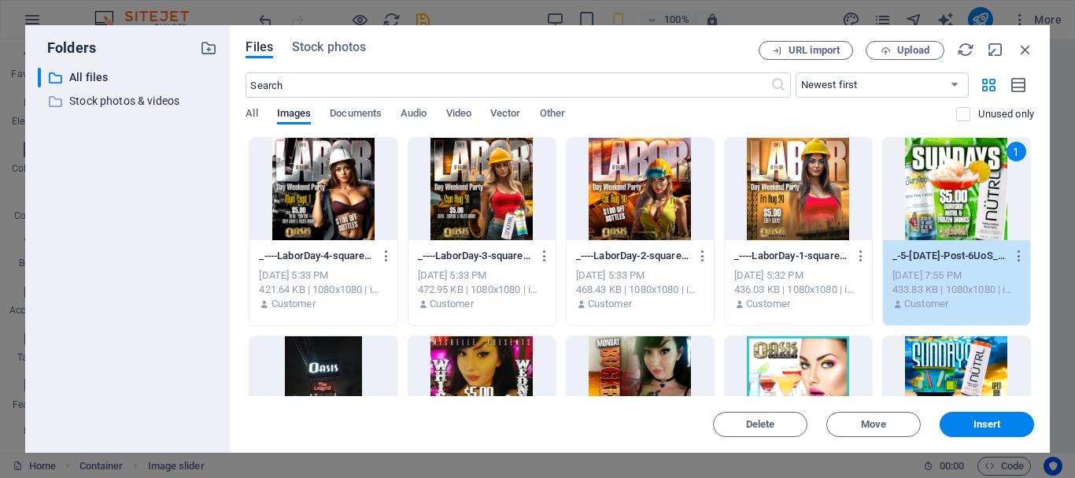
click at [963, 195] on div "1" at bounding box center [956, 189] width 147 height 102
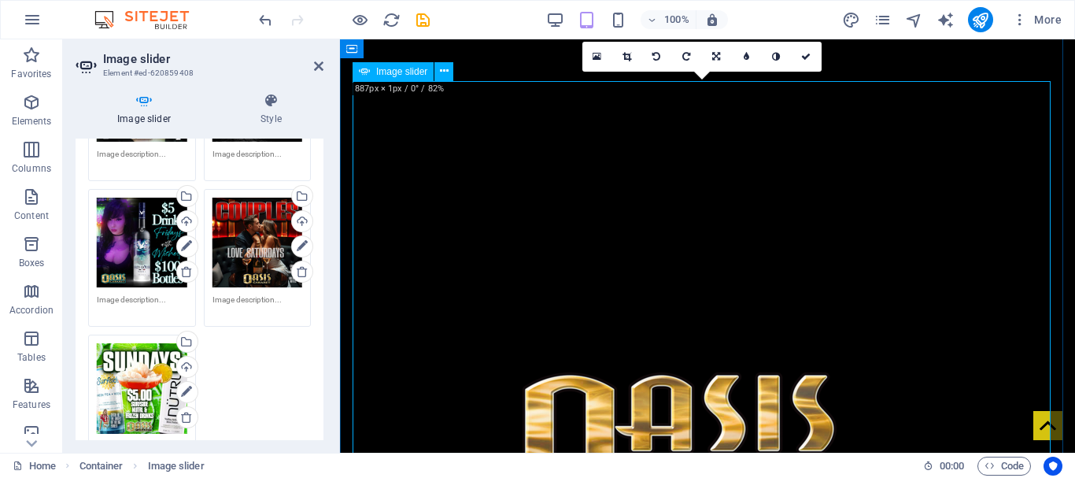
scroll to position [942, 0]
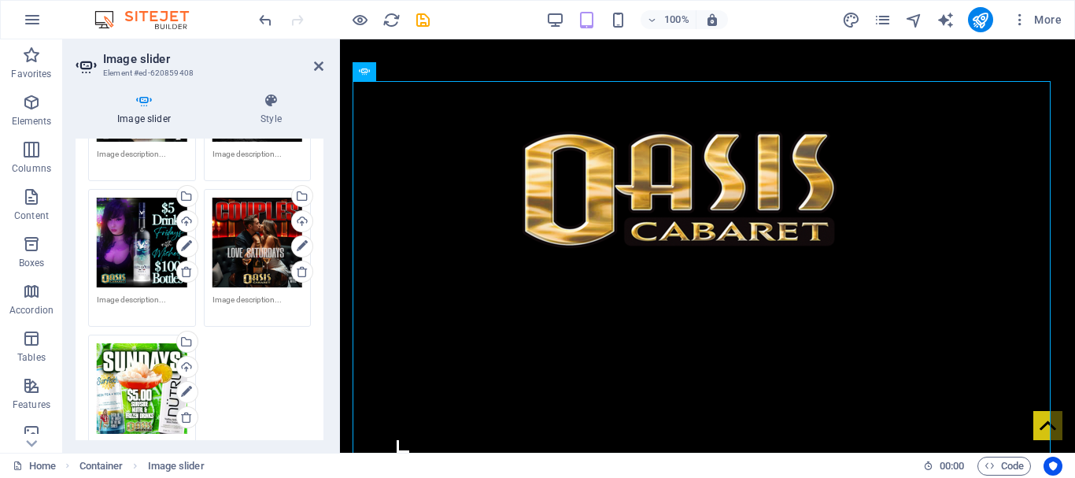
click at [124, 396] on div "Drag files here, click to choose files or select files from Files or our free s…" at bounding box center [142, 388] width 91 height 91
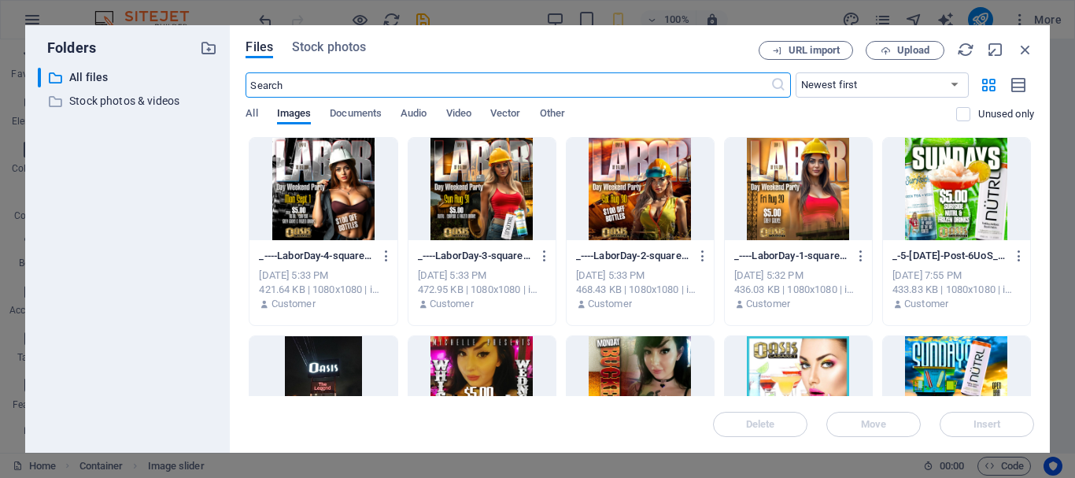
scroll to position [701, 0]
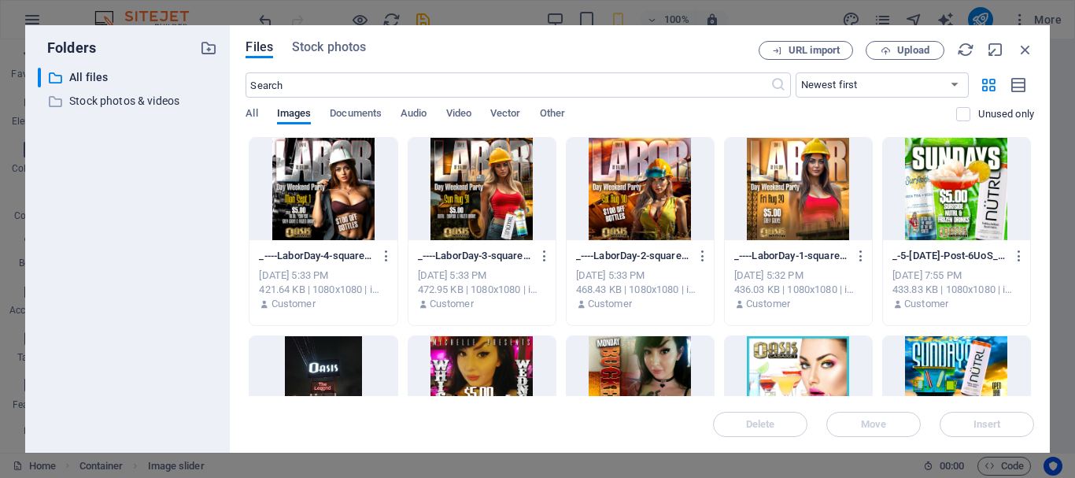
click at [900, 178] on div at bounding box center [956, 189] width 147 height 102
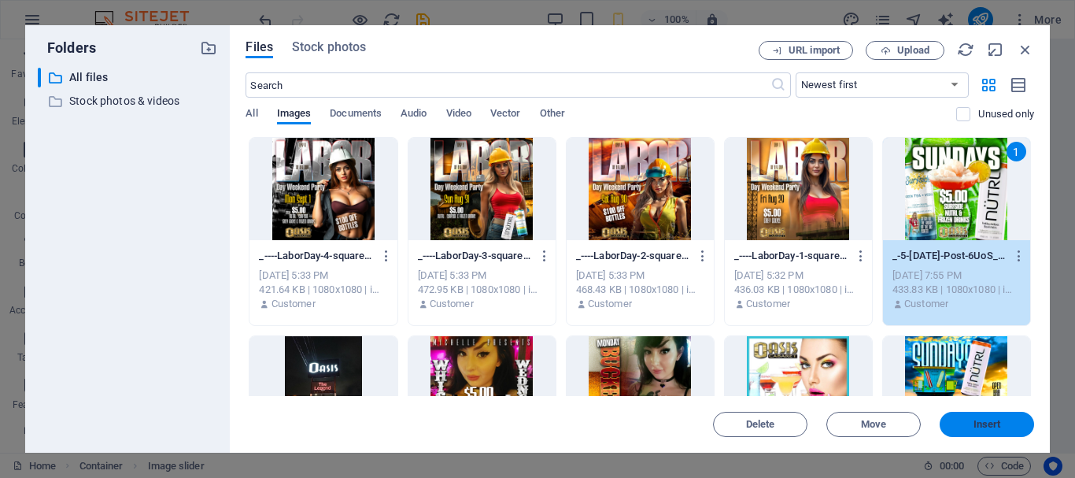
click at [974, 420] on span "Insert" at bounding box center [988, 423] width 28 height 9
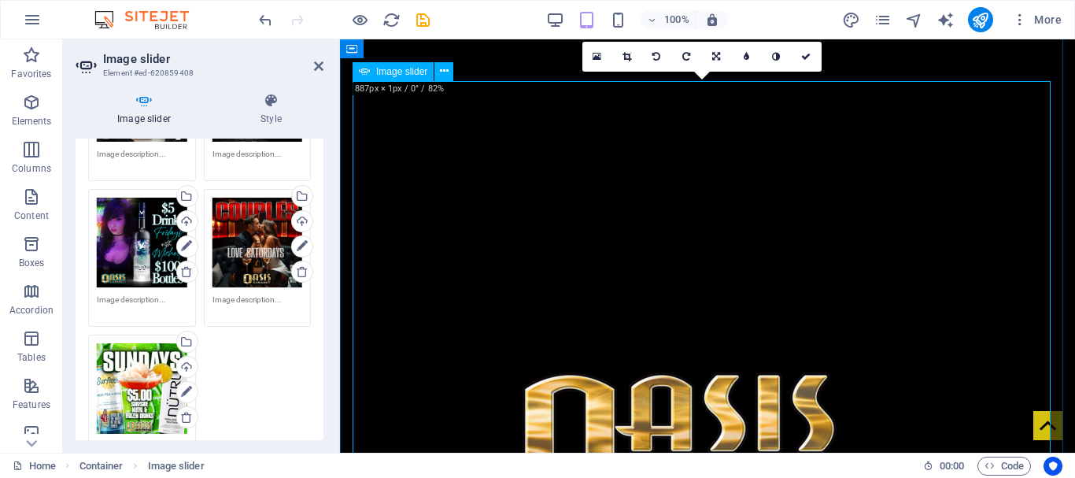
scroll to position [942, 0]
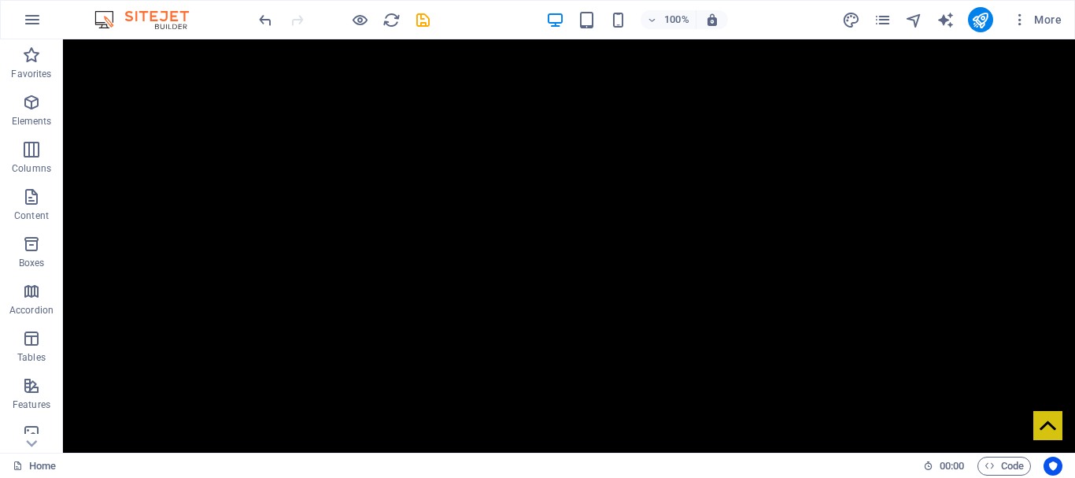
scroll to position [5583, 0]
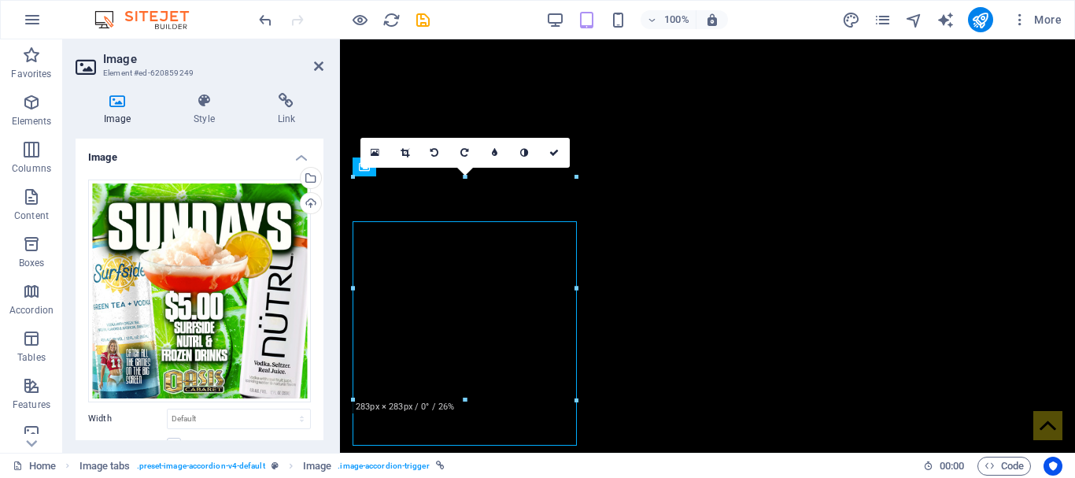
scroll to position [6096, 0]
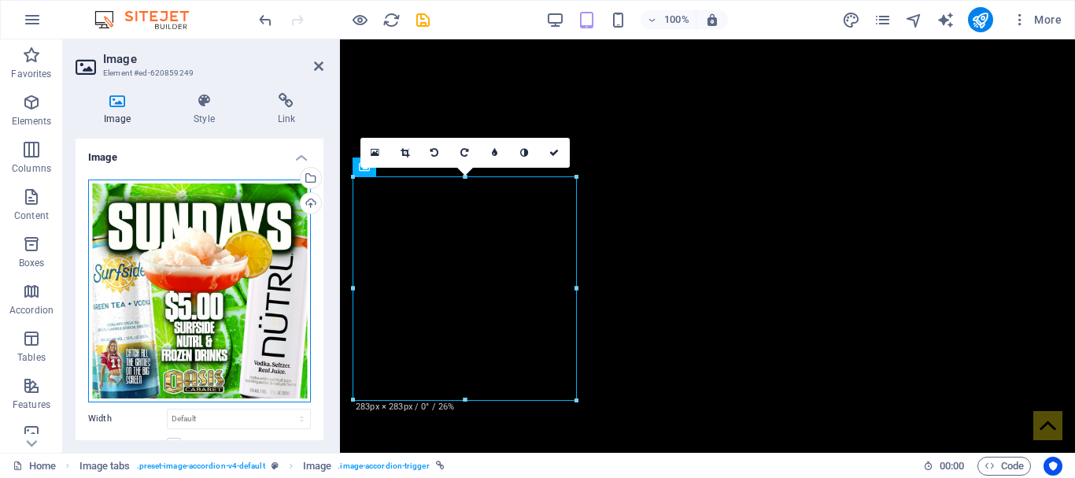
click at [253, 249] on div "Drag files here, click to choose files or select files from Files or our free s…" at bounding box center [199, 290] width 223 height 223
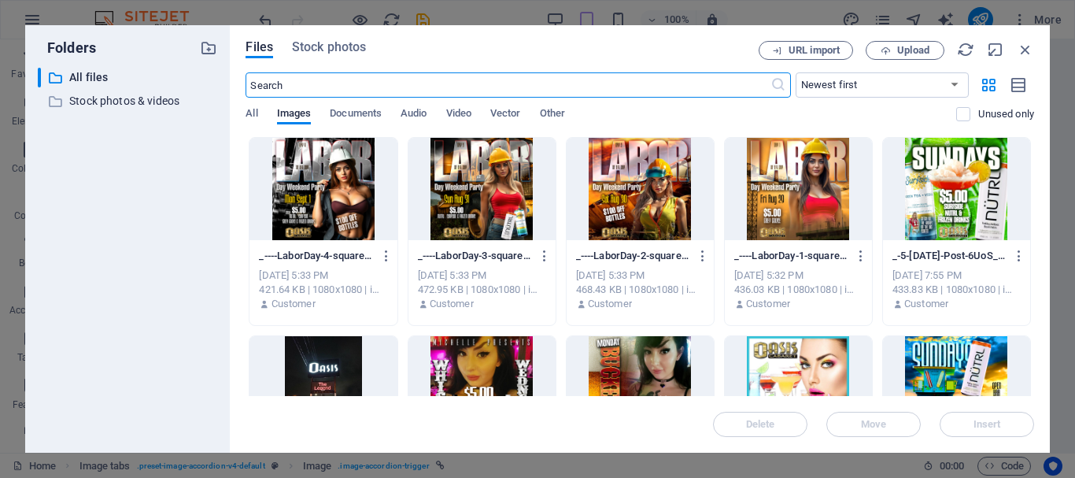
scroll to position [7319, 0]
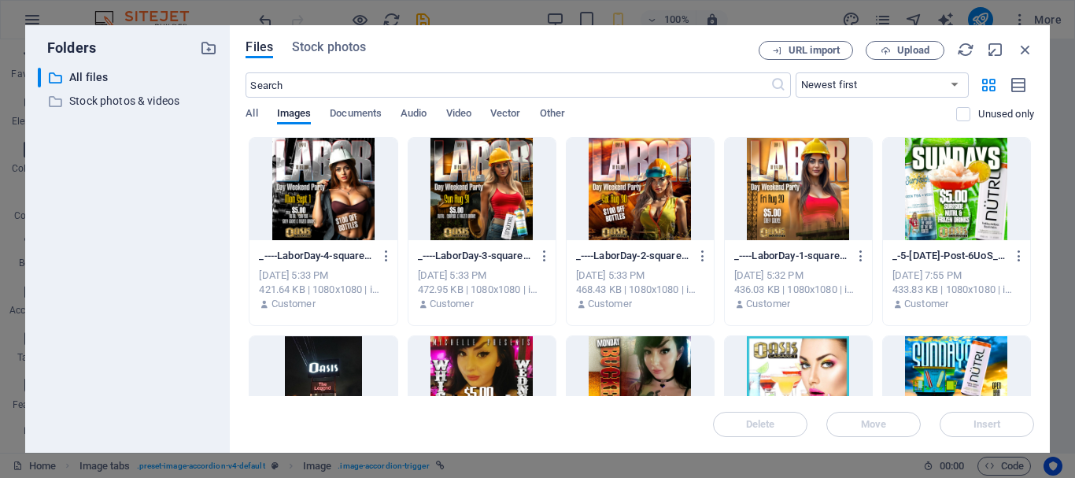
click at [985, 371] on div at bounding box center [956, 387] width 147 height 102
click at [990, 423] on span "Insert" at bounding box center [988, 423] width 28 height 9
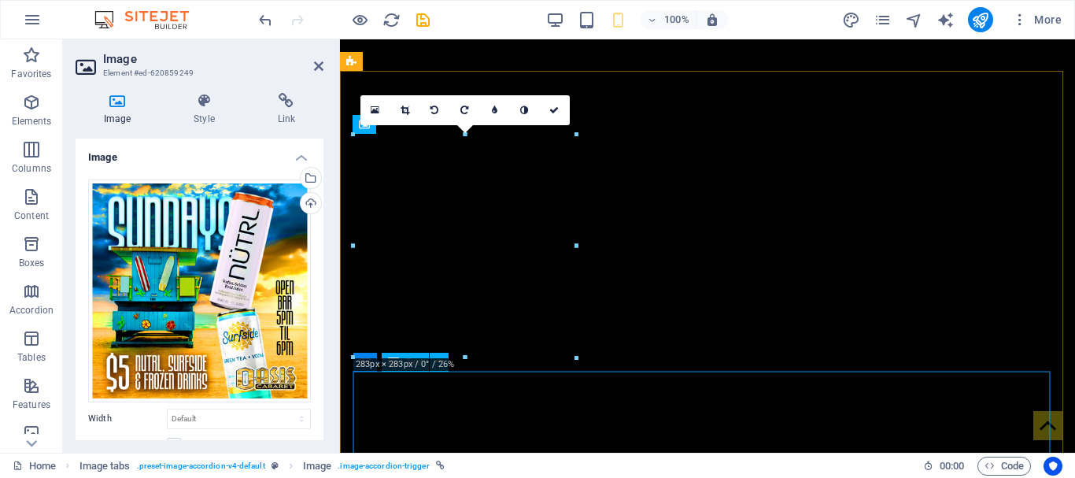
scroll to position [6138, 0]
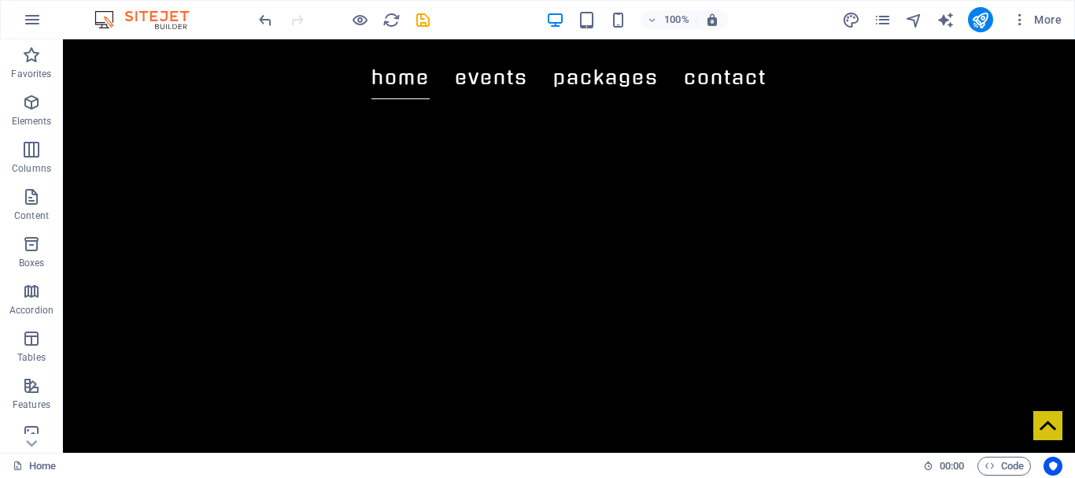
scroll to position [0, 0]
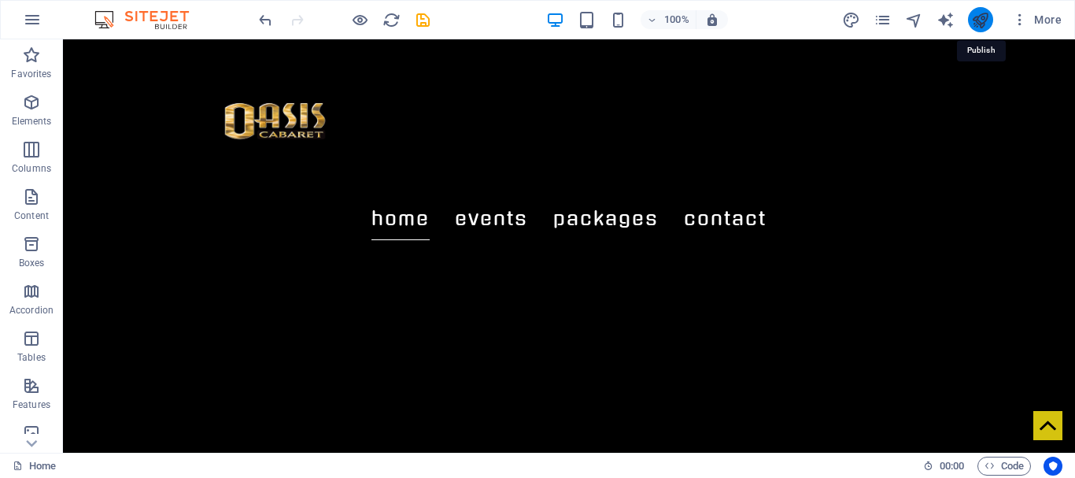
click at [985, 21] on icon "publish" at bounding box center [980, 20] width 18 height 18
